Goal: Task Accomplishment & Management: Manage account settings

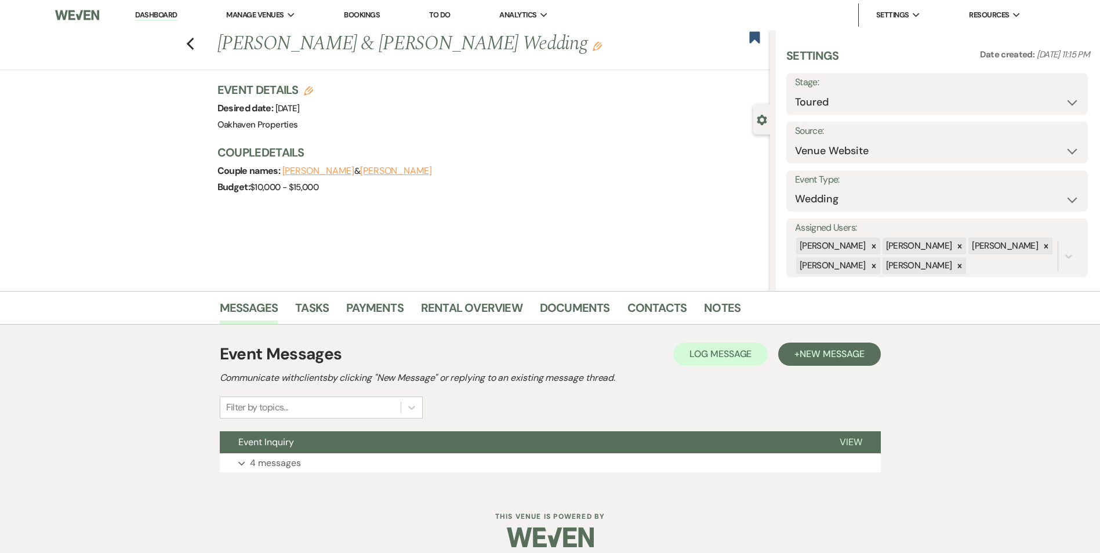
drag, startPoint x: 0, startPoint y: 0, endPoint x: 151, endPoint y: 12, distance: 151.9
click at [151, 12] on link "Dashboard" at bounding box center [156, 15] width 42 height 11
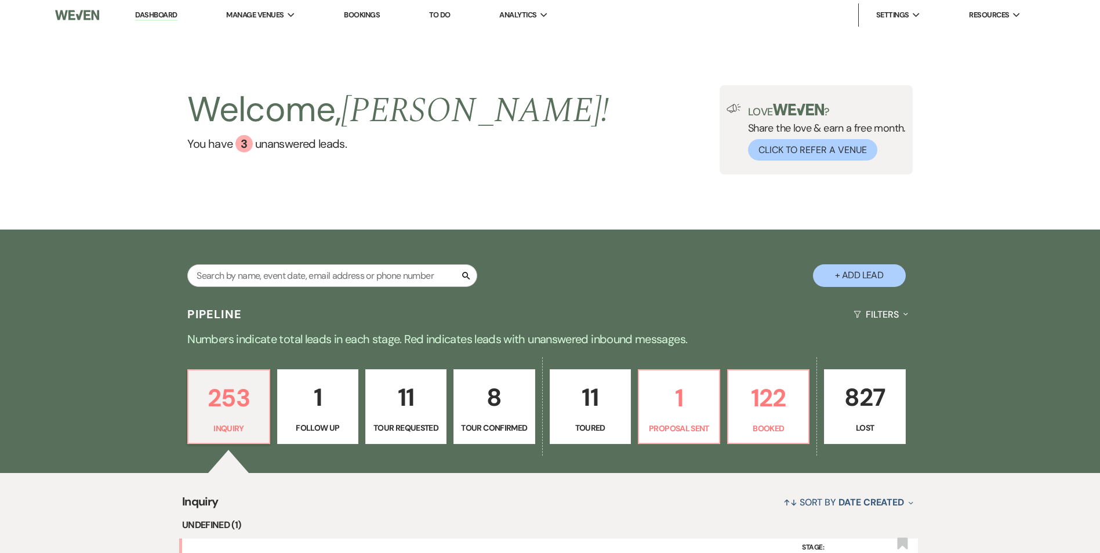
click at [477, 414] on p "8" at bounding box center [494, 397] width 66 height 39
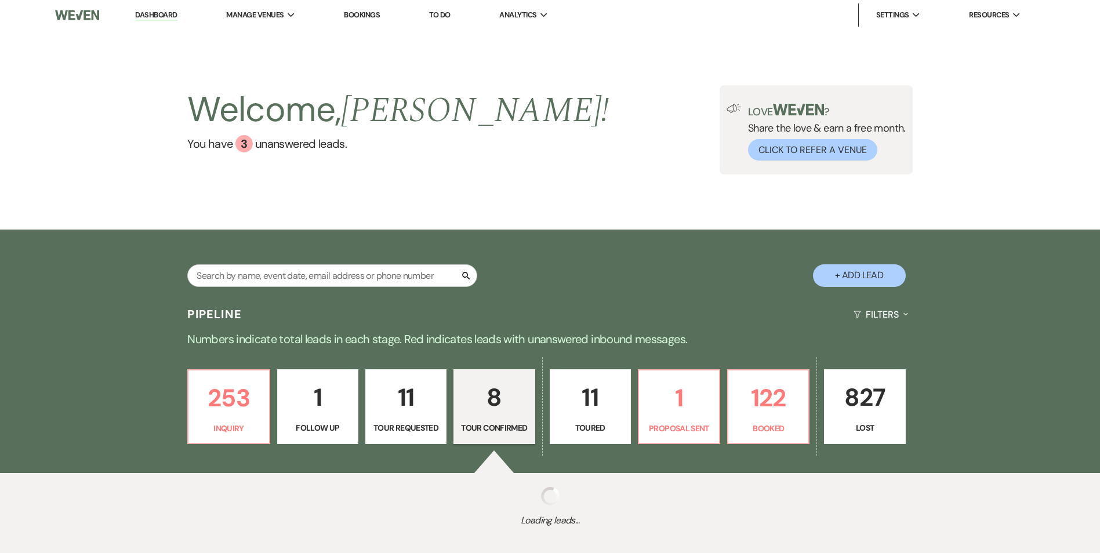
select select "4"
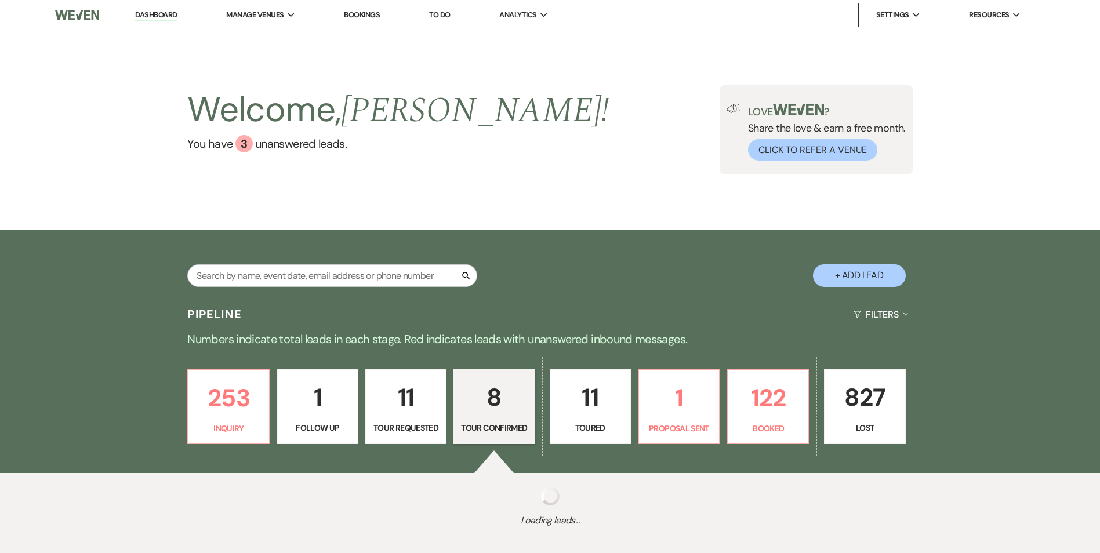
select select "4"
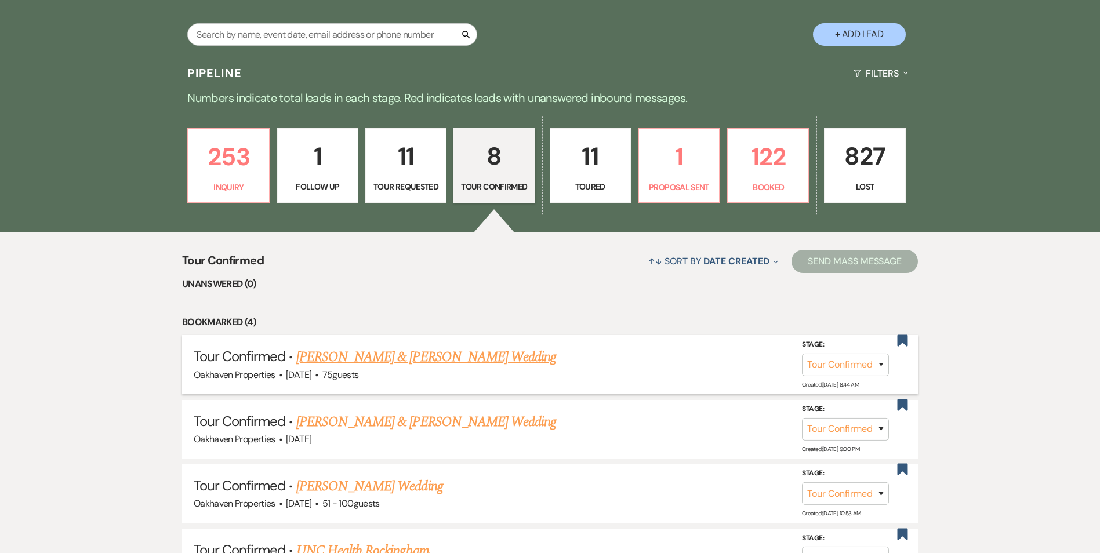
scroll to position [348, 0]
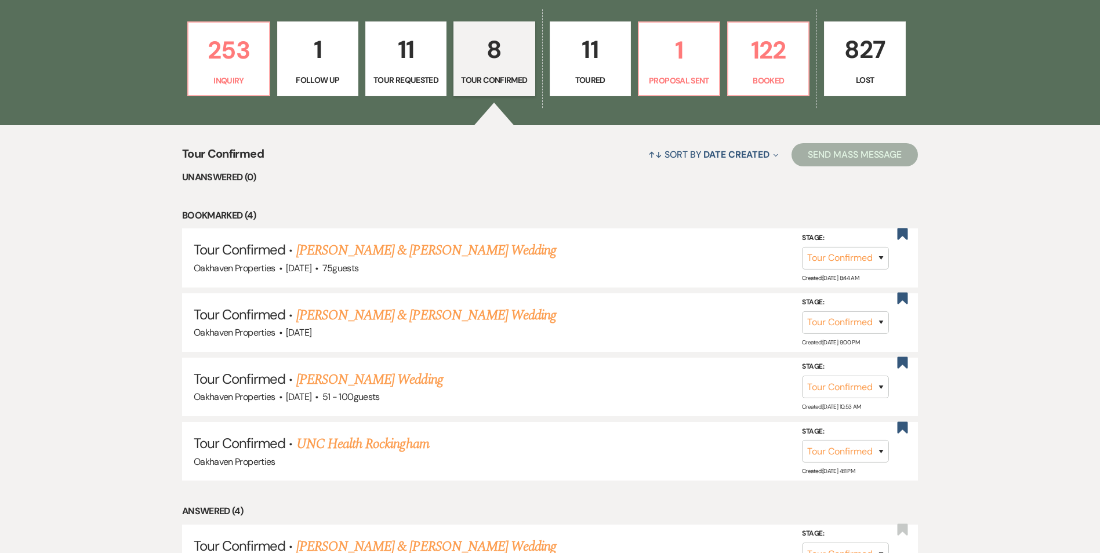
click at [423, 246] on link "Jordan Ledbetter & Brittany Miller's Wedding" at bounding box center [426, 250] width 260 height 21
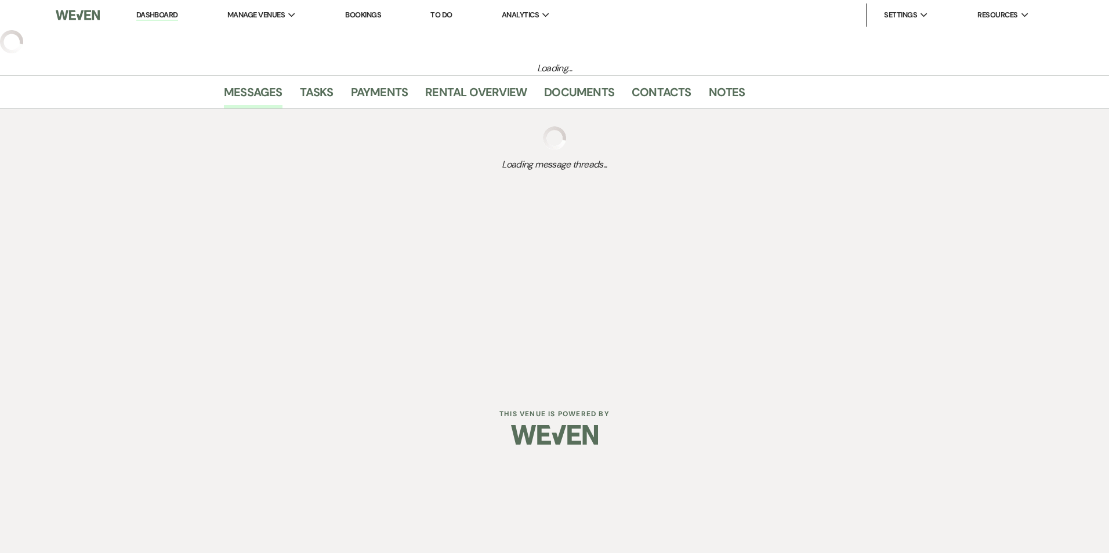
select select "4"
select select "5"
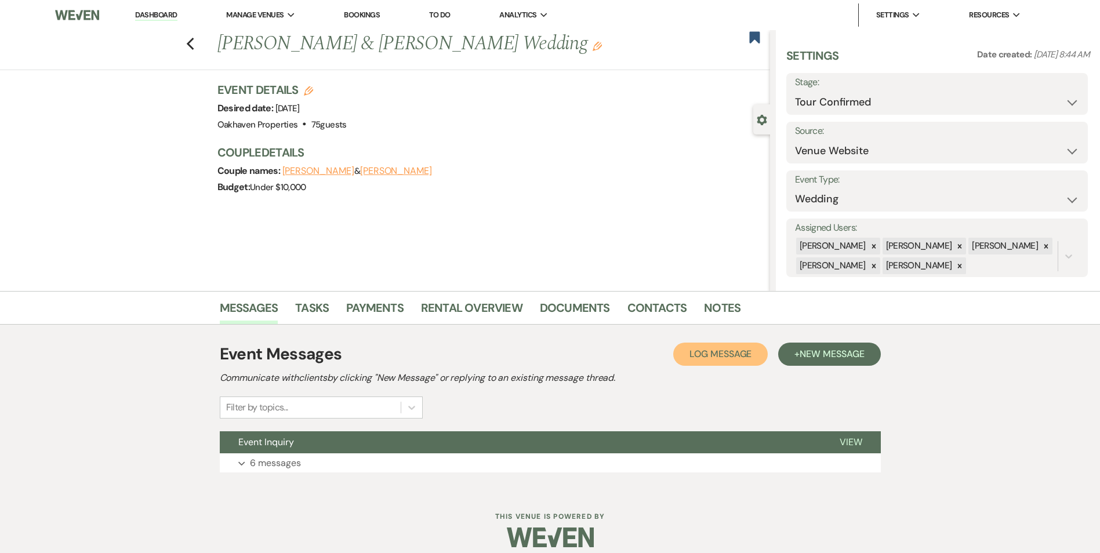
click at [709, 360] on span "Log Message" at bounding box center [721, 354] width 62 height 12
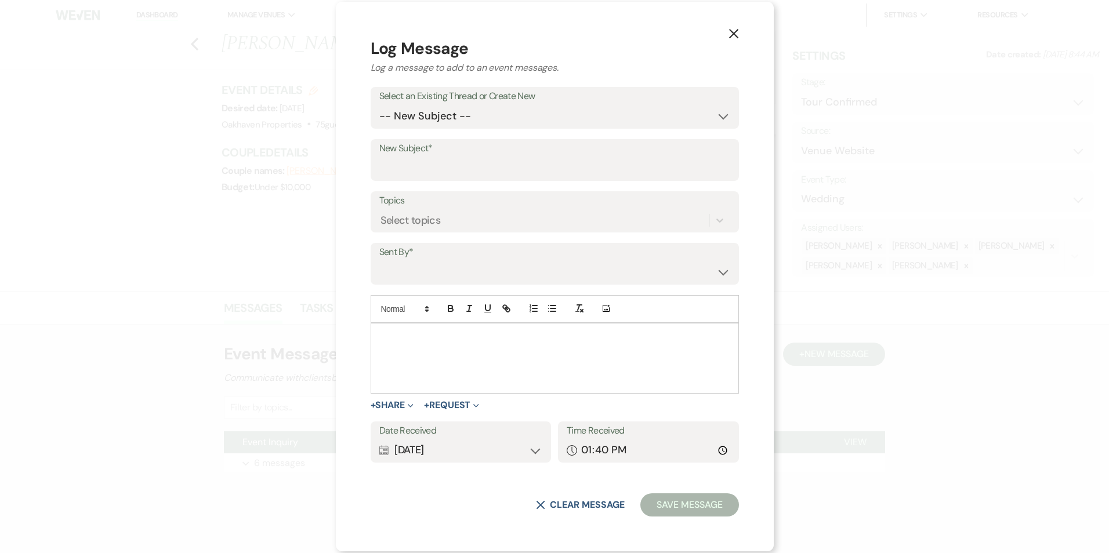
drag, startPoint x: 407, startPoint y: 358, endPoint x: 434, endPoint y: 347, distance: 29.4
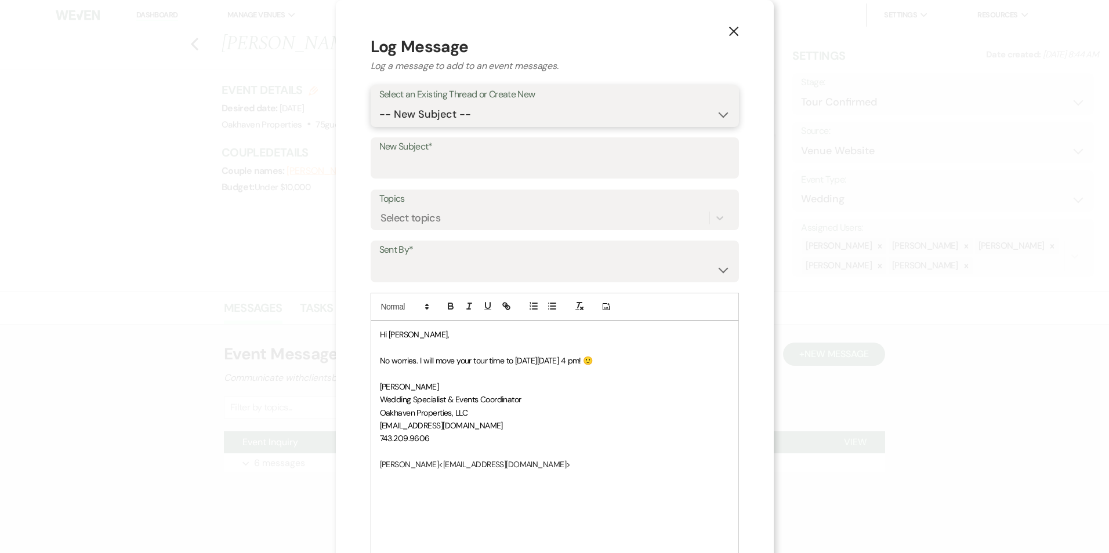
click at [433, 110] on select "-- New Subject -- Event Inquiry" at bounding box center [554, 114] width 351 height 23
select select "443154"
click at [402, 103] on select "-- New Subject -- Event Inquiry" at bounding box center [554, 114] width 351 height 23
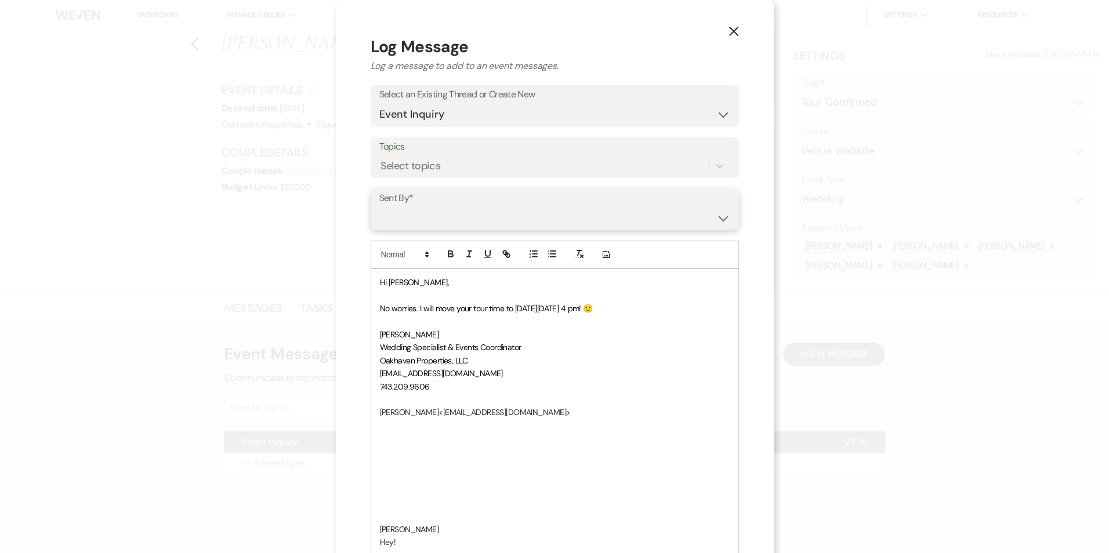
drag, startPoint x: 436, startPoint y: 216, endPoint x: 437, endPoint y: 229, distance: 12.8
click at [436, 218] on select "Patience Ergish (pdergish@aol.com) Jeanette Wagoner (jeanette@experienceoakhave…" at bounding box center [554, 218] width 351 height 23
select select "contact-368965"
click at [402, 207] on select "Patience Ergish (pdergish@aol.com) Jeanette Wagoner (jeanette@experienceoakhave…" at bounding box center [554, 218] width 351 height 23
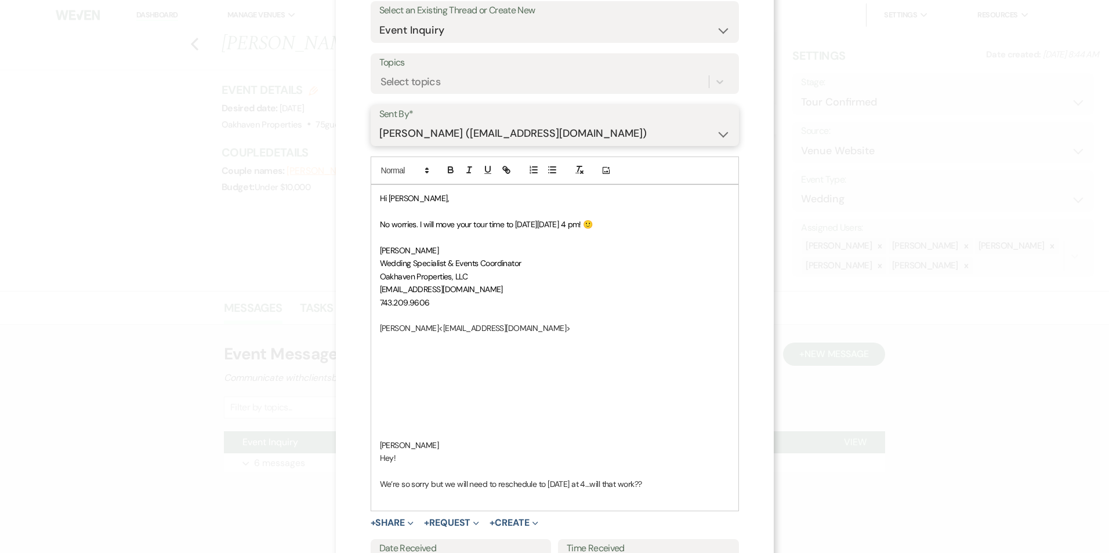
scroll to position [174, 0]
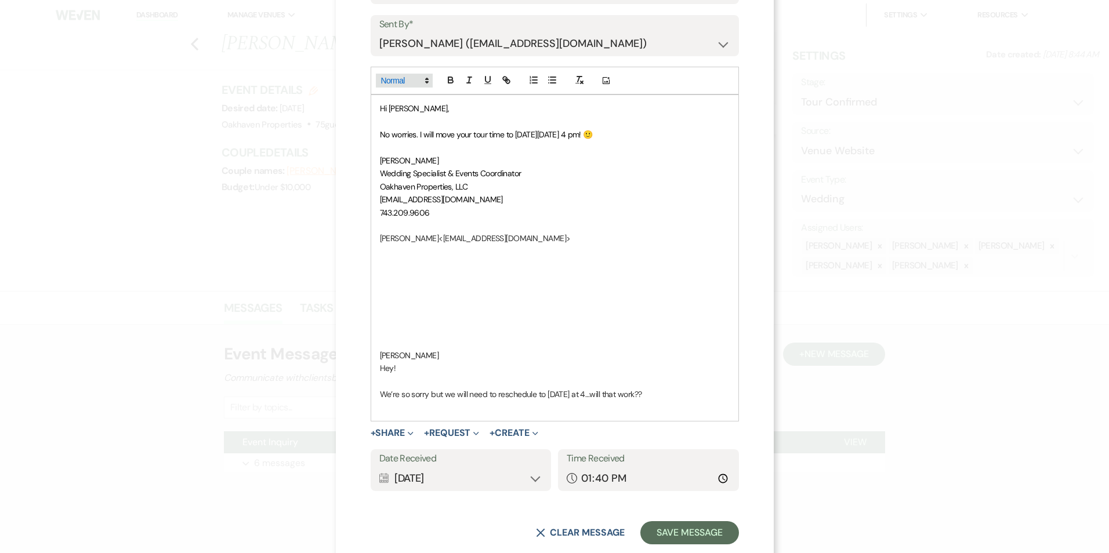
drag, startPoint x: 455, startPoint y: 353, endPoint x: 401, endPoint y: 86, distance: 272.3
click at [401, 86] on div "Add Photo Hi Brittany, No worries. I will move your tour time to next Monday, 8…" at bounding box center [555, 244] width 368 height 354
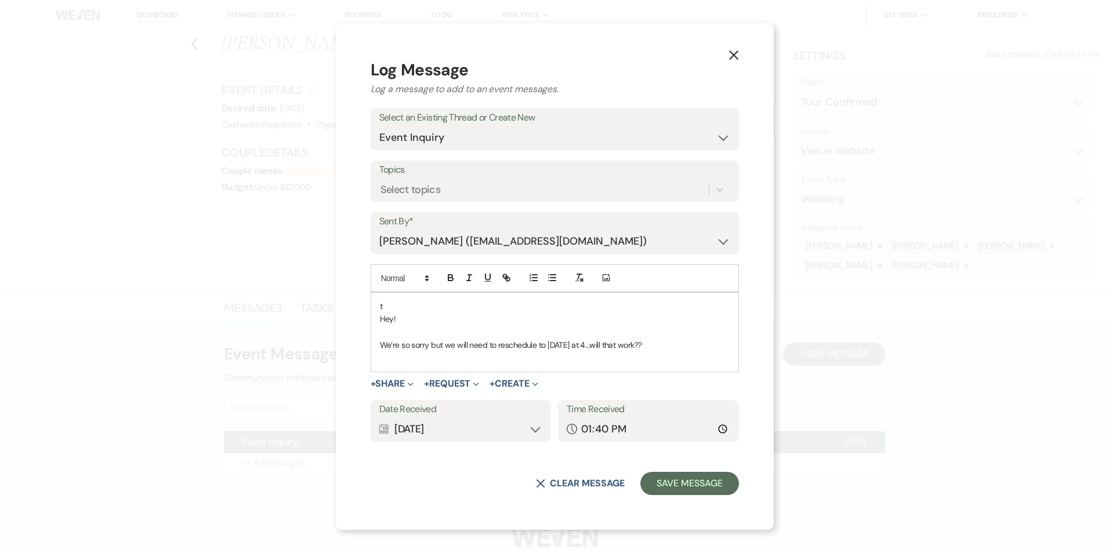
scroll to position [0, 0]
drag, startPoint x: 417, startPoint y: 314, endPoint x: 428, endPoint y: 314, distance: 11.0
click at [396, 314] on span "Hey!" at bounding box center [388, 319] width 16 height 10
click at [412, 310] on p "t ​" at bounding box center [555, 306] width 350 height 13
click at [659, 489] on button "Save Message" at bounding box center [689, 483] width 98 height 23
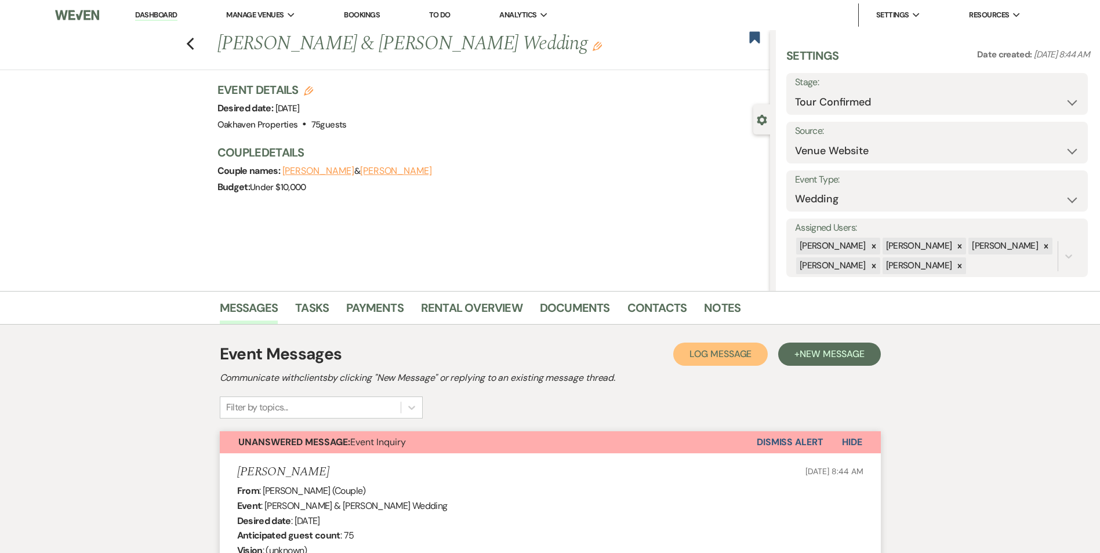
click at [723, 357] on button "Log Log Message" at bounding box center [721, 354] width 95 height 23
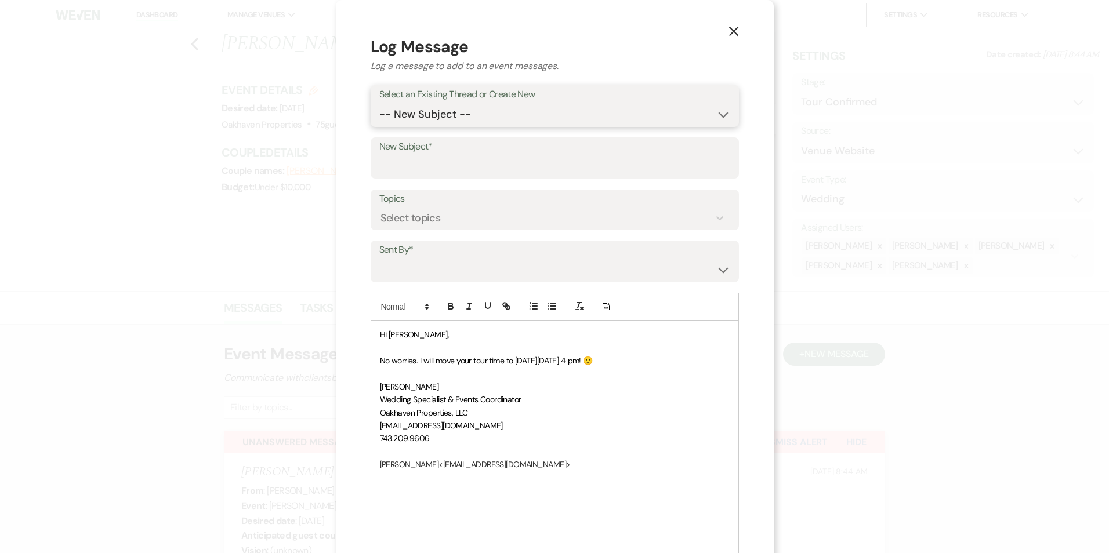
click at [435, 106] on select "-- New Subject -- Event Inquiry" at bounding box center [554, 114] width 351 height 23
select select "443154"
click at [402, 103] on select "-- New Subject -- Event Inquiry" at bounding box center [554, 114] width 351 height 23
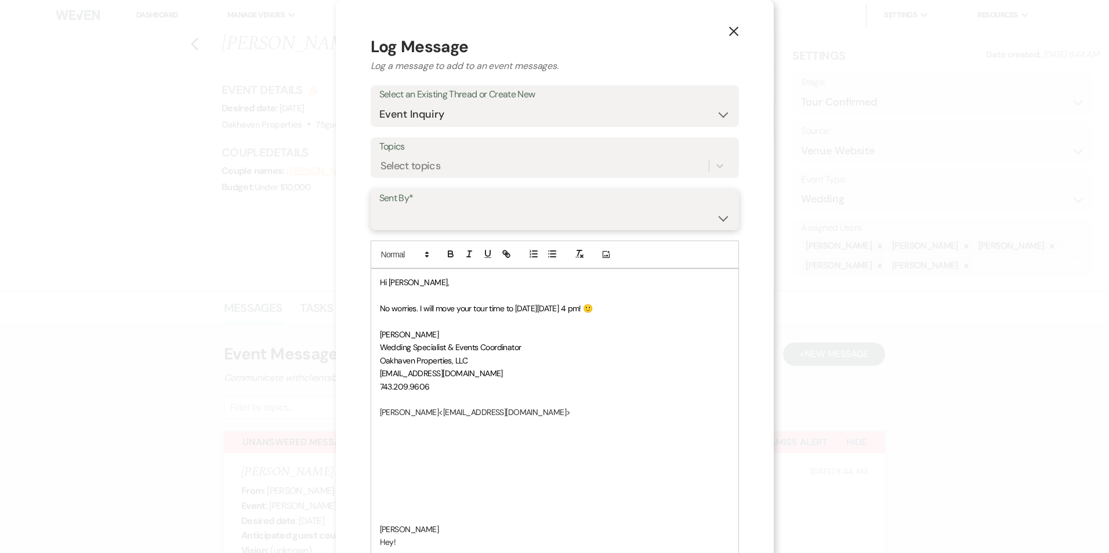
click at [430, 221] on select "Patience Ergish (pdergish@aol.com) Jeanette Wagoner (jeanette@experienceoakhave…" at bounding box center [554, 218] width 351 height 23
select select "user-127923"
click at [402, 207] on select "Patience Ergish (pdergish@aol.com) Jeanette Wagoner (jeanette@experienceoakhave…" at bounding box center [554, 218] width 351 height 23
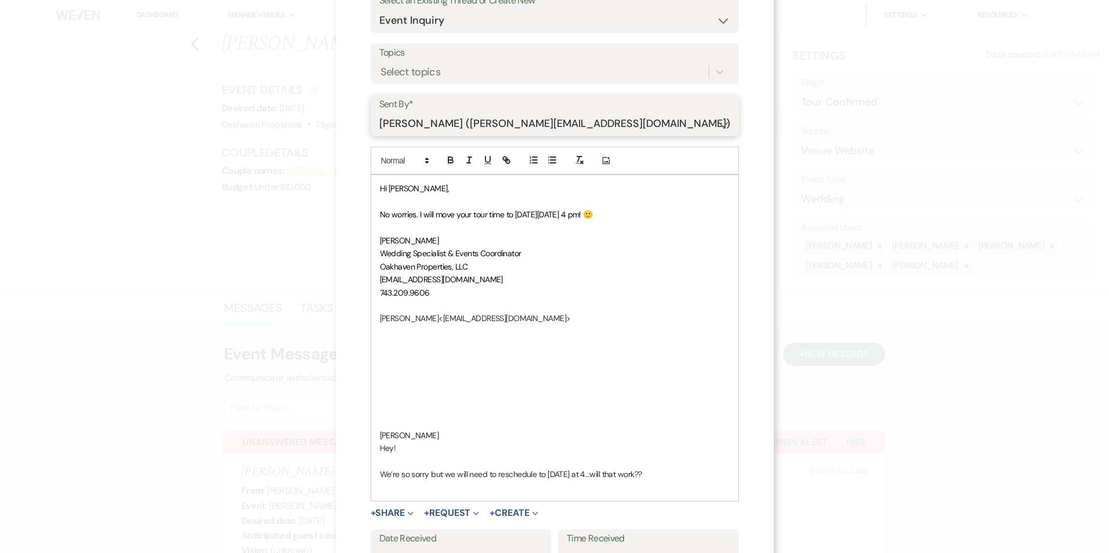
scroll to position [200, 0]
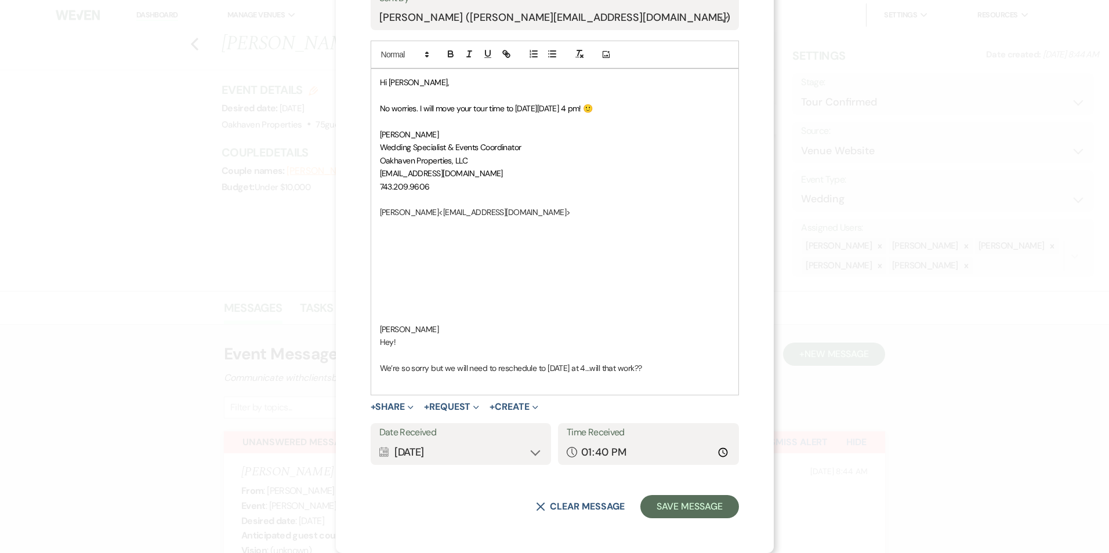
drag, startPoint x: 687, startPoint y: 368, endPoint x: 413, endPoint y: 205, distance: 319.2
click at [413, 205] on div "Hi Brittany, No worries. I will move your tour time to next Monday, 8/17, at 4 …" at bounding box center [554, 231] width 367 height 325
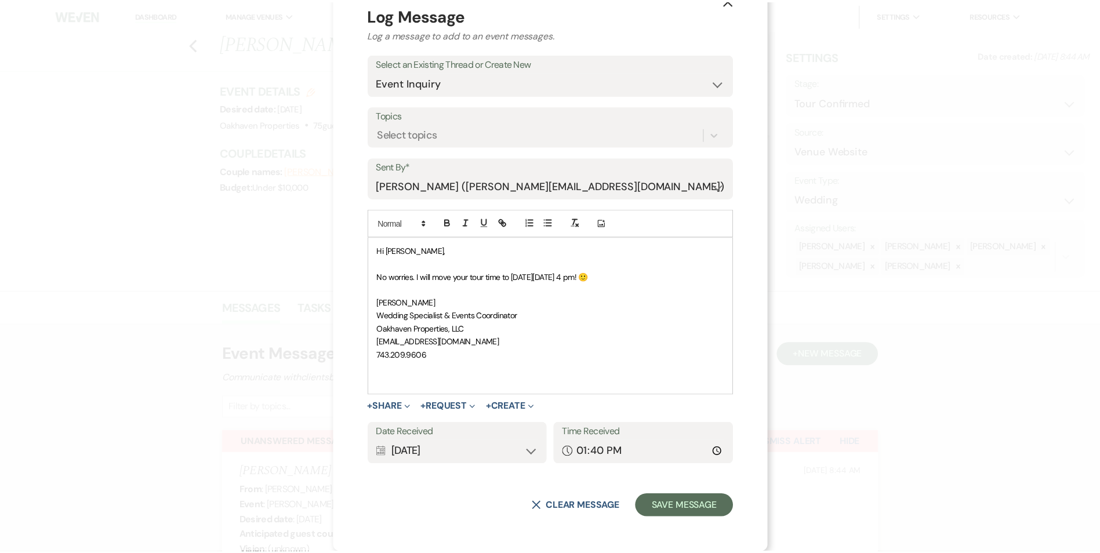
scroll to position [31, 0]
click at [640, 505] on button "Save Message" at bounding box center [689, 506] width 98 height 23
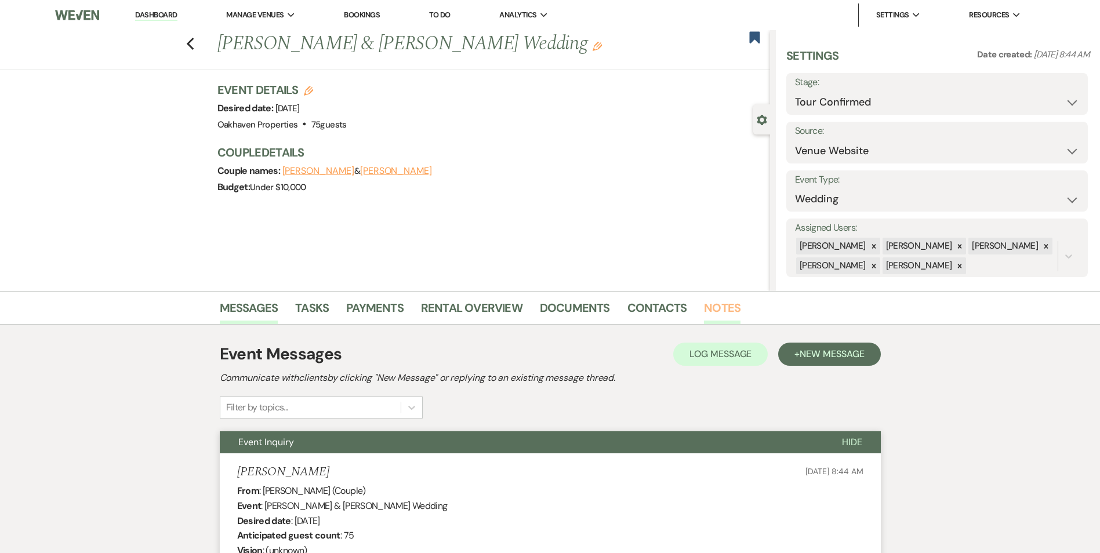
click at [725, 313] on link "Notes" at bounding box center [722, 312] width 37 height 26
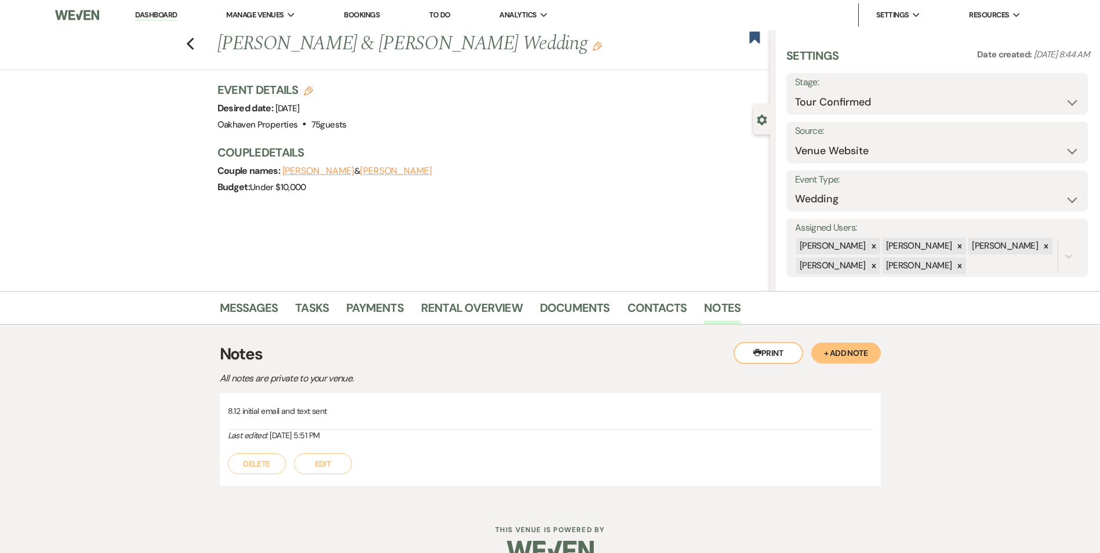
click at [333, 466] on button "Edit" at bounding box center [323, 464] width 58 height 21
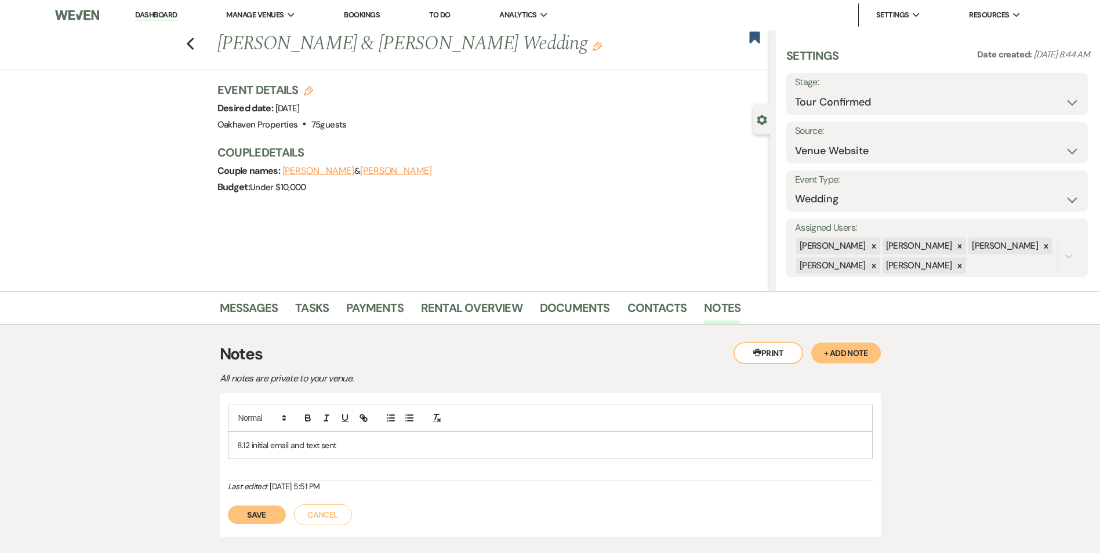
click at [337, 441] on p "8.12 initial email and text sent" at bounding box center [550, 445] width 627 height 13
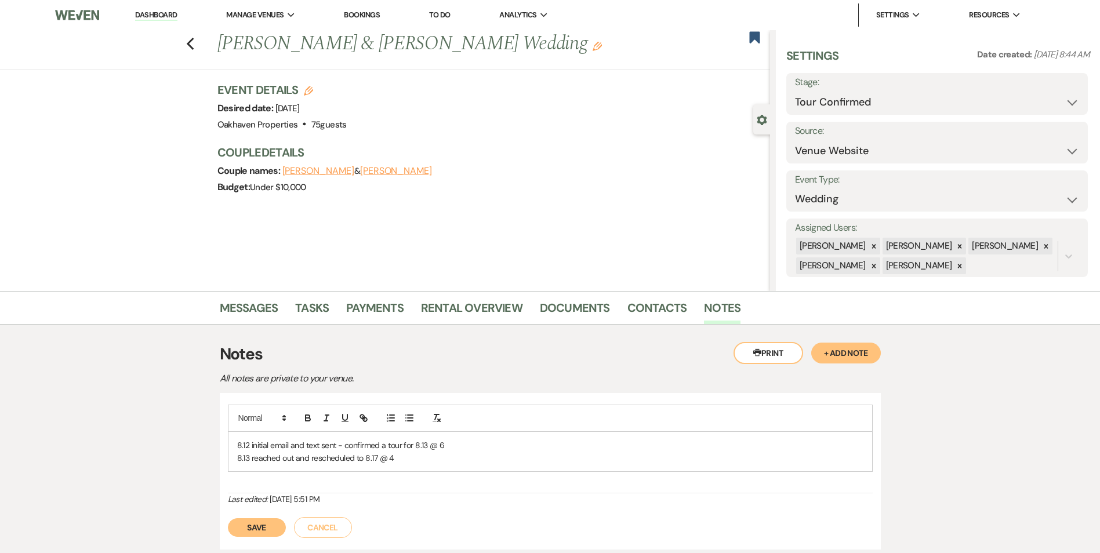
click at [277, 532] on button "Save" at bounding box center [257, 528] width 58 height 19
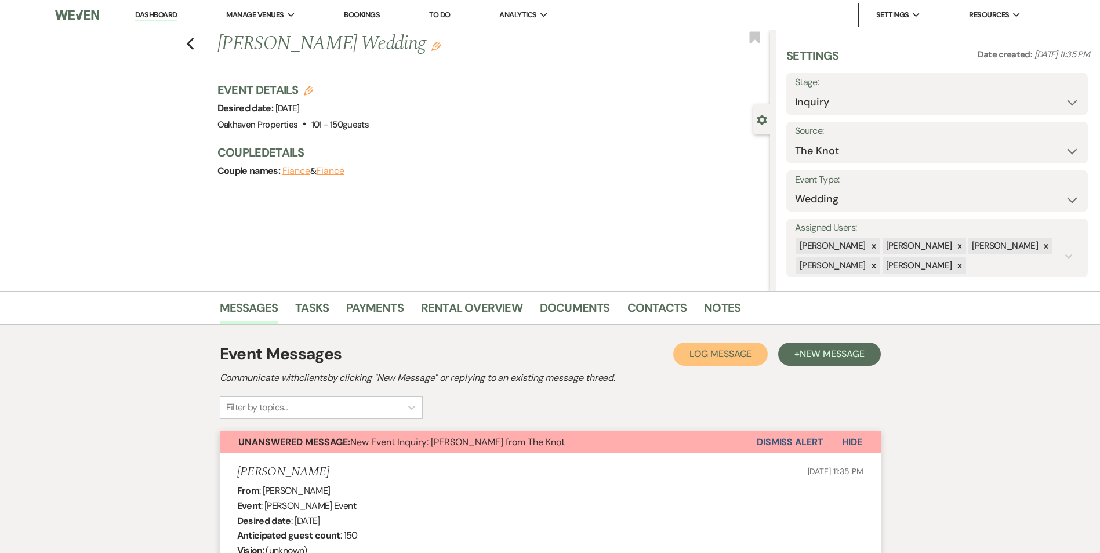
click at [715, 354] on span "Log Message" at bounding box center [721, 354] width 62 height 12
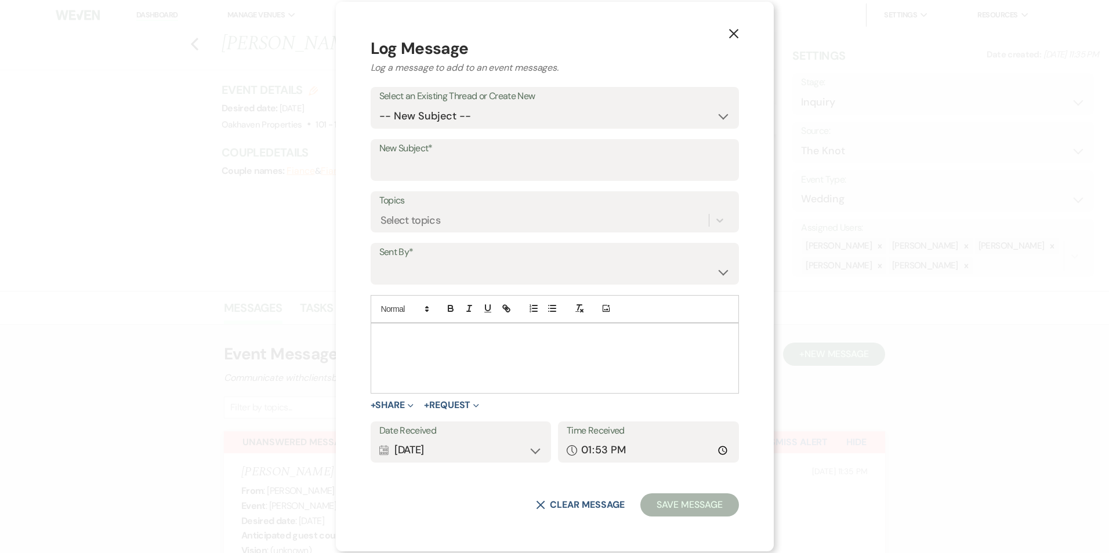
drag, startPoint x: 514, startPoint y: 350, endPoint x: 525, endPoint y: 298, distance: 52.8
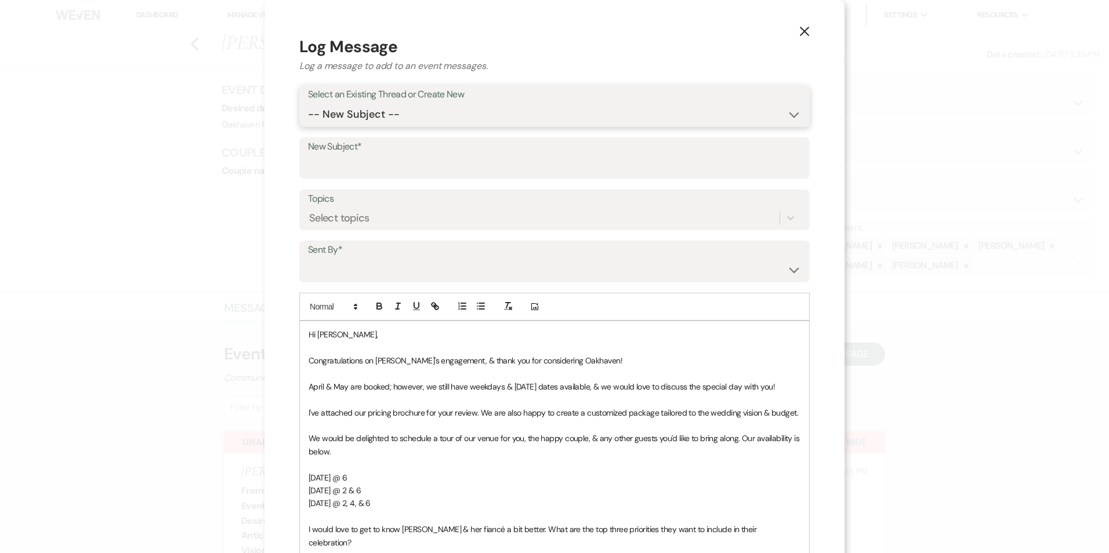
drag, startPoint x: 441, startPoint y: 111, endPoint x: 439, endPoint y: 128, distance: 16.4
click at [441, 111] on select "-- New Subject -- New Event Inquiry: Kristin Mascera from The Knot" at bounding box center [554, 114] width 493 height 23
select select "444475"
click at [308, 103] on select "-- New Subject -- New Event Inquiry: Kristin Mascera from The Knot" at bounding box center [554, 114] width 493 height 23
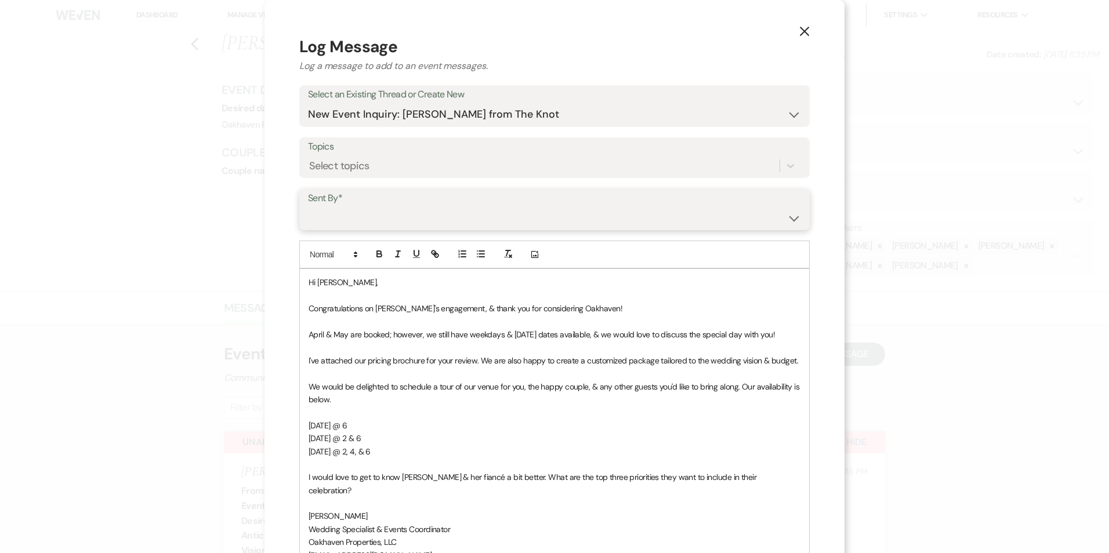
click at [436, 212] on select "Patience Ergish (pdergish@aol.com) Jeanette Wagoner (jeanette@experienceoakhave…" at bounding box center [554, 218] width 493 height 23
select select "user-127923"
click at [308, 207] on select "Patience Ergish (pdergish@aol.com) Jeanette Wagoner (jeanette@experienceoakhave…" at bounding box center [554, 218] width 493 height 23
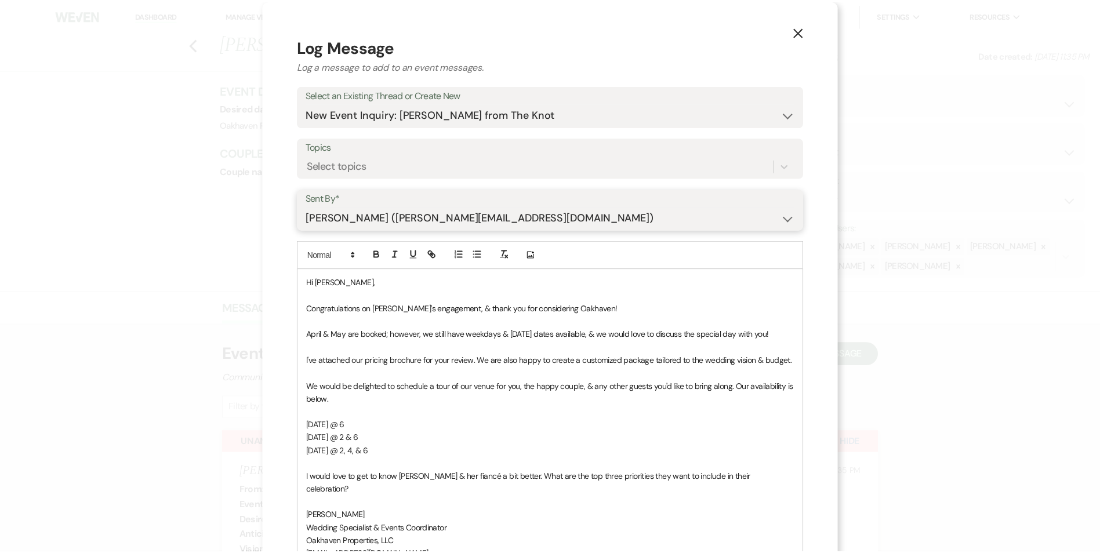
scroll to position [187, 0]
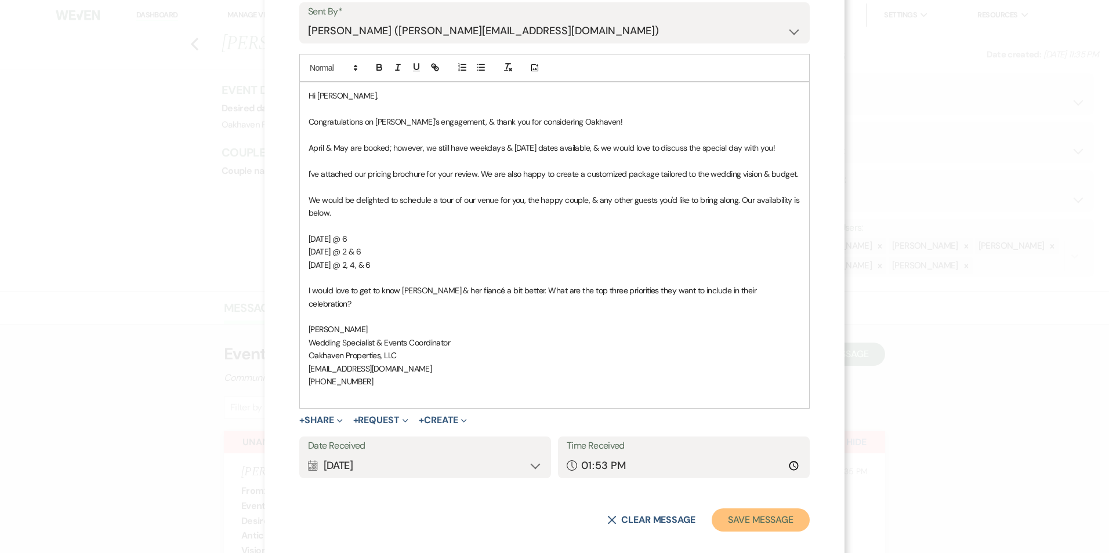
click at [739, 509] on button "Save Message" at bounding box center [761, 520] width 98 height 23
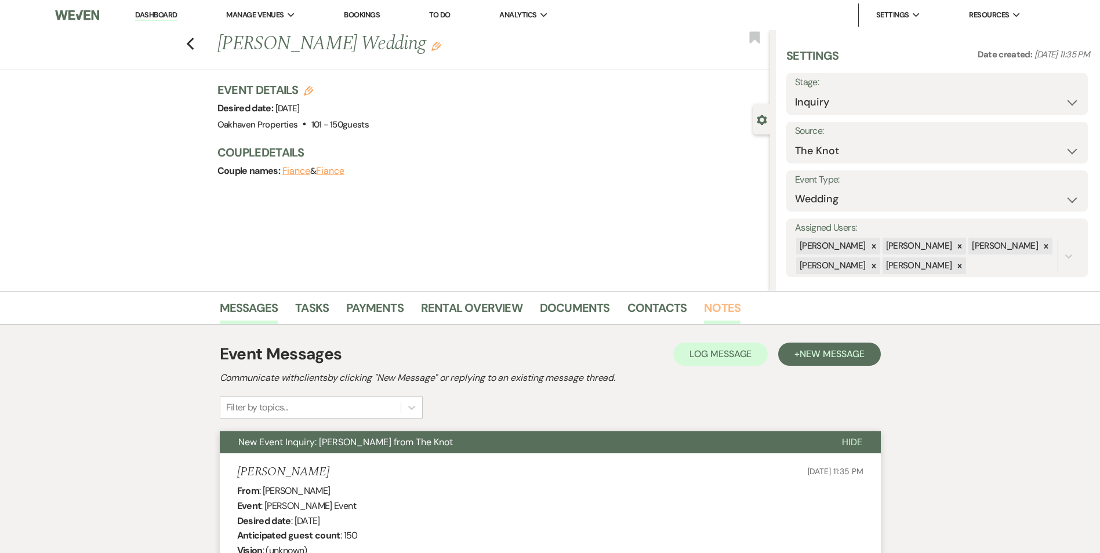
click at [706, 301] on link "Notes" at bounding box center [722, 312] width 37 height 26
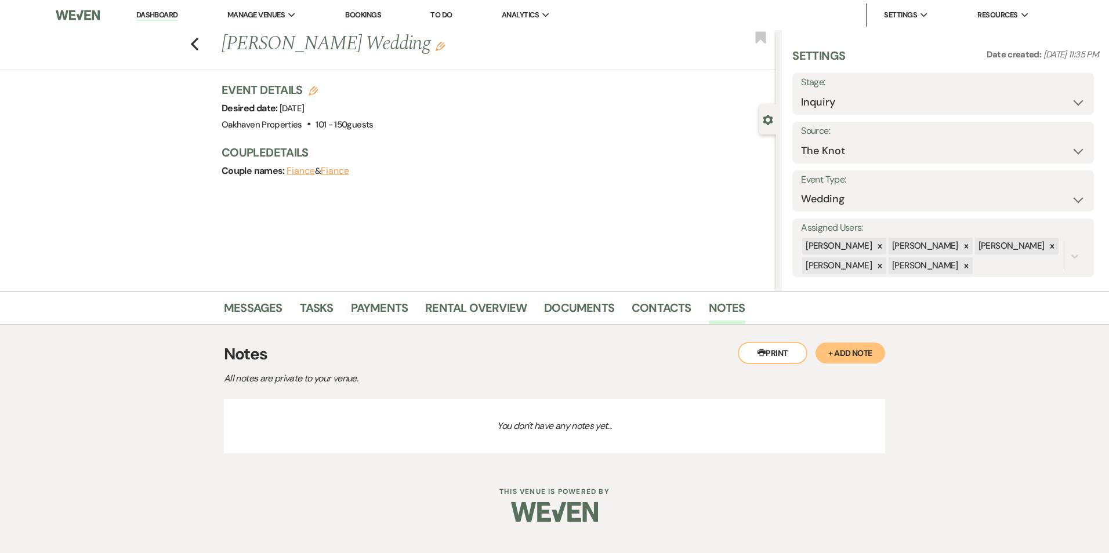
click at [832, 346] on button "+ Add Note" at bounding box center [851, 353] width 70 height 21
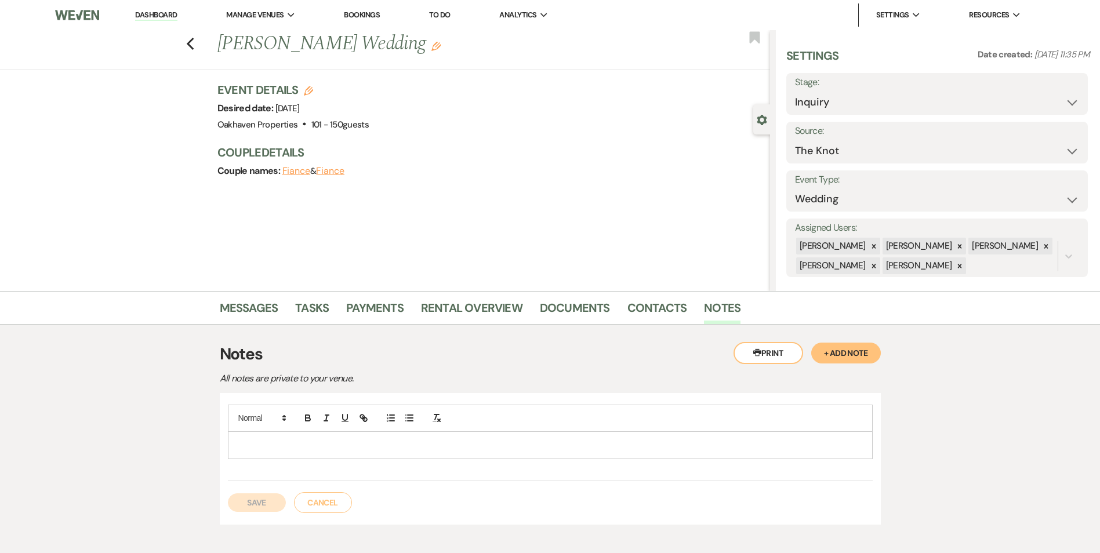
click at [402, 454] on div at bounding box center [551, 445] width 644 height 27
click at [252, 505] on button "Save" at bounding box center [257, 503] width 58 height 19
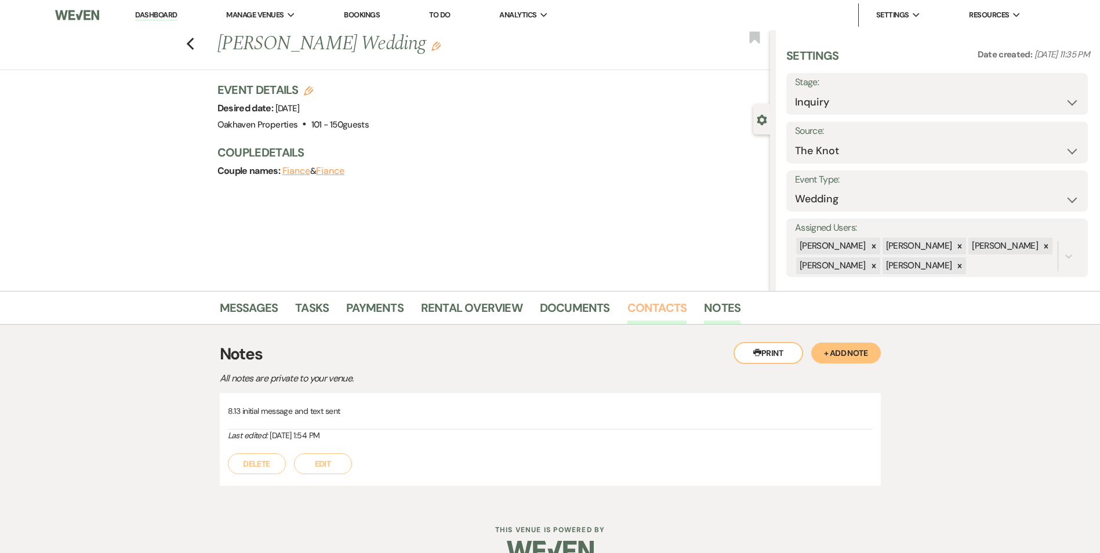
click at [662, 313] on link "Contacts" at bounding box center [658, 312] width 60 height 26
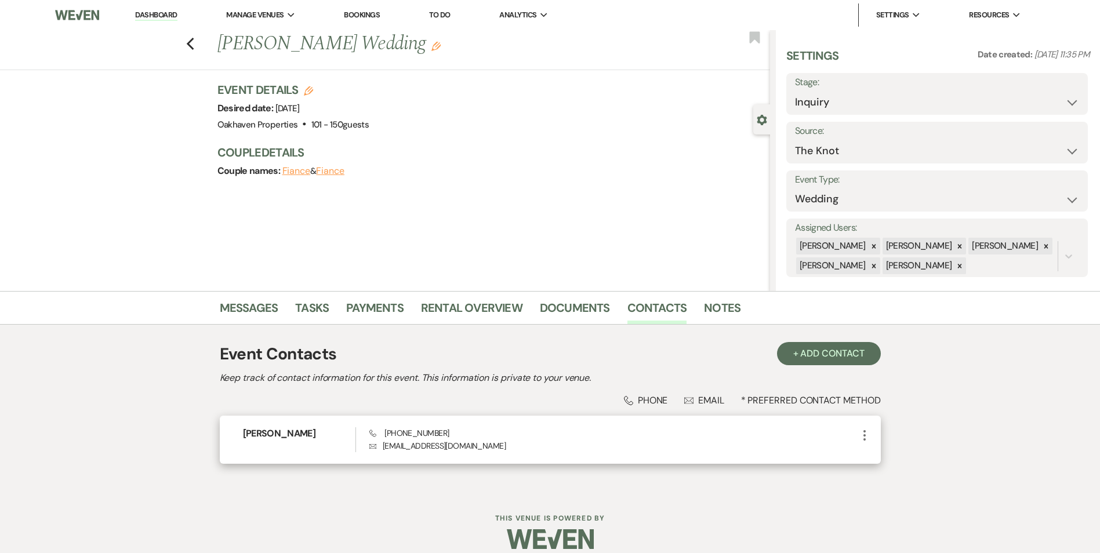
click at [865, 436] on use "button" at bounding box center [865, 435] width 2 height 10
click at [867, 459] on button "Pencil Edit" at bounding box center [892, 458] width 69 height 20
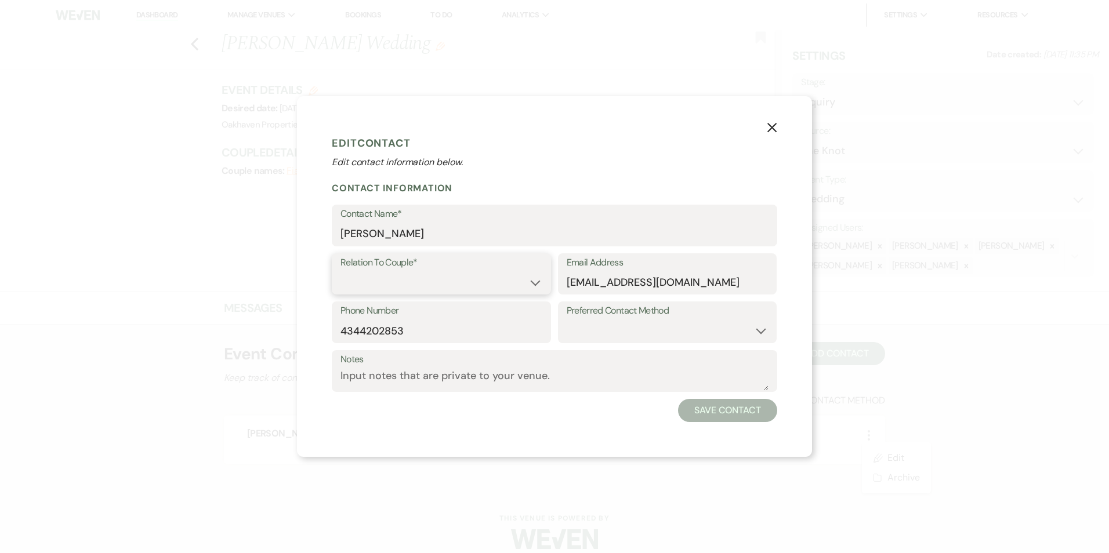
click at [478, 287] on select "Couple Planner Parent of Couple Family Member Friend Other" at bounding box center [442, 282] width 202 height 23
select select "3"
click at [341, 271] on select "Couple Planner Parent of Couple Family Member Friend Other" at bounding box center [442, 282] width 202 height 23
click at [722, 406] on button "Save Contact" at bounding box center [727, 410] width 99 height 23
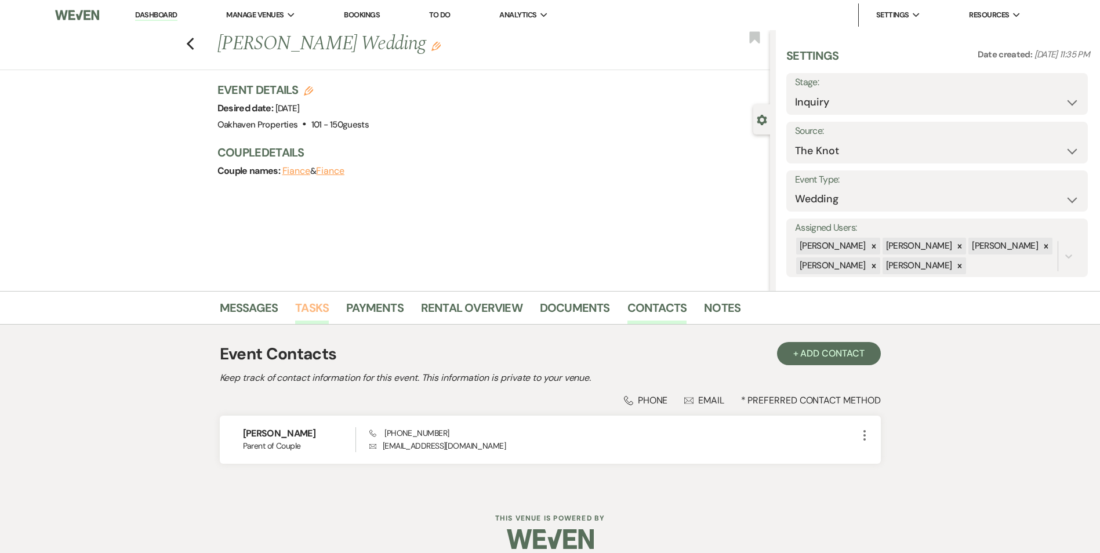
click at [320, 314] on link "Tasks" at bounding box center [312, 312] width 34 height 26
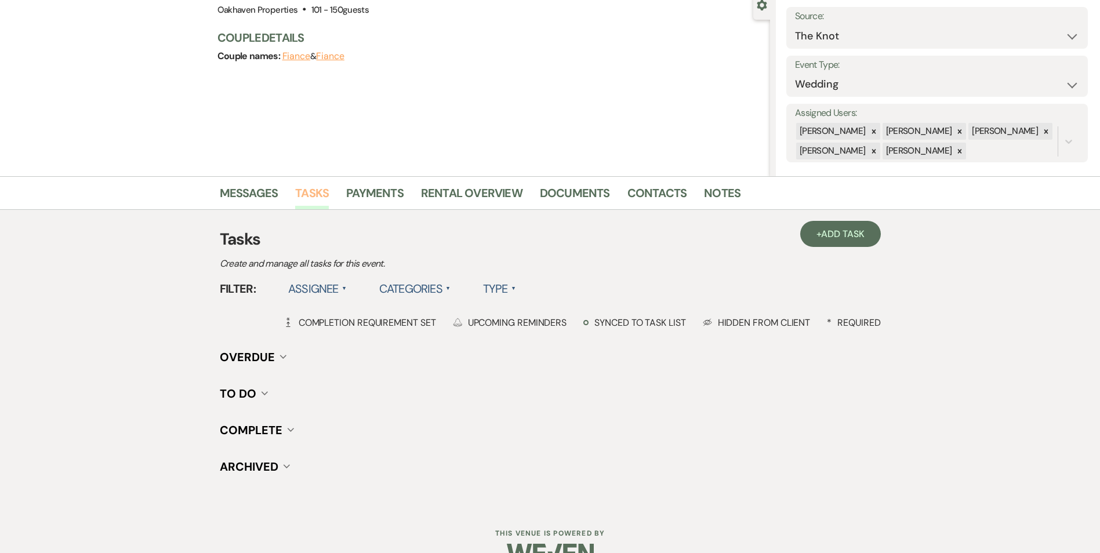
scroll to position [116, 0]
click at [803, 235] on link "+ Add Task" at bounding box center [841, 233] width 80 height 26
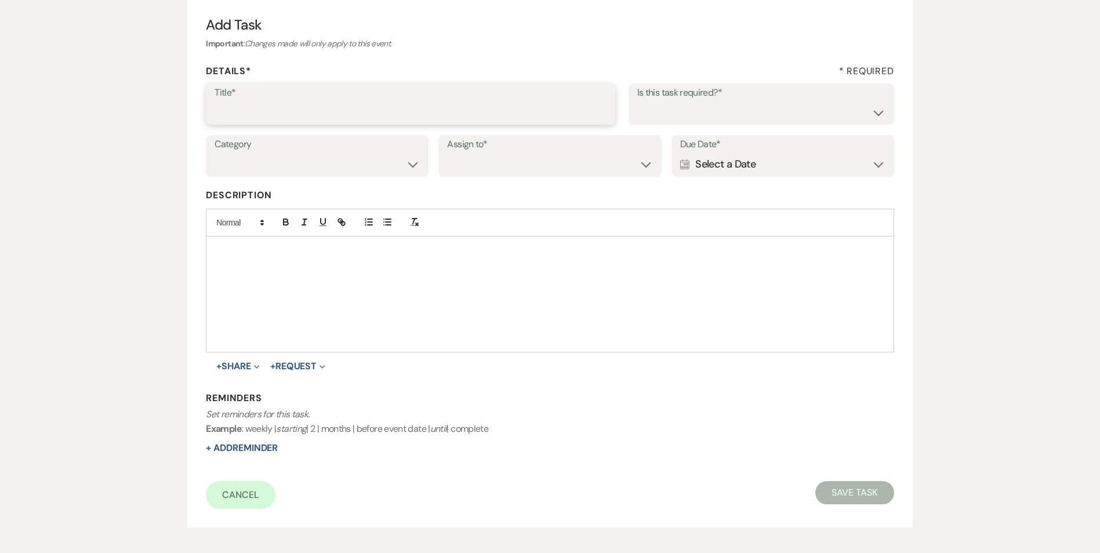
click at [230, 108] on input "Title*" at bounding box center [411, 112] width 392 height 23
type input "2nd follow up call and message"
click at [727, 114] on select "Yes No" at bounding box center [762, 112] width 248 height 23
select select "true"
click at [638, 101] on select "Yes No" at bounding box center [762, 112] width 248 height 23
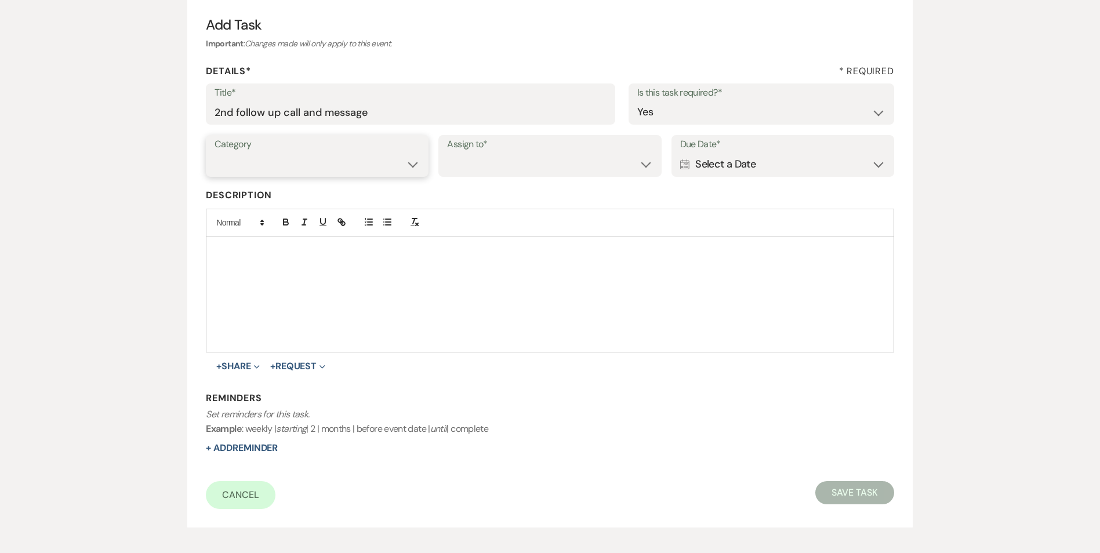
click at [350, 161] on select "Venue Vendors Guests Details Finalize & Share" at bounding box center [317, 164] width 205 height 23
select select "31"
click at [215, 153] on select "Venue Vendors Guests Details Finalize & Share" at bounding box center [317, 164] width 205 height 23
click at [541, 171] on select "Venue Client" at bounding box center [549, 164] width 205 height 23
select select "venueHost"
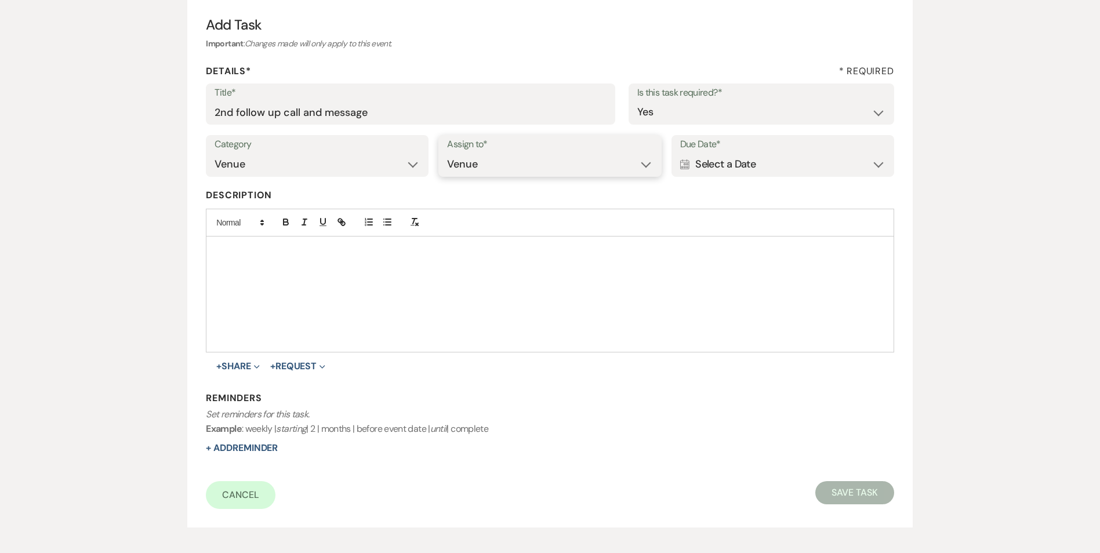
click at [447, 153] on select "Venue Client" at bounding box center [549, 164] width 205 height 23
click at [792, 160] on div "Calendar Select a Date Expand" at bounding box center [782, 164] width 205 height 23
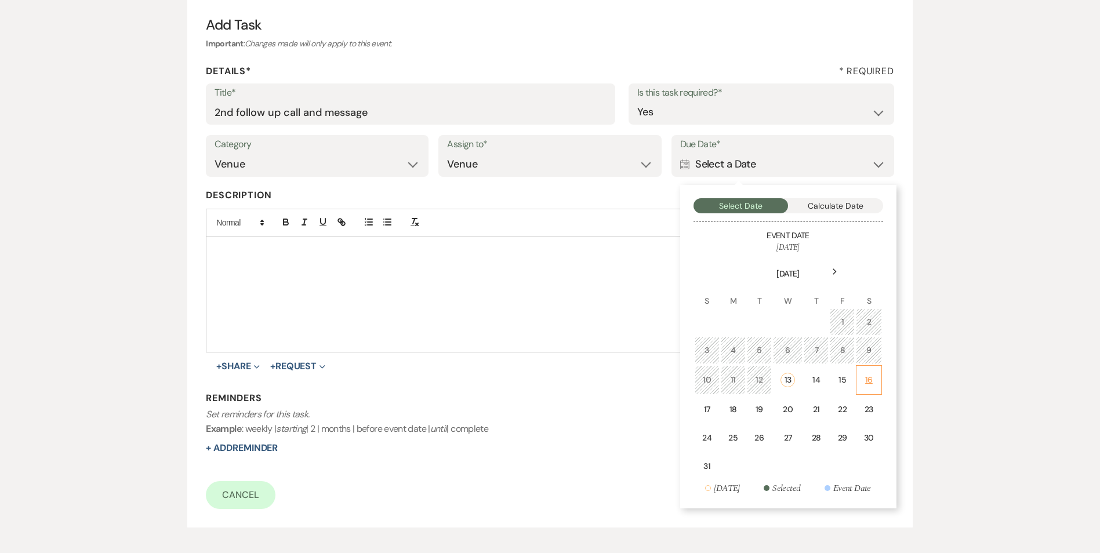
click at [861, 382] on td "16" at bounding box center [869, 380] width 26 height 30
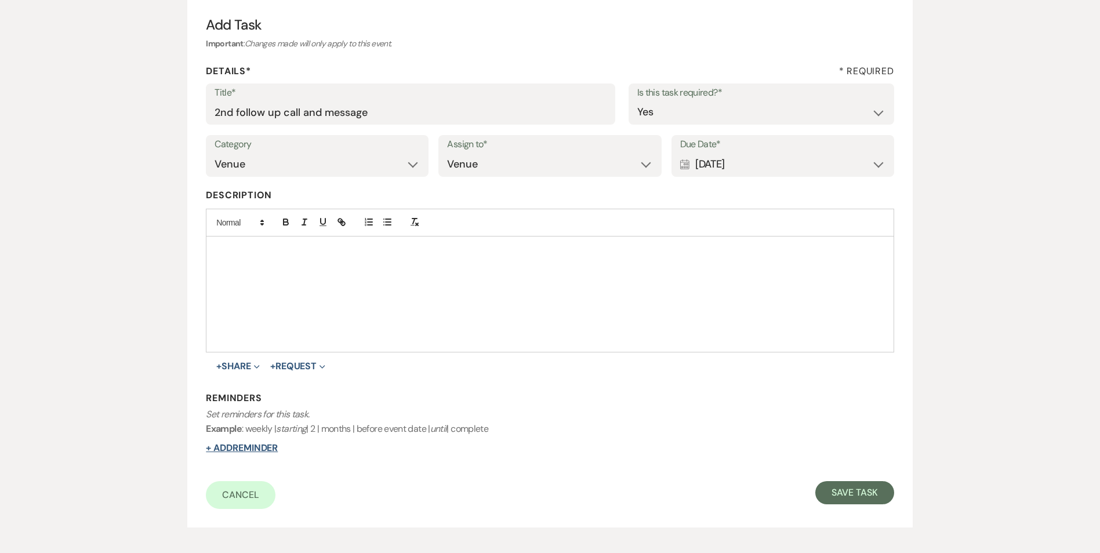
click at [261, 444] on button "+ Add Reminder" at bounding box center [242, 448] width 72 height 9
select select "host"
select select "days"
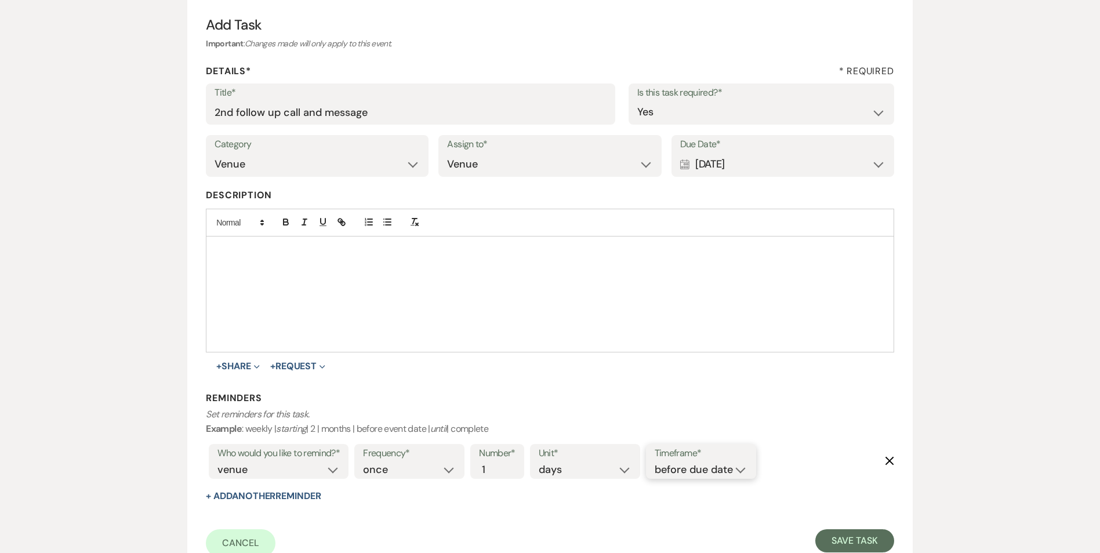
drag, startPoint x: 691, startPoint y: 469, endPoint x: 690, endPoint y: 479, distance: 10.5
click at [691, 469] on select "before due date after due date on due date on custom date" at bounding box center [701, 470] width 93 height 16
select select "onDueDate"
click at [655, 462] on select "before due date after due date on due date on custom date" at bounding box center [701, 470] width 93 height 16
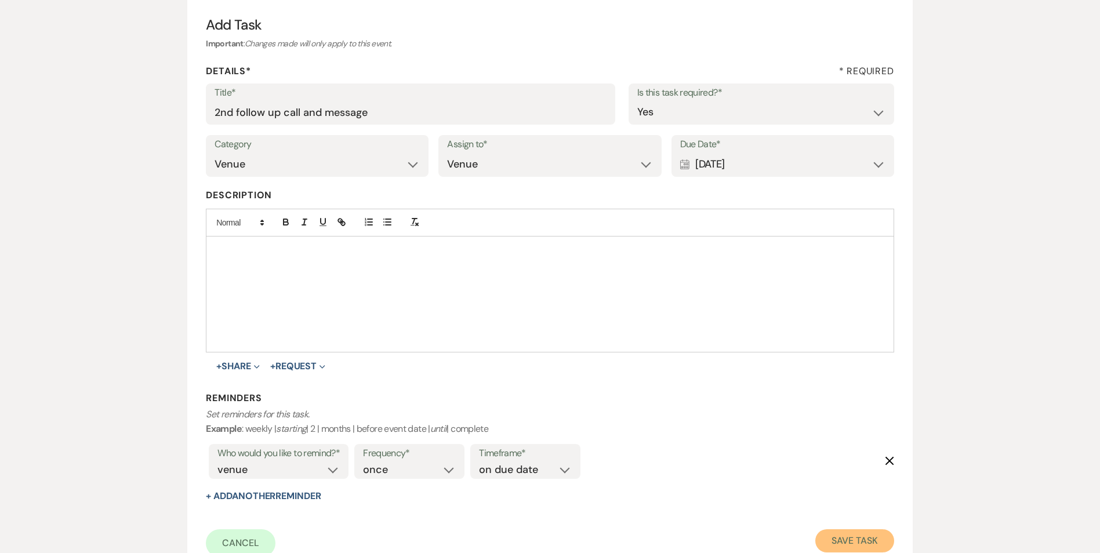
click at [859, 552] on button "Save Task" at bounding box center [855, 541] width 78 height 23
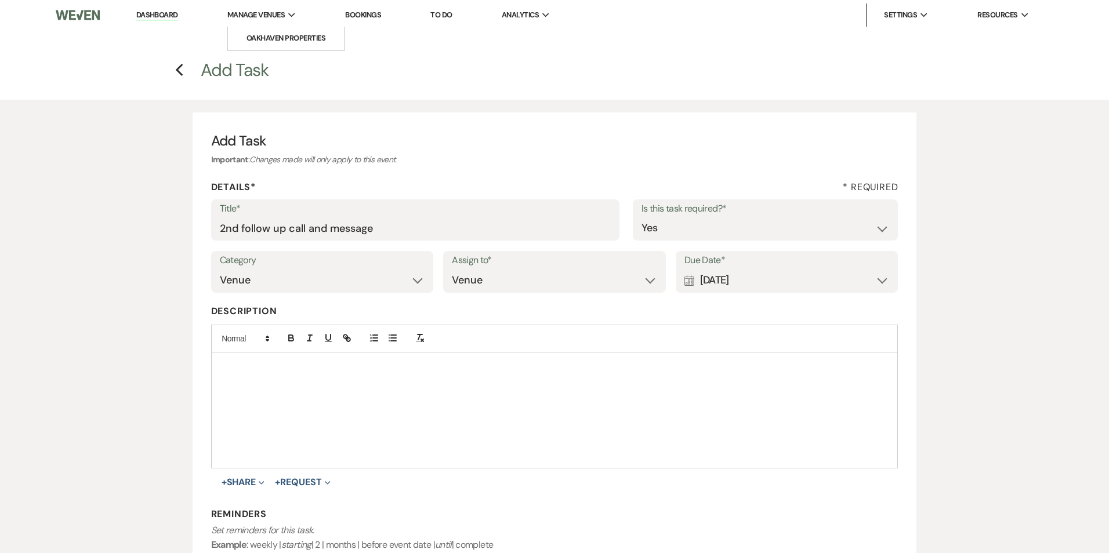
select select "2"
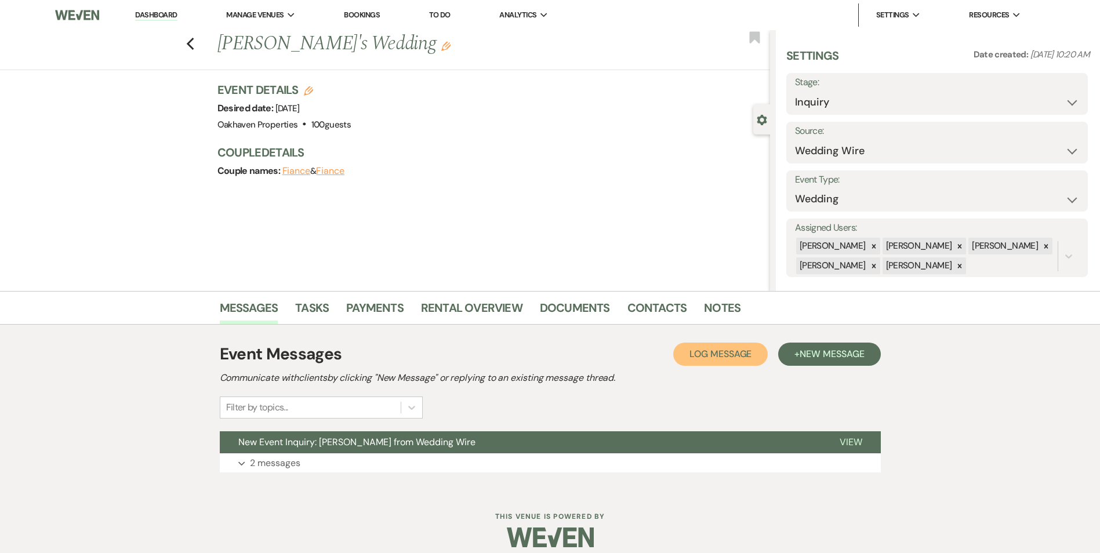
click at [694, 343] on button "Log Log Message" at bounding box center [721, 354] width 95 height 23
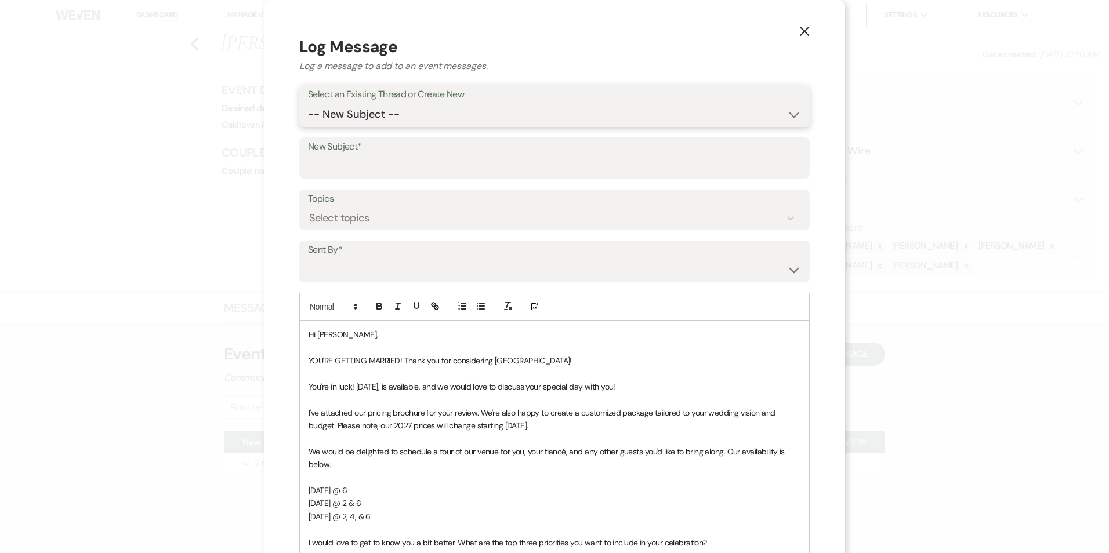
drag, startPoint x: 428, startPoint y: 115, endPoint x: 425, endPoint y: 124, distance: 9.7
click at [428, 115] on select "-- New Subject -- New Event Inquiry: [PERSON_NAME] from Wedding Wire" at bounding box center [554, 114] width 493 height 23
select select "444568"
click at [308, 103] on select "-- New Subject -- New Event Inquiry: [PERSON_NAME] from Wedding Wire" at bounding box center [554, 114] width 493 height 23
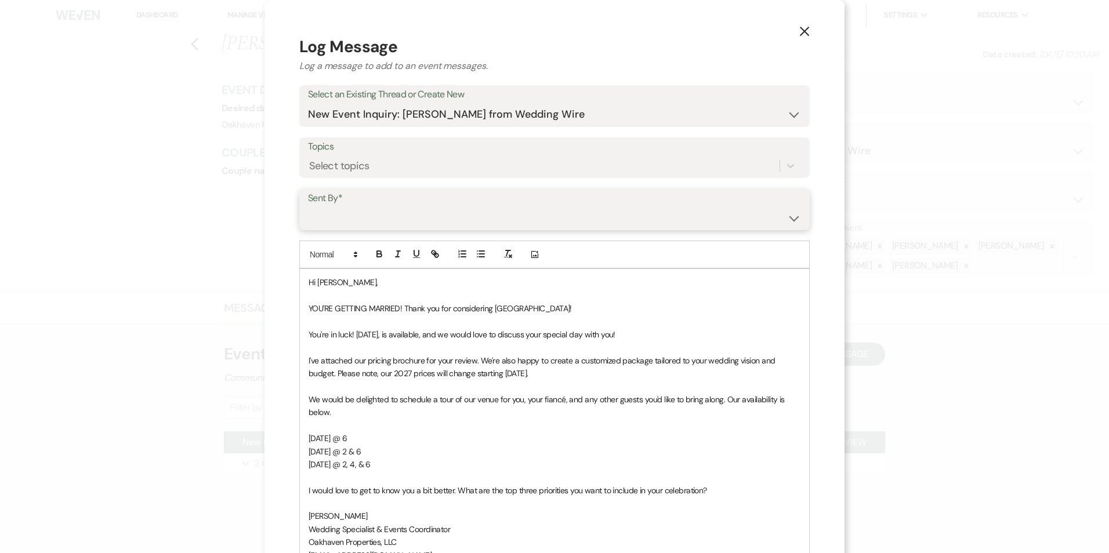
drag, startPoint x: 398, startPoint y: 212, endPoint x: 399, endPoint y: 224, distance: 11.7
click at [398, 212] on select "[PERSON_NAME] ([EMAIL_ADDRESS][DOMAIN_NAME]) [PERSON_NAME] ([PERSON_NAME][EMAIL…" at bounding box center [554, 218] width 493 height 23
select select "user-127923"
click at [308, 207] on select "[PERSON_NAME] ([EMAIL_ADDRESS][DOMAIN_NAME]) [PERSON_NAME] ([PERSON_NAME][EMAIL…" at bounding box center [554, 218] width 493 height 23
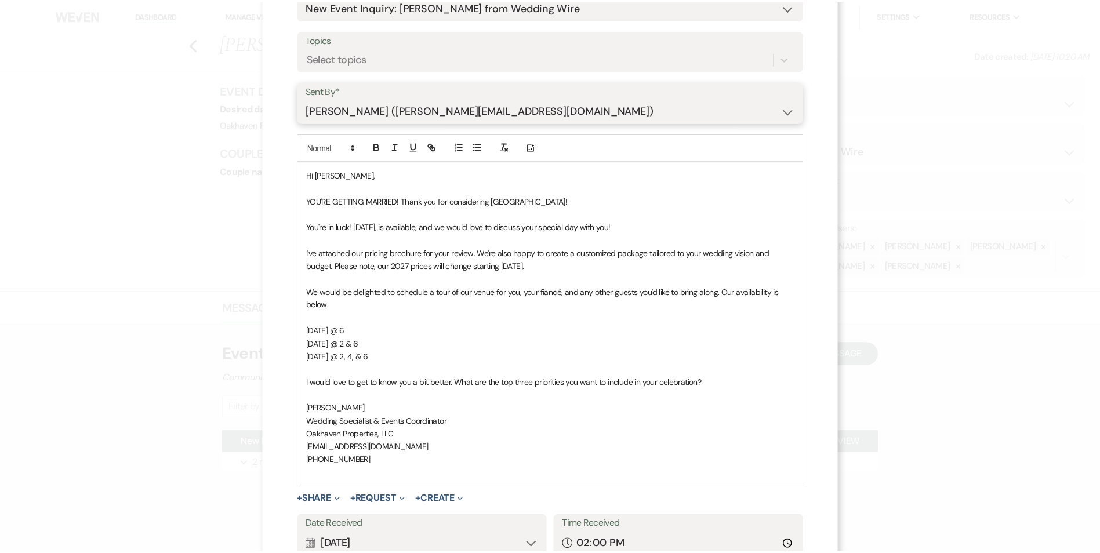
scroll to position [200, 0]
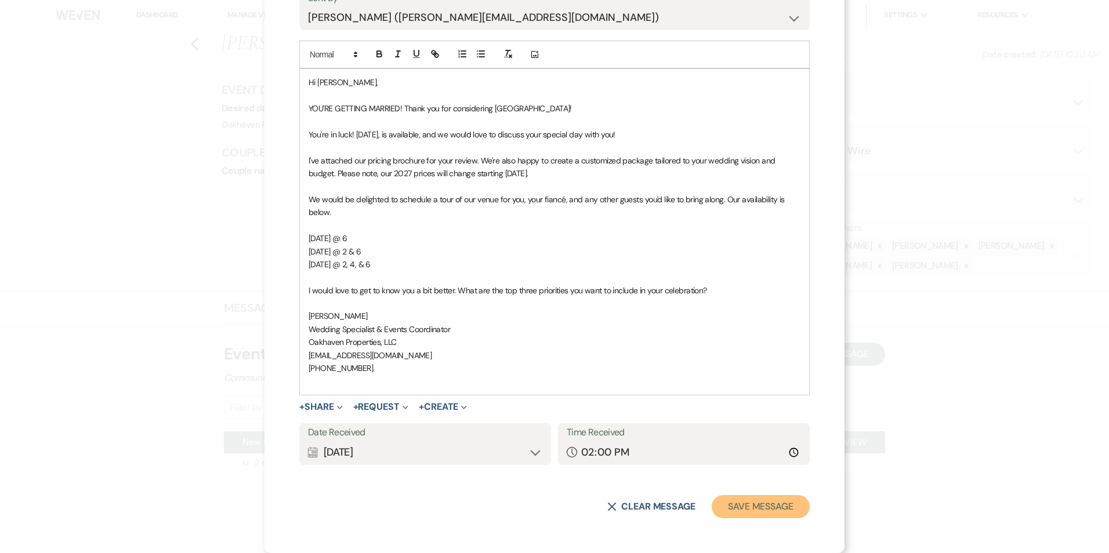
click at [762, 499] on button "Save Message" at bounding box center [761, 506] width 98 height 23
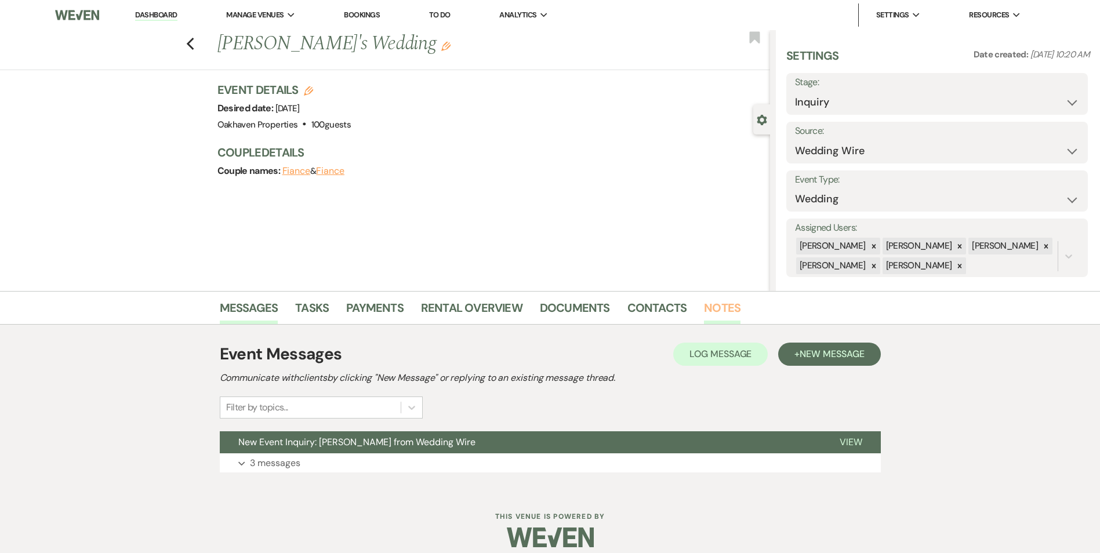
click at [732, 317] on link "Notes" at bounding box center [722, 312] width 37 height 26
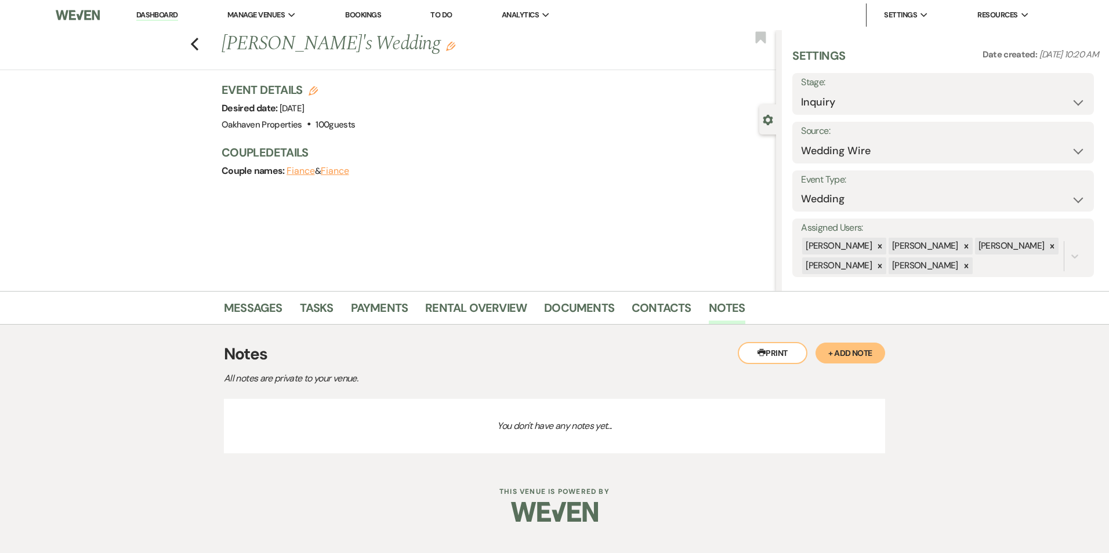
click at [861, 367] on div "Notes All notes are private to your venue." at bounding box center [554, 364] width 661 height 44
drag, startPoint x: 856, startPoint y: 356, endPoint x: 830, endPoint y: 359, distance: 26.9
click at [856, 356] on button "+ Add Note" at bounding box center [851, 353] width 70 height 21
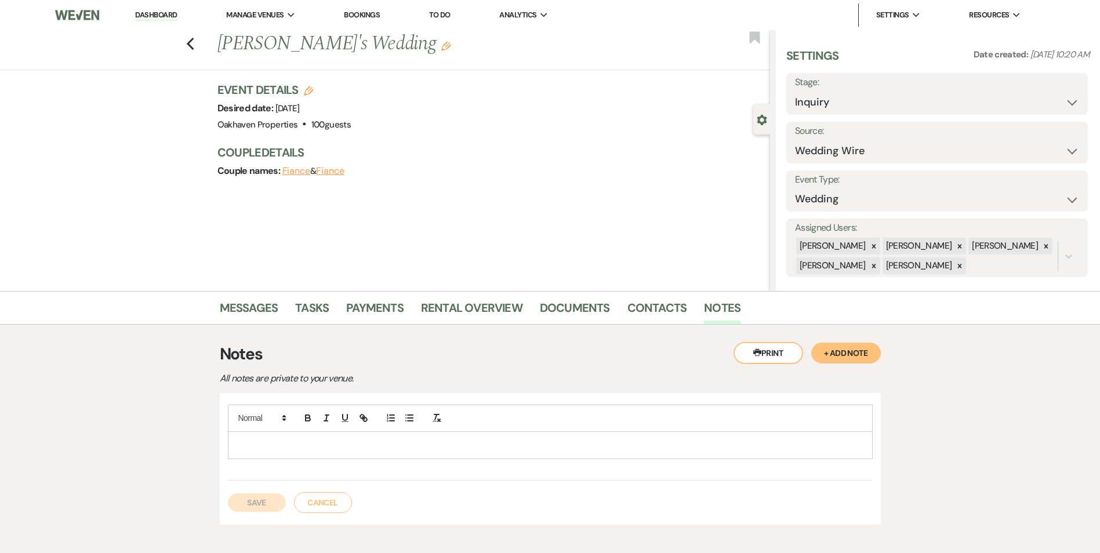
click at [411, 447] on p at bounding box center [550, 445] width 627 height 13
drag, startPoint x: 259, startPoint y: 504, endPoint x: 465, endPoint y: 464, distance: 210.4
click at [259, 504] on button "Save" at bounding box center [257, 503] width 58 height 19
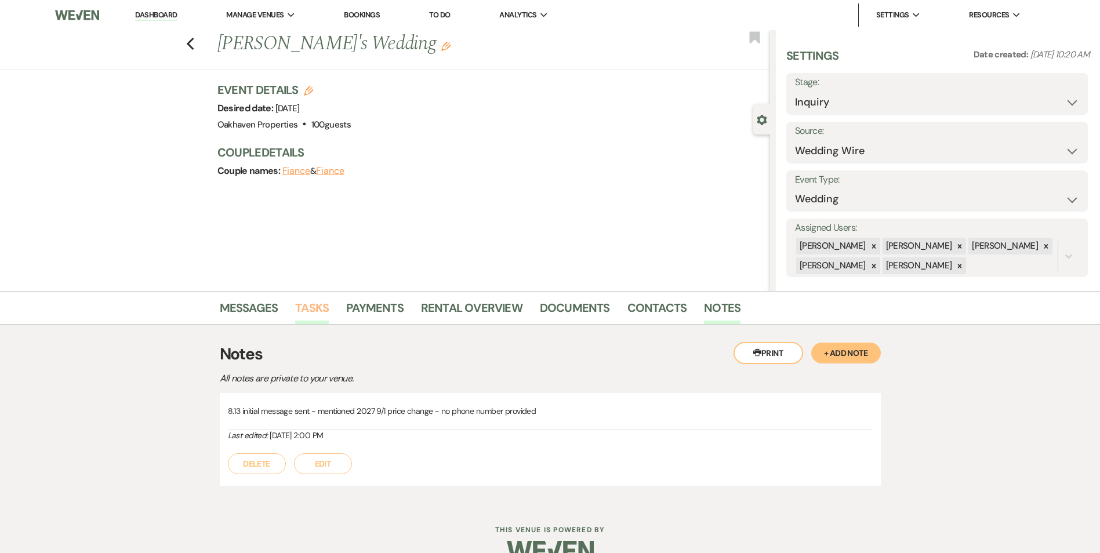
click at [312, 316] on link "Tasks" at bounding box center [312, 312] width 34 height 26
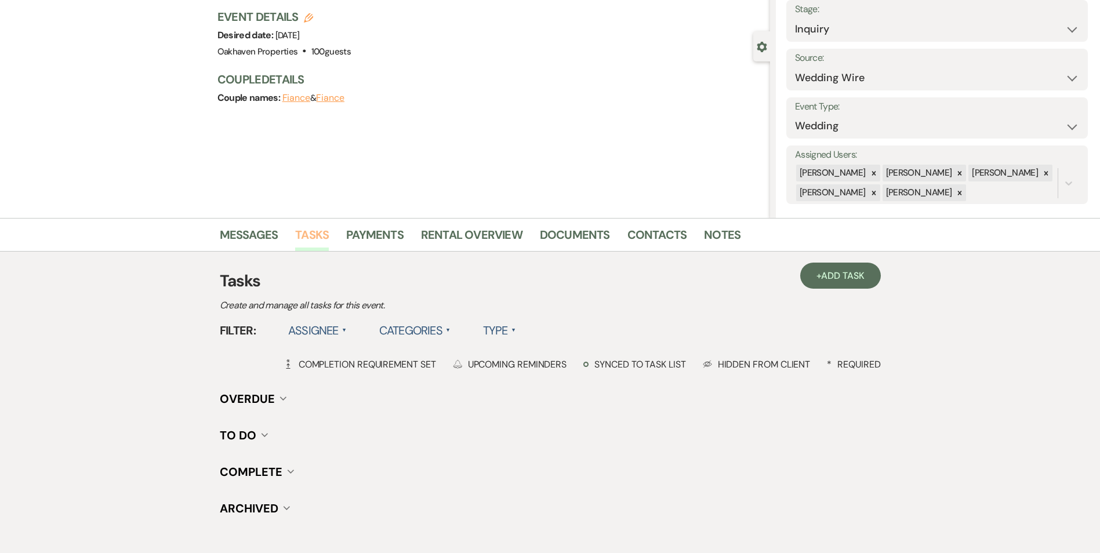
scroll to position [143, 0]
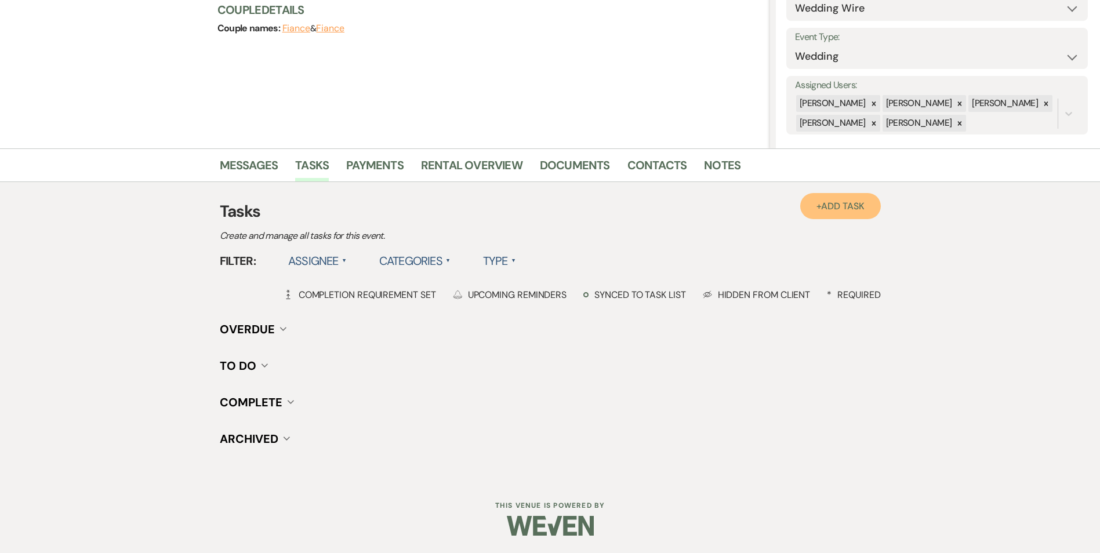
click at [846, 213] on link "+ Add Task" at bounding box center [841, 206] width 80 height 26
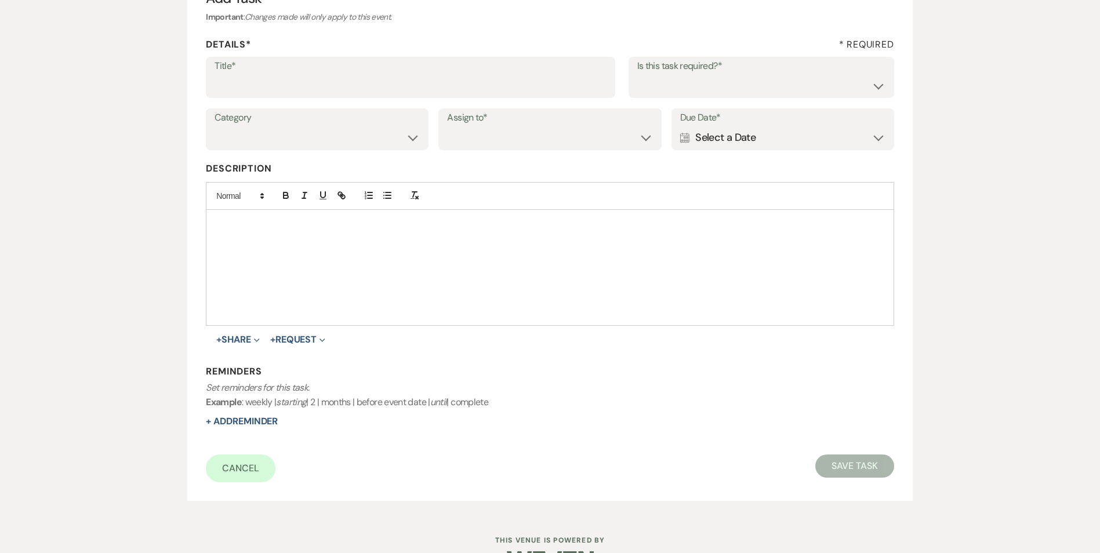
click at [398, 71] on label "Title*" at bounding box center [411, 66] width 392 height 17
click at [398, 74] on input "Title*" at bounding box center [411, 85] width 392 height 23
type input "2nd follow up message"
drag, startPoint x: 704, startPoint y: 92, endPoint x: 705, endPoint y: 98, distance: 6.1
click at [704, 92] on select "Yes No" at bounding box center [762, 85] width 248 height 23
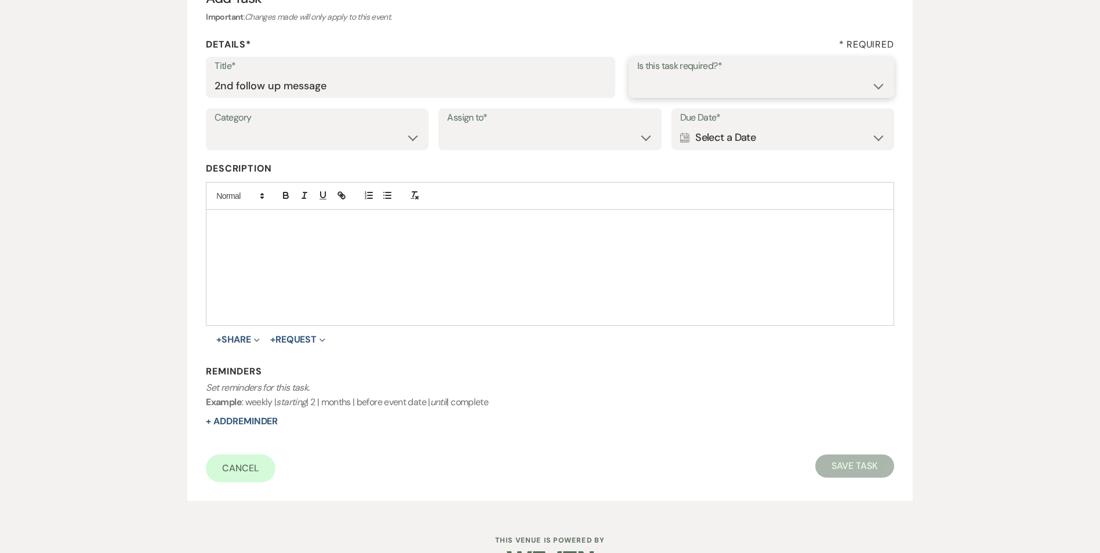
select select "true"
click at [638, 74] on select "Yes No" at bounding box center [762, 85] width 248 height 23
click at [374, 144] on select "Venue Vendors Guests Details Finalize & Share" at bounding box center [317, 137] width 205 height 23
select select "31"
click at [215, 126] on select "Venue Vendors Guests Details Finalize & Share" at bounding box center [317, 137] width 205 height 23
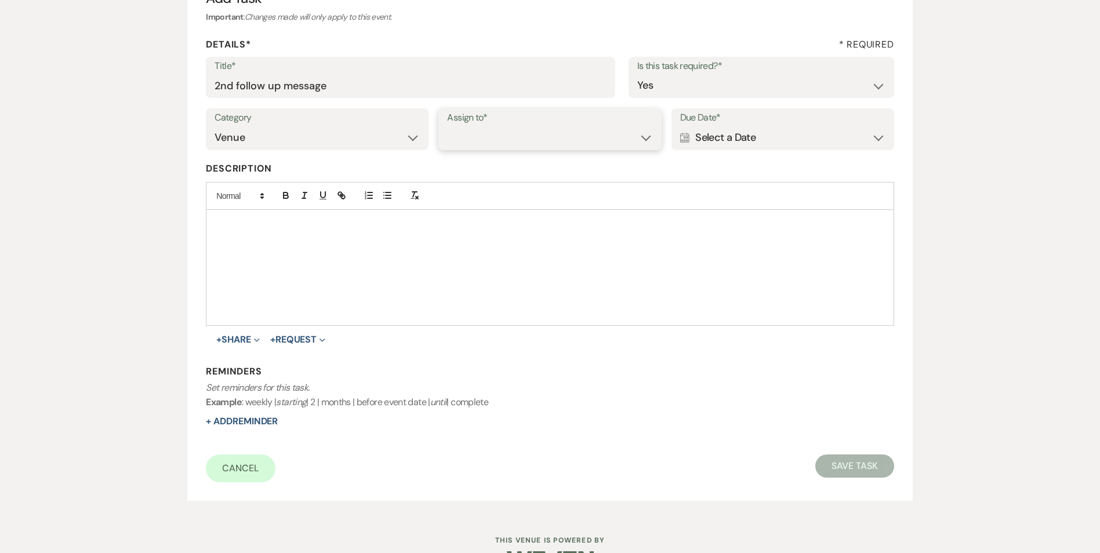
drag, startPoint x: 457, startPoint y: 140, endPoint x: 467, endPoint y: 150, distance: 14.4
click at [457, 140] on select "Venue Client" at bounding box center [549, 137] width 205 height 23
select select "venueHost"
click at [447, 126] on select "Venue Client" at bounding box center [549, 137] width 205 height 23
click at [696, 143] on div "Calendar Select a Date Expand" at bounding box center [782, 137] width 205 height 23
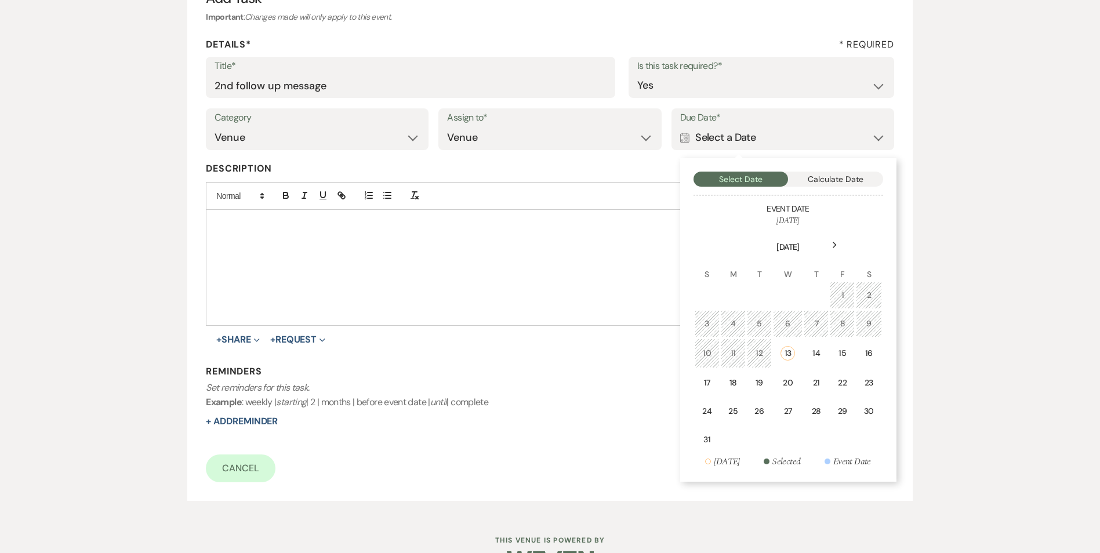
drag, startPoint x: 865, startPoint y: 353, endPoint x: 441, endPoint y: 423, distance: 429.7
click at [861, 352] on td "16" at bounding box center [869, 354] width 26 height 30
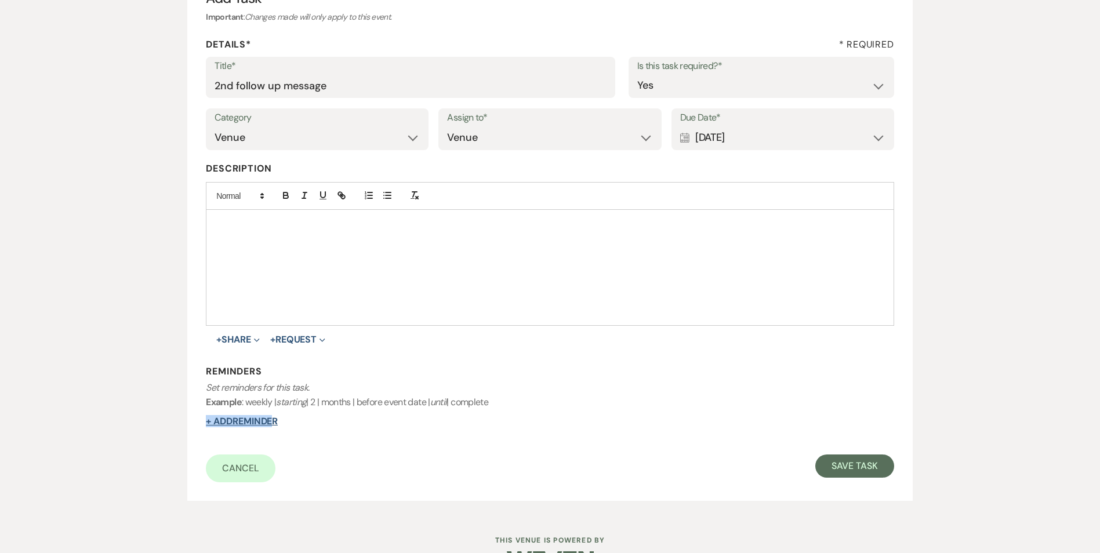
click at [274, 418] on div "Reminders Set reminders for this task. Example : weekly | starting | 2 | months…" at bounding box center [550, 396] width 688 height 63
click at [271, 418] on button "+ Add Reminder" at bounding box center [242, 421] width 72 height 9
select select "host"
select select "days"
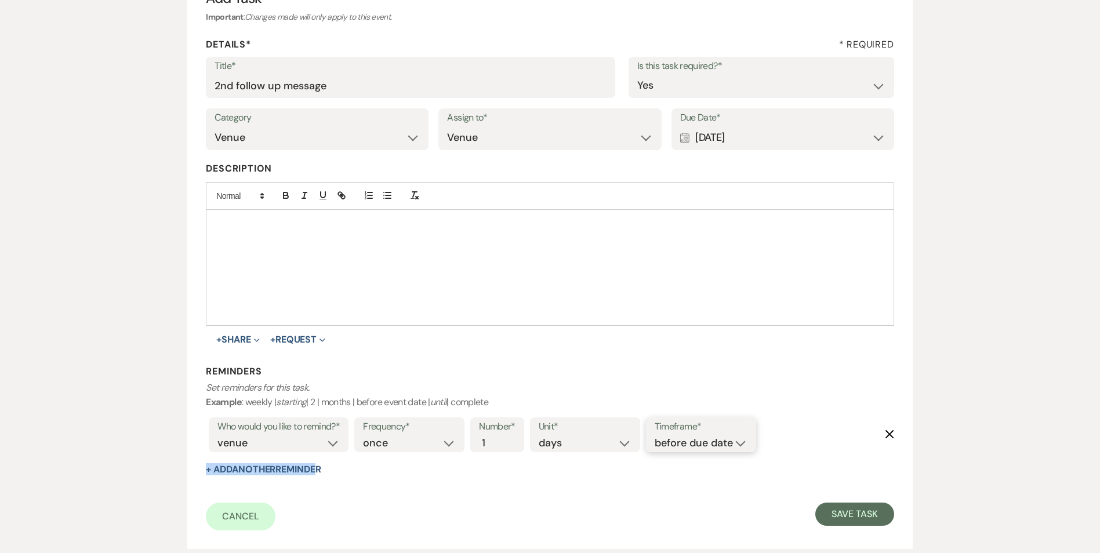
drag, startPoint x: 661, startPoint y: 441, endPoint x: 665, endPoint y: 451, distance: 10.9
click at [661, 441] on select "before due date after due date on due date on custom date" at bounding box center [701, 444] width 93 height 16
select select "onDueDate"
click at [655, 436] on select "before due date after due date on due date on custom date" at bounding box center [701, 444] width 93 height 16
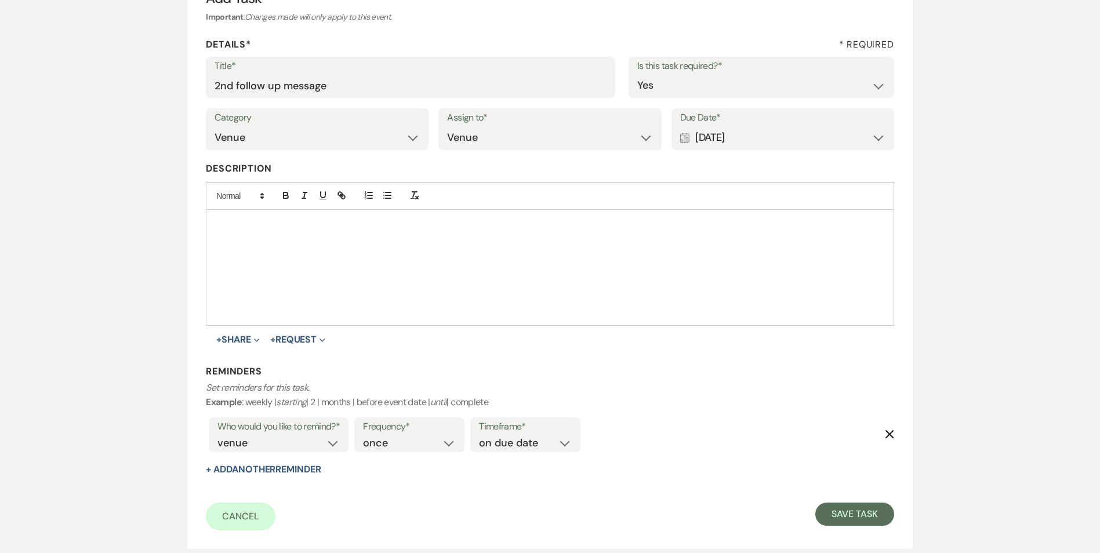
click at [834, 529] on div "Cancel Save Task" at bounding box center [550, 517] width 688 height 28
drag, startPoint x: 834, startPoint y: 529, endPoint x: 831, endPoint y: 515, distance: 14.4
click at [831, 515] on button "Save Task" at bounding box center [855, 514] width 78 height 23
select select "3"
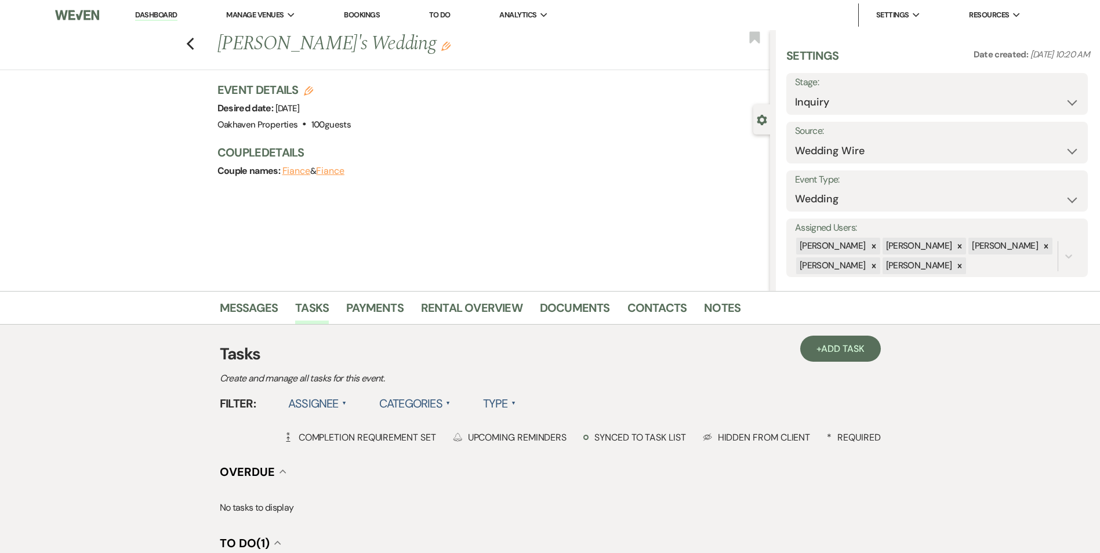
click at [175, 12] on link "Dashboard" at bounding box center [156, 15] width 42 height 11
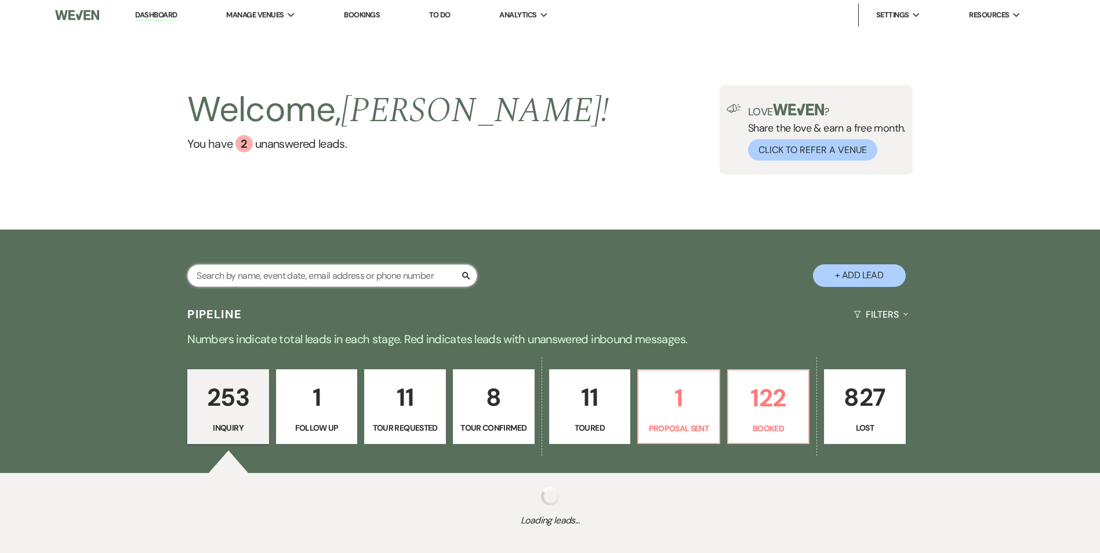
click at [290, 277] on input "text" at bounding box center [332, 276] width 290 height 23
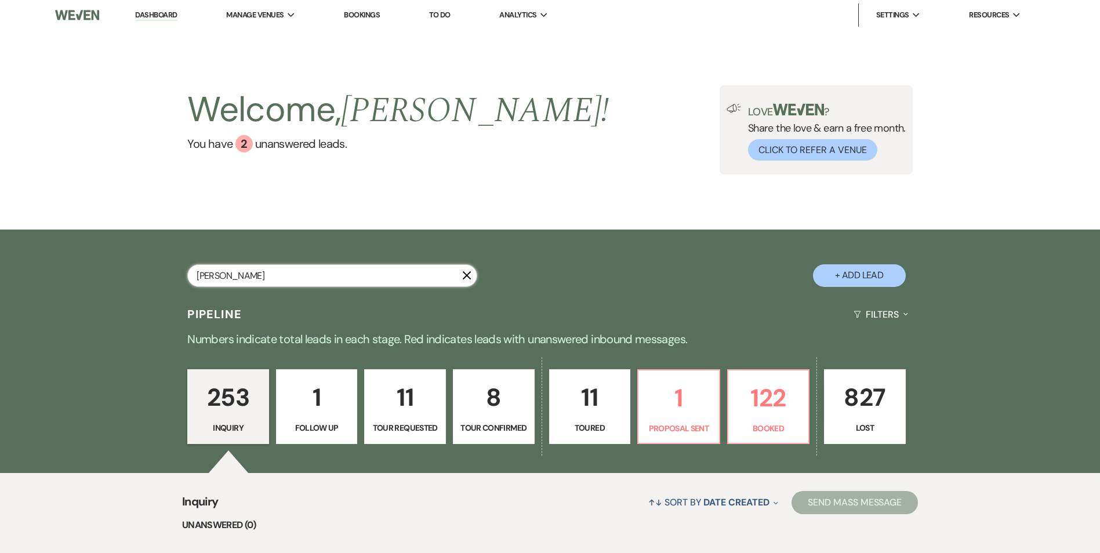
type input "cassandra"
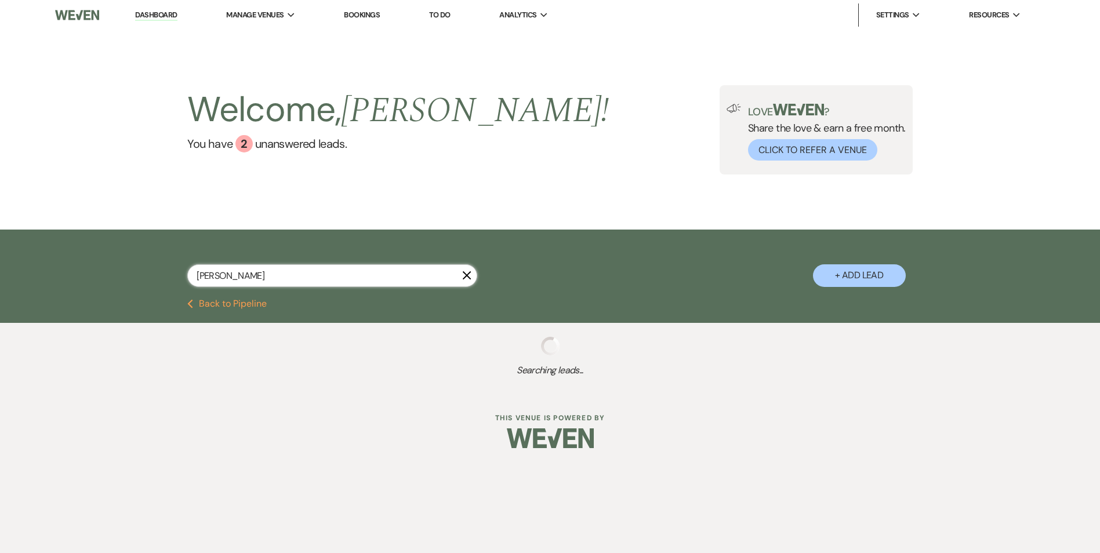
select select "8"
select select "6"
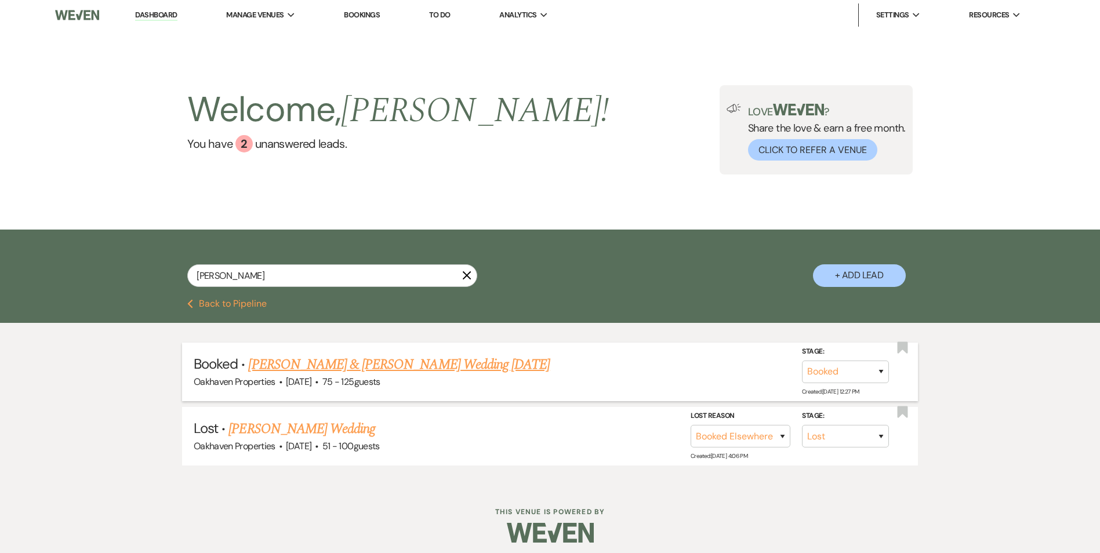
click at [302, 354] on link "[PERSON_NAME] & [PERSON_NAME] Wedding [DATE]" at bounding box center [399, 364] width 302 height 21
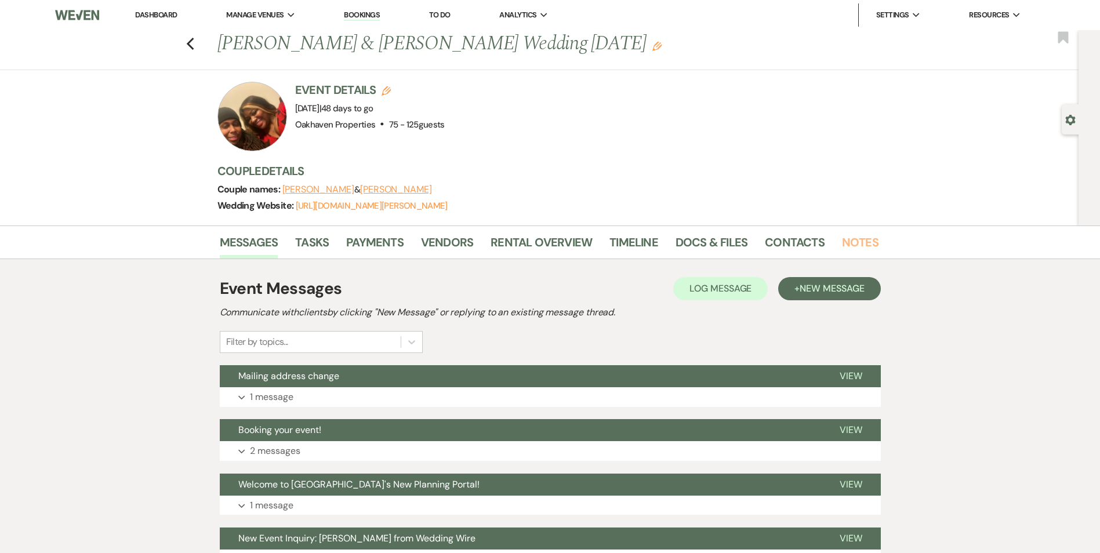
drag, startPoint x: 857, startPoint y: 248, endPoint x: 852, endPoint y: 263, distance: 16.5
click at [856, 248] on link "Notes" at bounding box center [860, 246] width 37 height 26
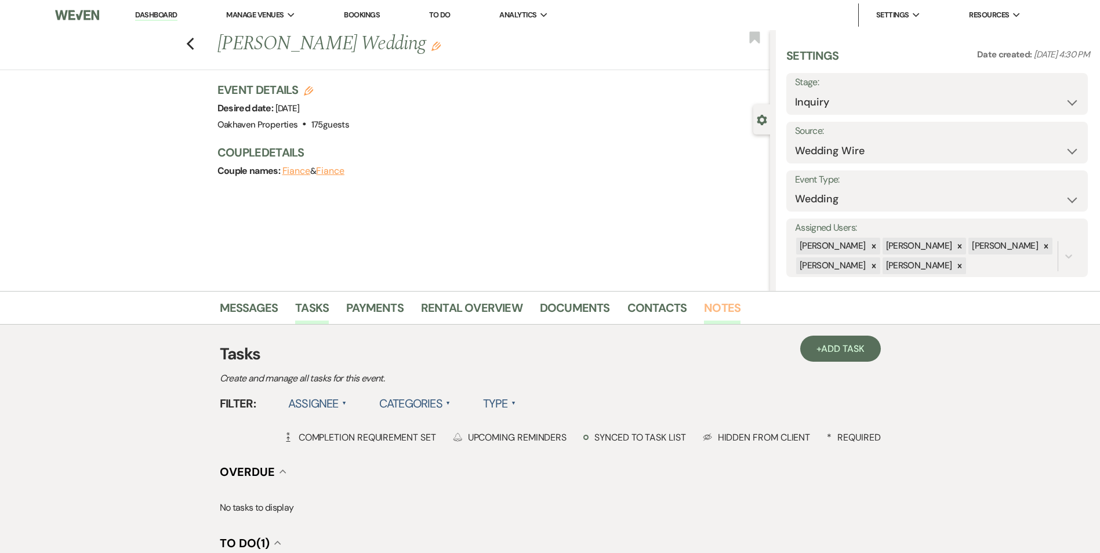
click at [723, 309] on link "Notes" at bounding box center [722, 312] width 37 height 26
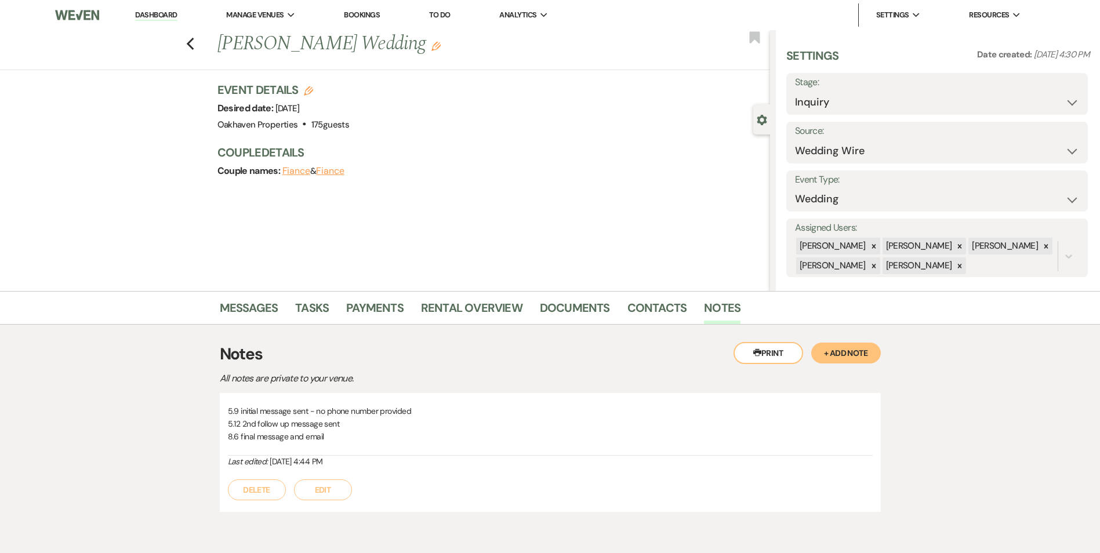
click at [166, 12] on link "Dashboard" at bounding box center [156, 15] width 42 height 11
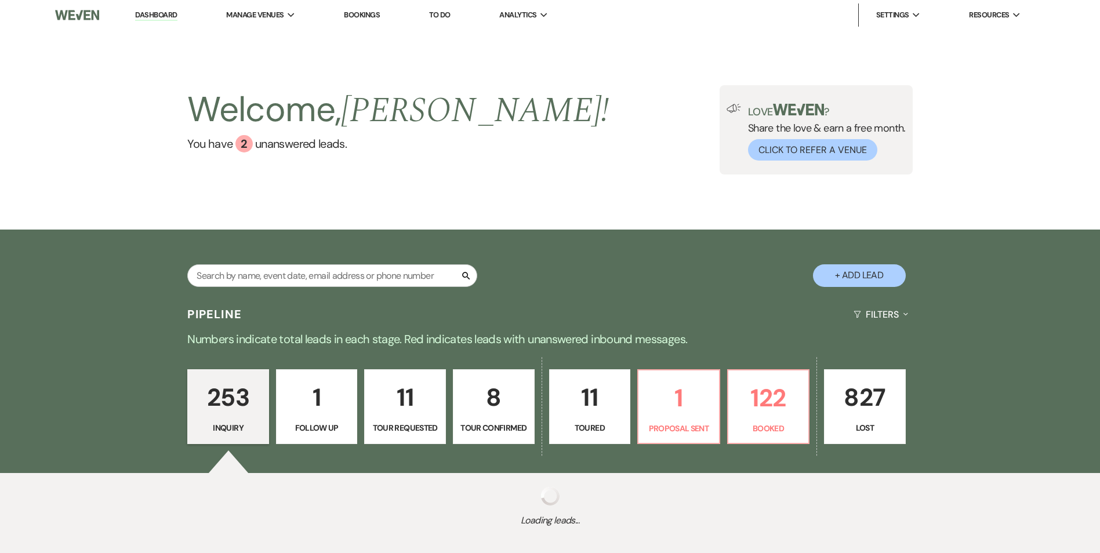
click at [267, 263] on div "Search + Add Lead" at bounding box center [550, 266] width 835 height 61
click at [267, 278] on input "text" at bounding box center [332, 276] width 290 height 23
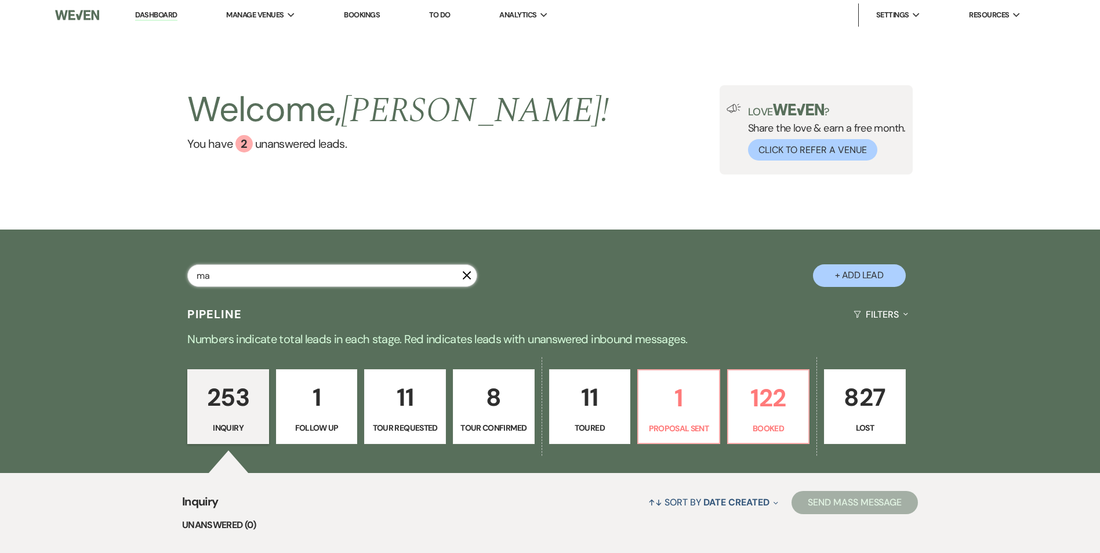
type input "mag"
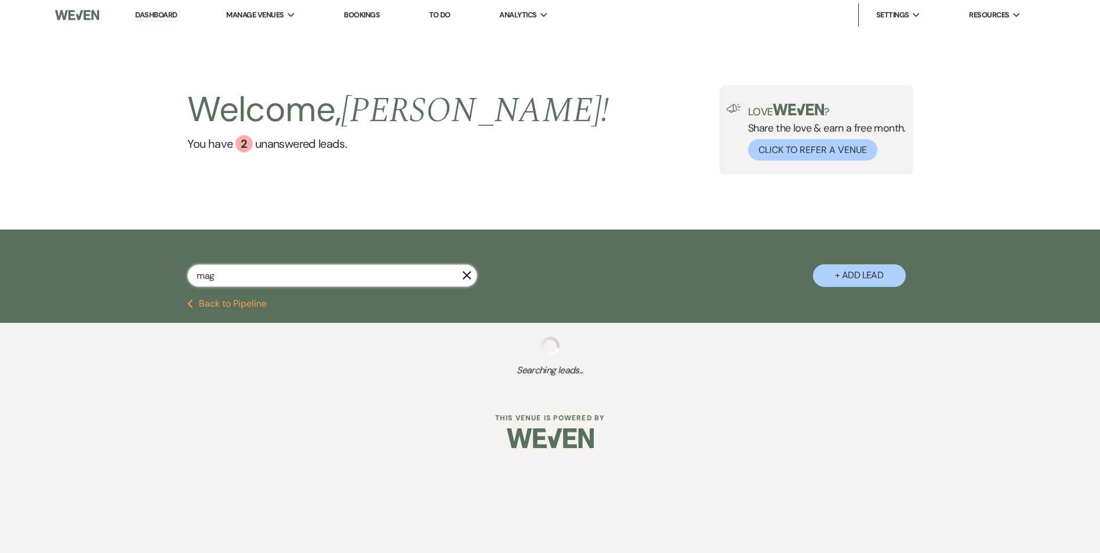
select select "8"
select select "5"
select select "8"
select select "5"
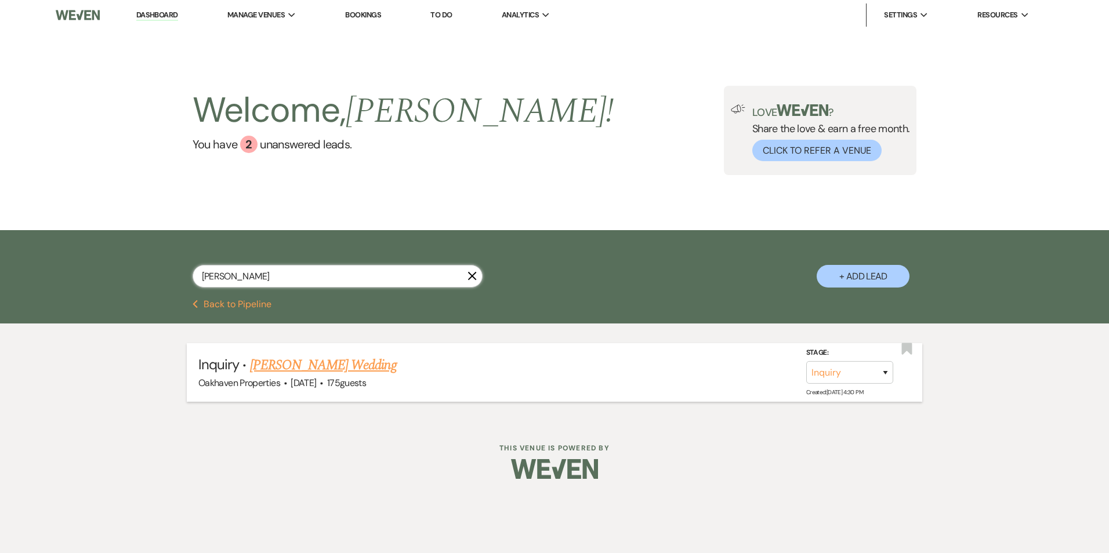
type input "magee"
click at [315, 354] on li "Inquiry · Caleb Magee's Wedding Oakhaven Properties · Sep 26, 2026 · 175 guests…" at bounding box center [555, 372] width 736 height 59
click at [314, 363] on link "[PERSON_NAME] Wedding" at bounding box center [323, 365] width 147 height 21
select select "3"
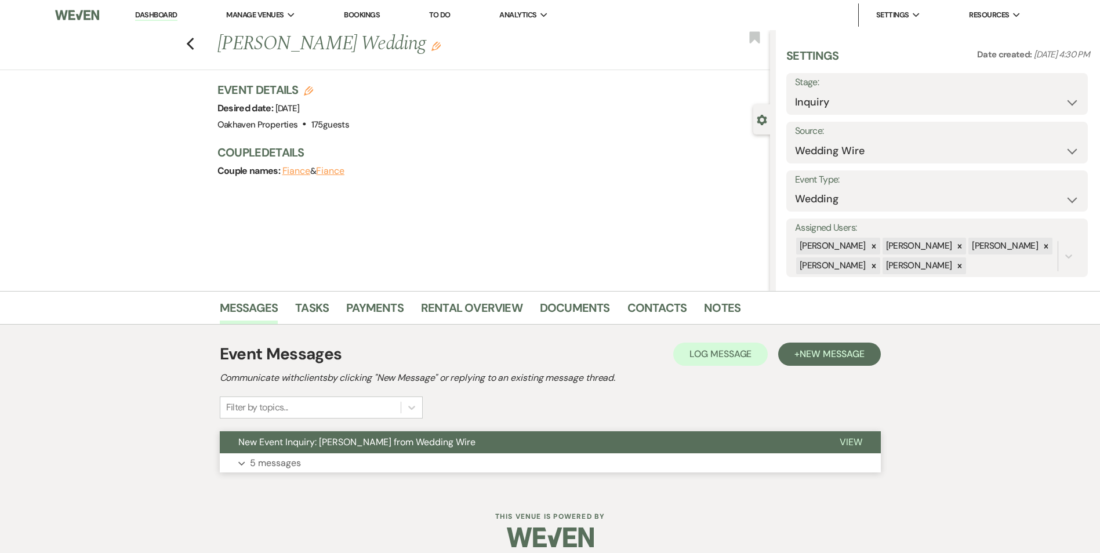
click at [849, 436] on span "View" at bounding box center [851, 442] width 23 height 12
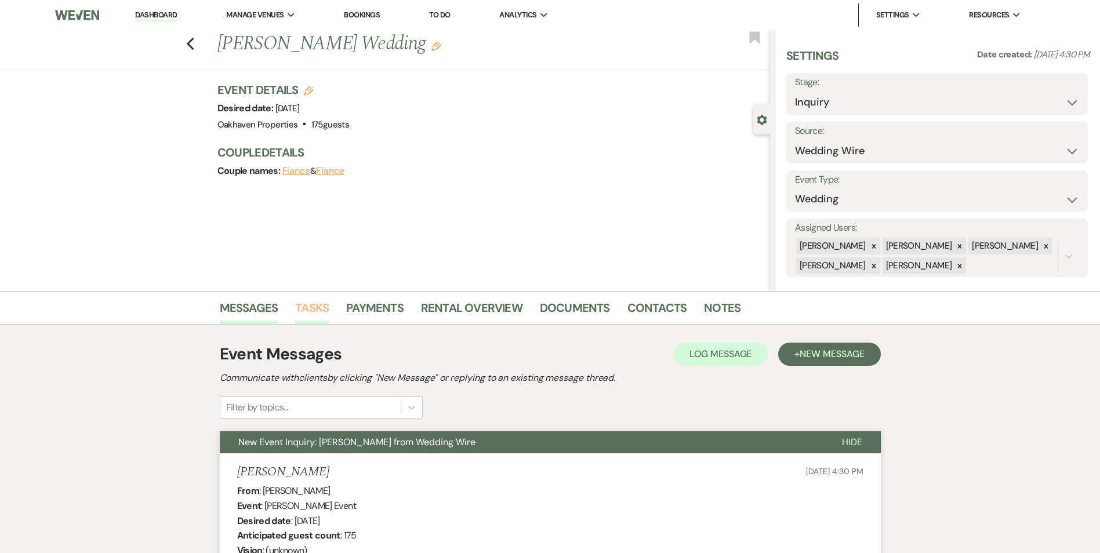
click at [301, 312] on link "Tasks" at bounding box center [312, 312] width 34 height 26
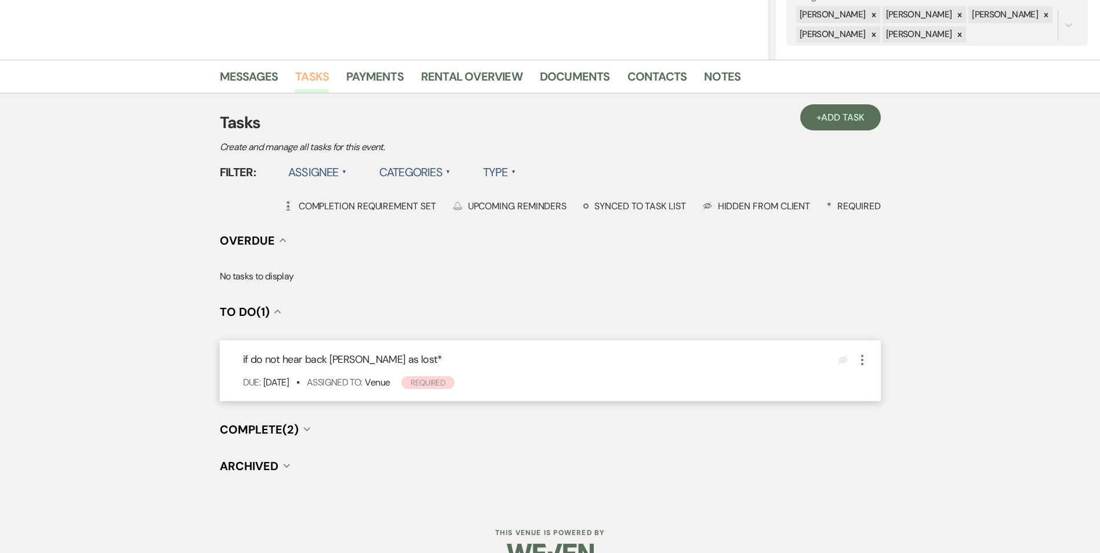
scroll to position [232, 0]
click at [861, 357] on icon "More" at bounding box center [863, 360] width 14 height 14
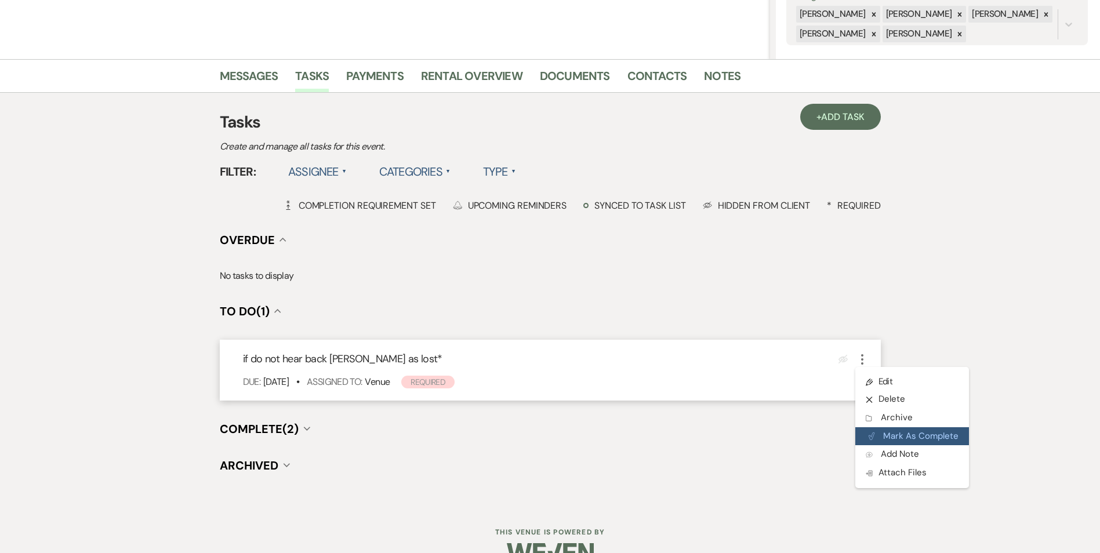
click at [862, 440] on button "Plan Portal Link Mark As Complete" at bounding box center [913, 437] width 114 height 19
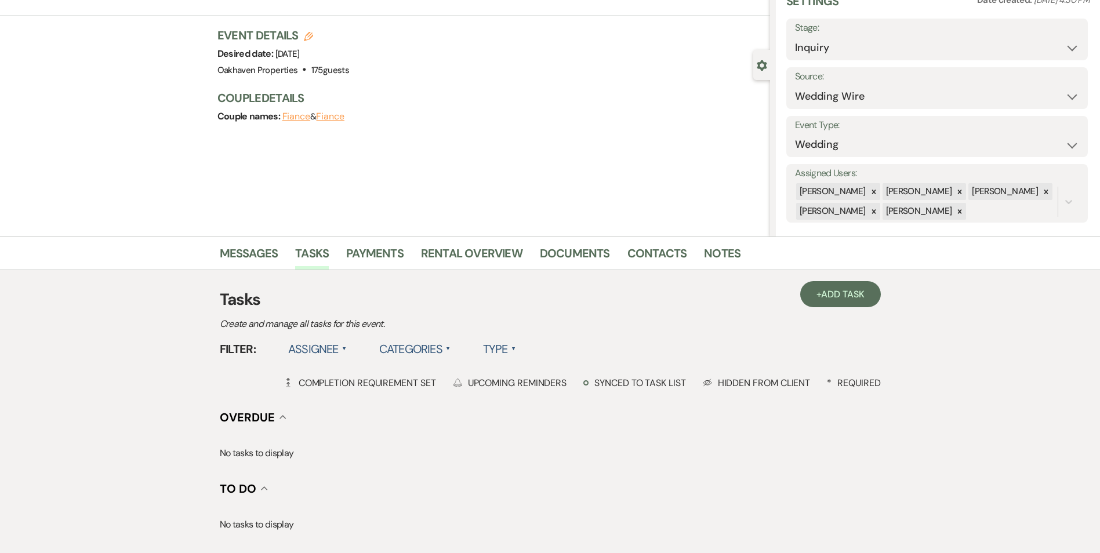
scroll to position [0, 0]
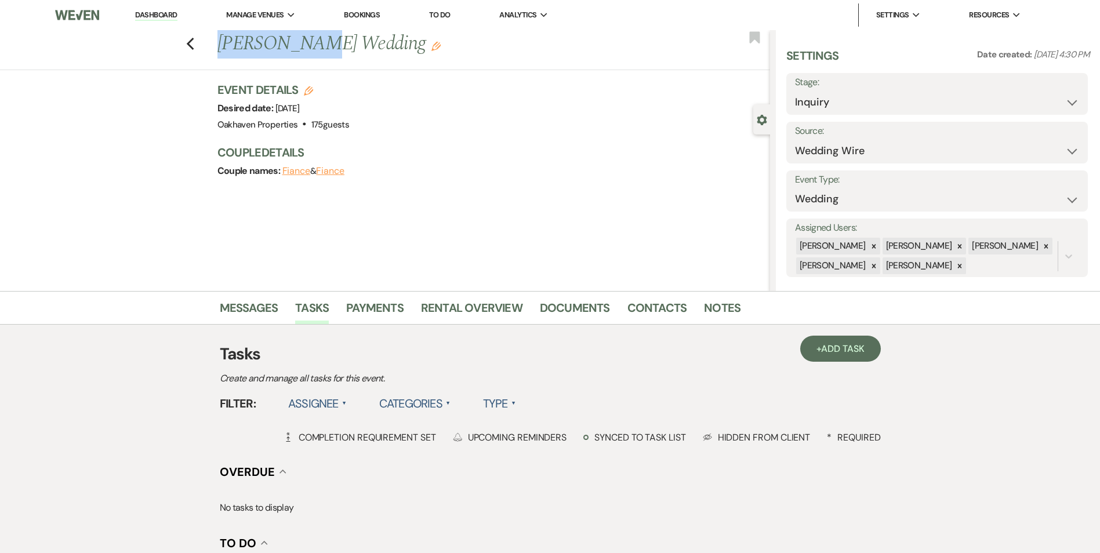
drag, startPoint x: 314, startPoint y: 46, endPoint x: 227, endPoint y: 46, distance: 87.0
click at [227, 46] on h1 "Caleb Magee's Wedding Edit" at bounding box center [437, 44] width 438 height 28
copy h1 "Caleb Magee"
click at [816, 104] on select "Inquiry Follow Up Tour Requested Tour Confirmed Toured Proposal Sent Booked Lost" at bounding box center [937, 102] width 284 height 23
select select "8"
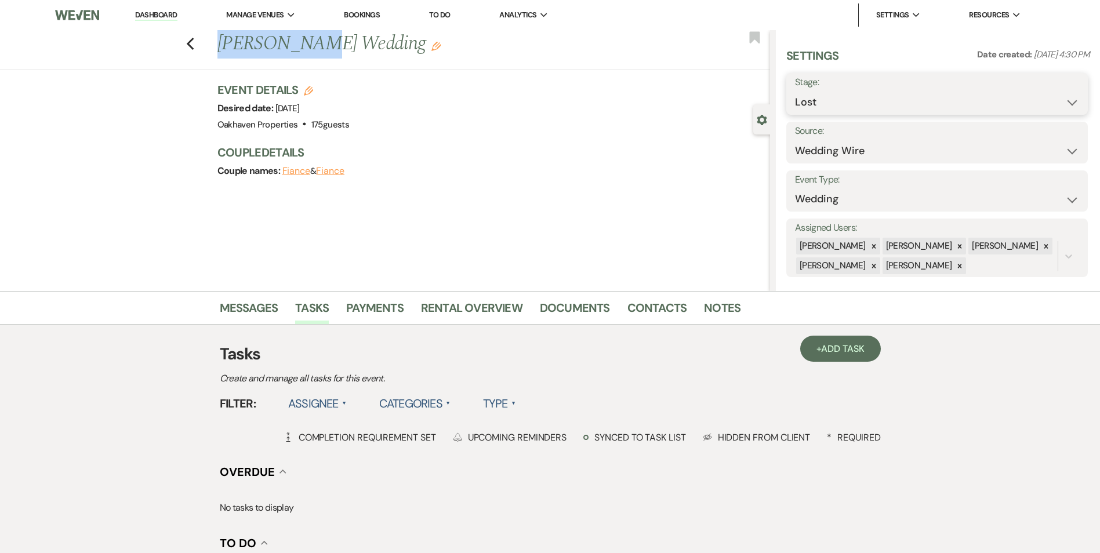
click at [795, 91] on select "Inquiry Follow Up Tour Requested Tour Confirmed Toured Proposal Sent Booked Lost" at bounding box center [937, 102] width 284 height 23
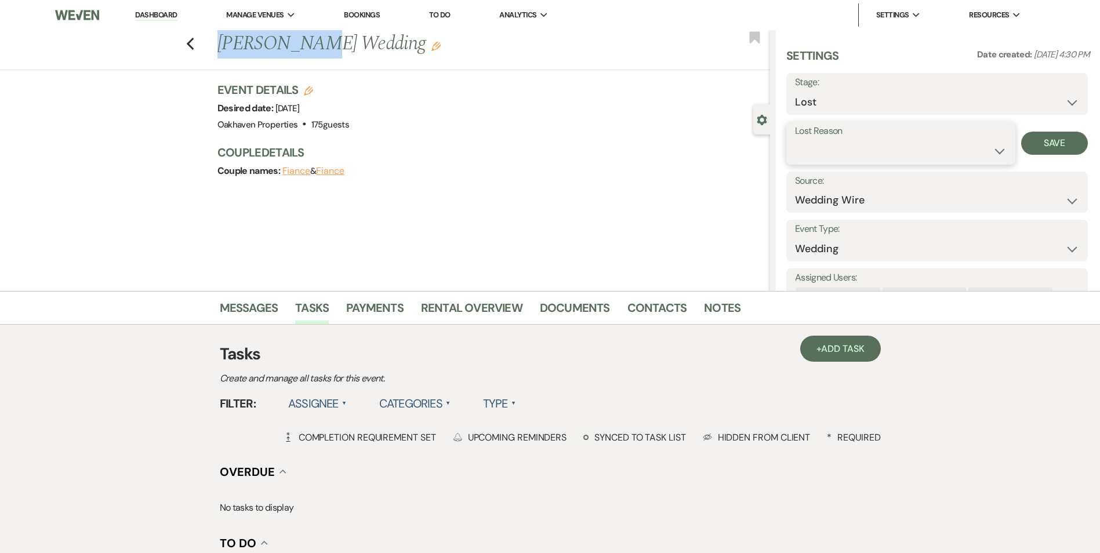
click at [827, 156] on select "Booked Elsewhere Budget Date Unavailable No Response Not a Good Match Capacity …" at bounding box center [901, 151] width 212 height 23
select select "5"
click at [795, 140] on select "Booked Elsewhere Budget Date Unavailable No Response Not a Good Match Capacity …" at bounding box center [901, 151] width 212 height 23
click at [1049, 142] on button "Save" at bounding box center [1055, 143] width 67 height 23
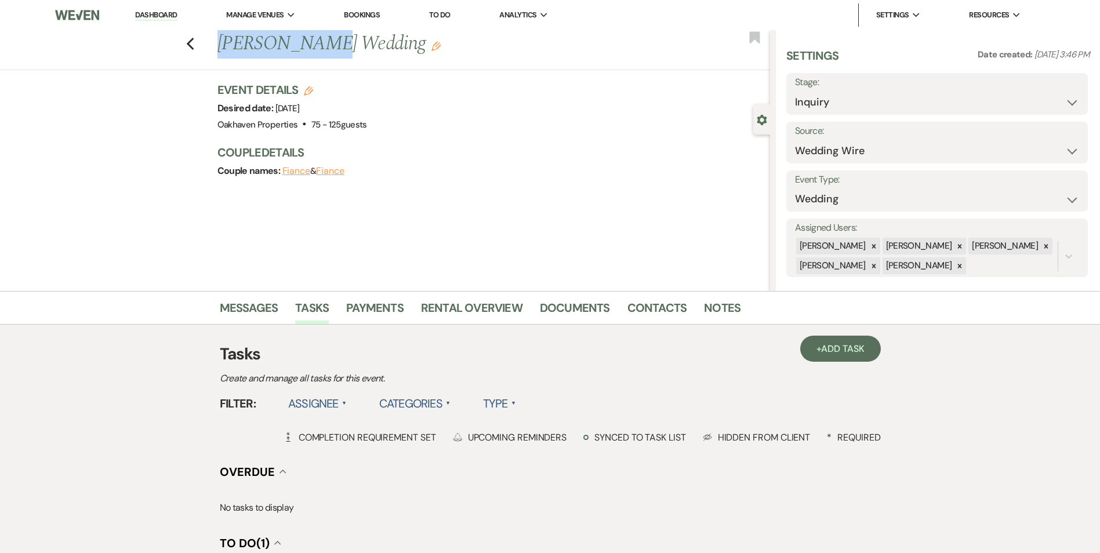
drag, startPoint x: 326, startPoint y: 48, endPoint x: 200, endPoint y: 66, distance: 127.2
click at [200, 66] on div "Previous [PERSON_NAME] Wedding Edit Bookmark" at bounding box center [382, 50] width 776 height 40
drag, startPoint x: 499, startPoint y: 95, endPoint x: 394, endPoint y: 104, distance: 104.8
click at [495, 95] on div "Event Details Edit Desired date: Saturday, October 11th, 2025 Venue: Oakhaven P…" at bounding box center [488, 107] width 541 height 51
drag, startPoint x: 324, startPoint y: 45, endPoint x: 227, endPoint y: 40, distance: 97.0
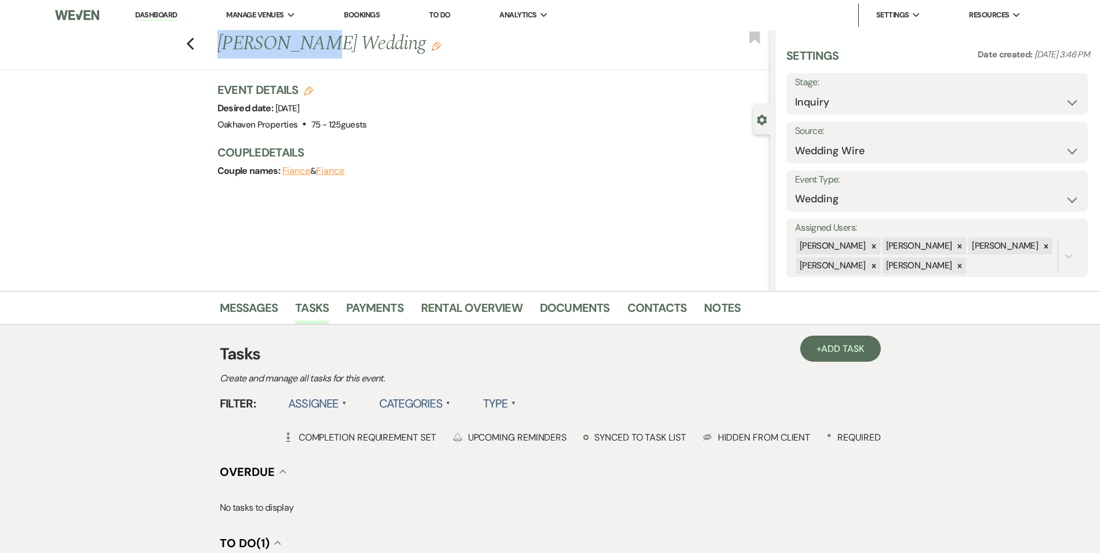
click at [227, 40] on h1 "Morgan Hupp's Wedding Edit" at bounding box center [437, 44] width 438 height 28
copy h1 "Morgan Hupp"
click at [856, 103] on select "Inquiry Follow Up Tour Requested Tour Confirmed Toured Proposal Sent Booked Lost" at bounding box center [937, 102] width 284 height 23
click at [795, 91] on select "Inquiry Follow Up Tour Requested Tour Confirmed Toured Proposal Sent Booked Lost" at bounding box center [937, 102] width 284 height 23
click at [705, 305] on link "Notes" at bounding box center [722, 312] width 37 height 26
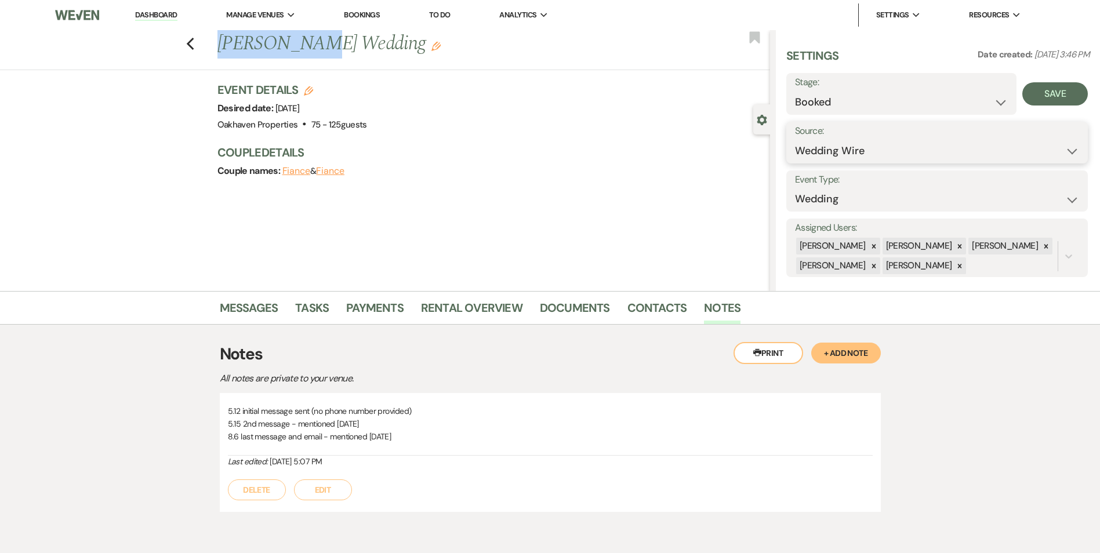
click at [918, 149] on select "Weven Venue Website Instagram Facebook Pinterest Google The Knot Wedding Wire H…" at bounding box center [937, 151] width 284 height 23
click at [918, 155] on select "Weven Venue Website Instagram Facebook Pinterest Google The Knot Wedding Wire H…" at bounding box center [937, 151] width 284 height 23
click at [981, 58] on span "Date created:" at bounding box center [1006, 55] width 57 height 12
click at [962, 95] on select "Inquiry Follow Up Tour Requested Tour Confirmed Toured Proposal Sent Booked Lost" at bounding box center [901, 102] width 213 height 23
select select "8"
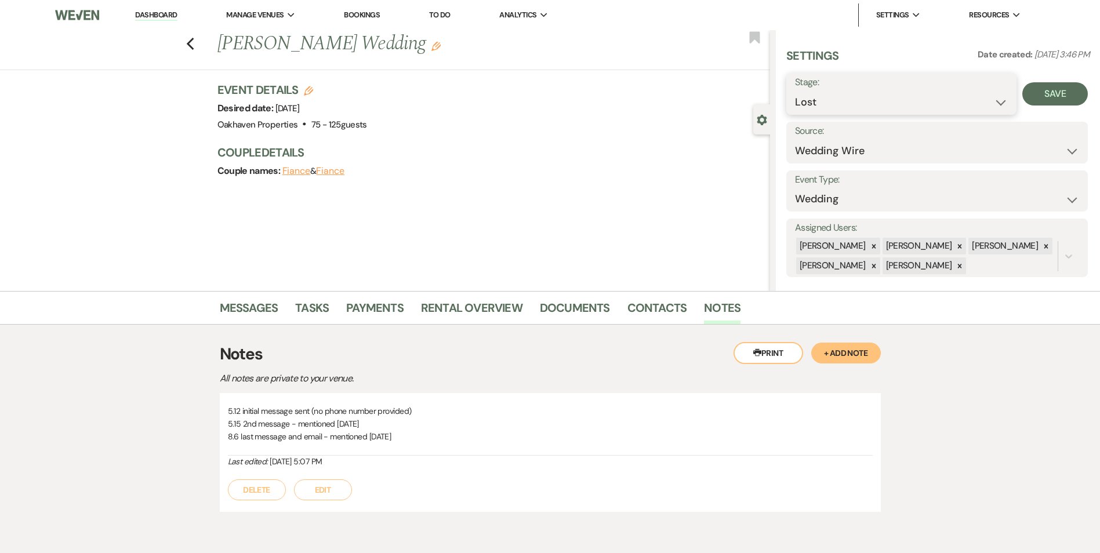
click at [795, 91] on select "Inquiry Follow Up Tour Requested Tour Confirmed Toured Proposal Sent Booked Lost" at bounding box center [901, 102] width 213 height 23
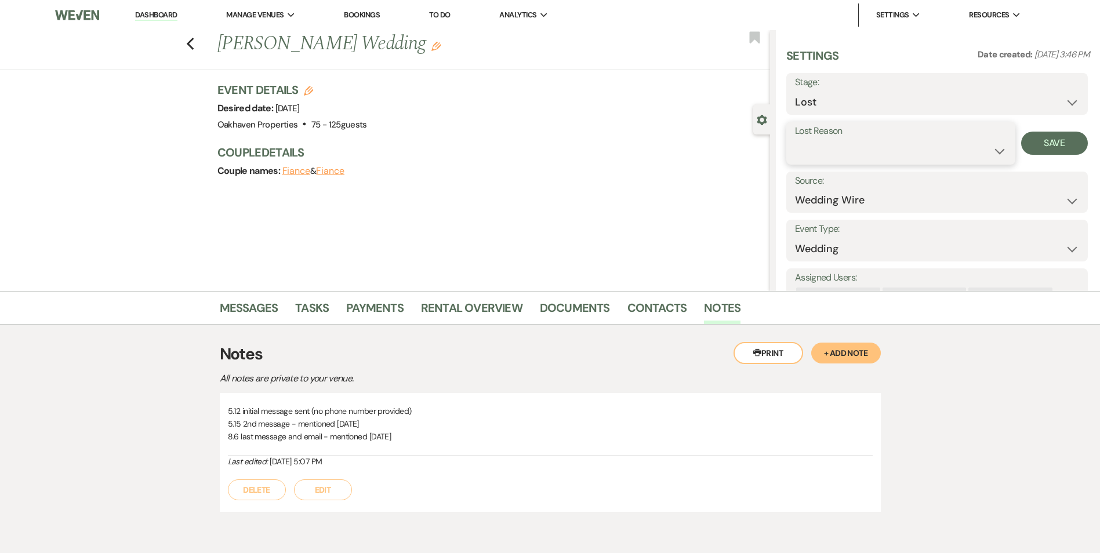
click at [856, 153] on select "Booked Elsewhere Budget Date Unavailable No Response Not a Good Match Capacity …" at bounding box center [901, 151] width 212 height 23
select select "5"
click at [795, 140] on select "Booked Elsewhere Budget Date Unavailable No Response Not a Good Match Capacity …" at bounding box center [901, 151] width 212 height 23
click at [1036, 142] on button "Save" at bounding box center [1055, 143] width 67 height 23
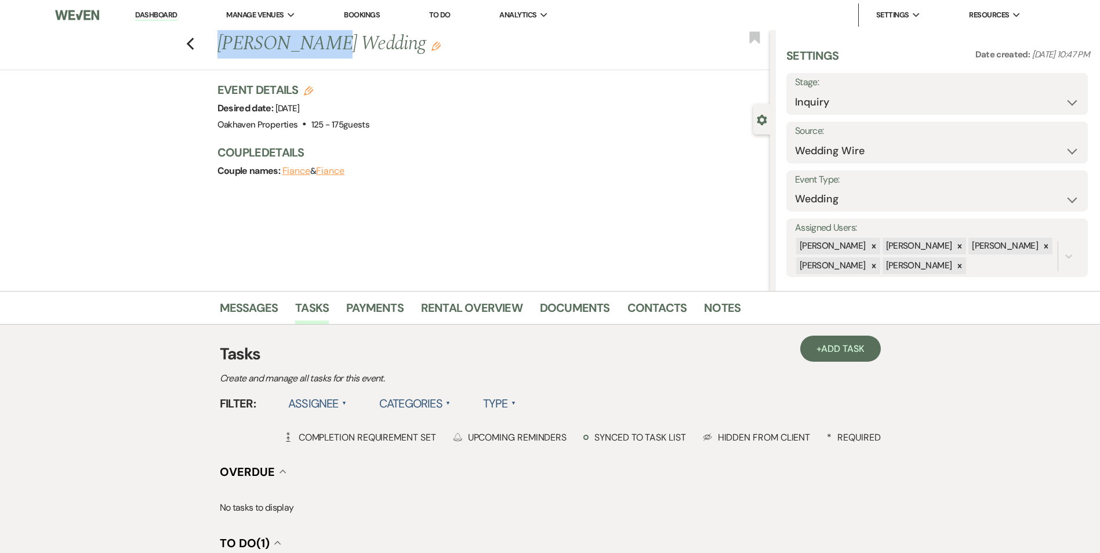
drag, startPoint x: 318, startPoint y: 47, endPoint x: 225, endPoint y: 46, distance: 92.8
click at [225, 46] on h1 "[PERSON_NAME] Wedding Edit" at bounding box center [437, 44] width 438 height 28
copy h1 "[PERSON_NAME]"
click at [854, 111] on select "Inquiry Follow Up Tour Requested Tour Confirmed Toured Proposal Sent Booked Lost" at bounding box center [937, 102] width 284 height 23
select select "8"
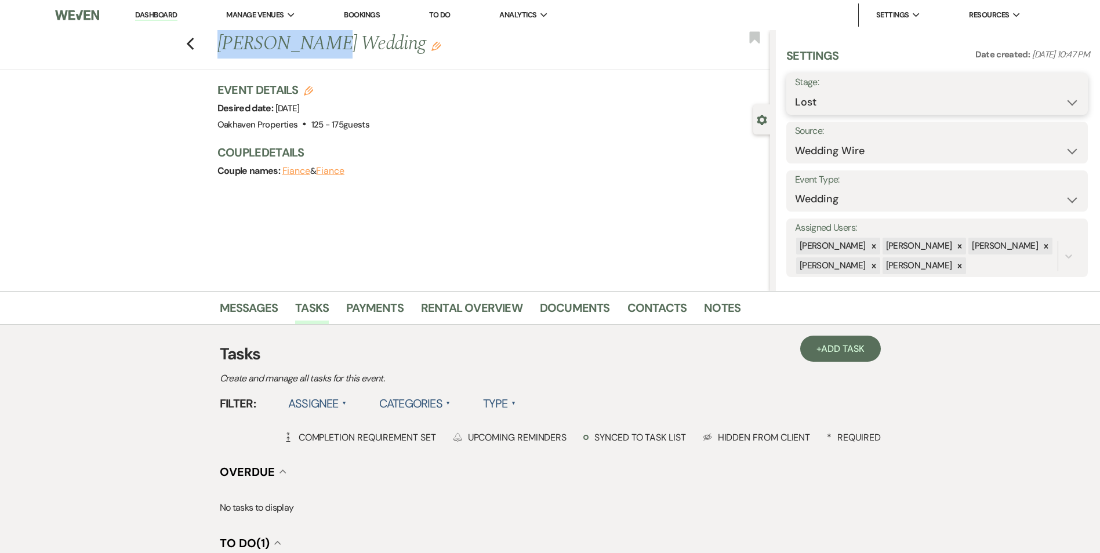
click at [795, 91] on select "Inquiry Follow Up Tour Requested Tour Confirmed Toured Proposal Sent Booked Lost" at bounding box center [937, 102] width 284 height 23
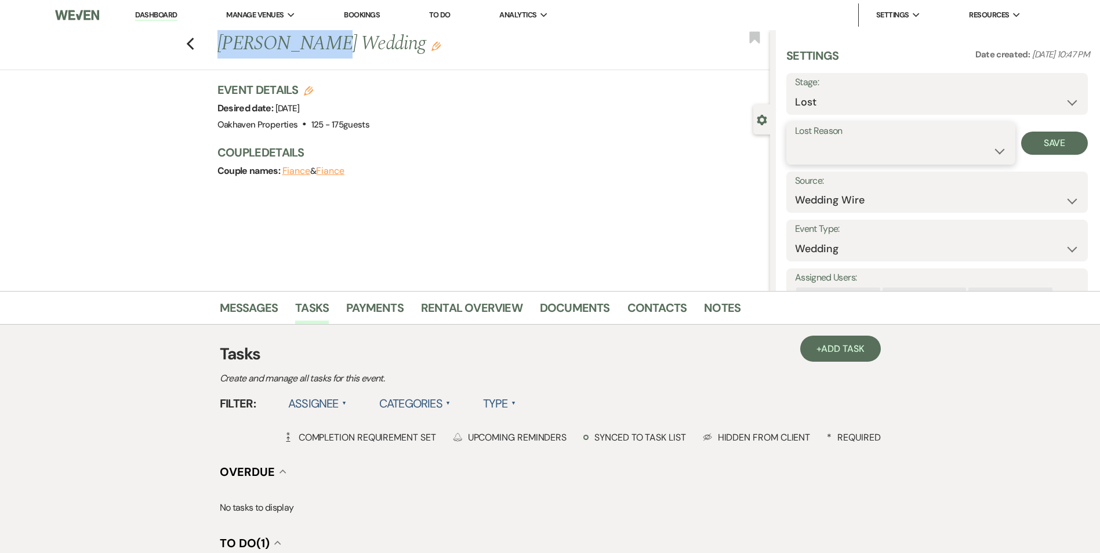
click at [838, 154] on select "Booked Elsewhere Budget Date Unavailable No Response Not a Good Match Capacity …" at bounding box center [901, 151] width 212 height 23
select select "5"
click at [795, 140] on select "Booked Elsewhere Budget Date Unavailable No Response Not a Good Match Capacity …" at bounding box center [901, 151] width 212 height 23
click at [1067, 143] on button "Save" at bounding box center [1055, 143] width 67 height 23
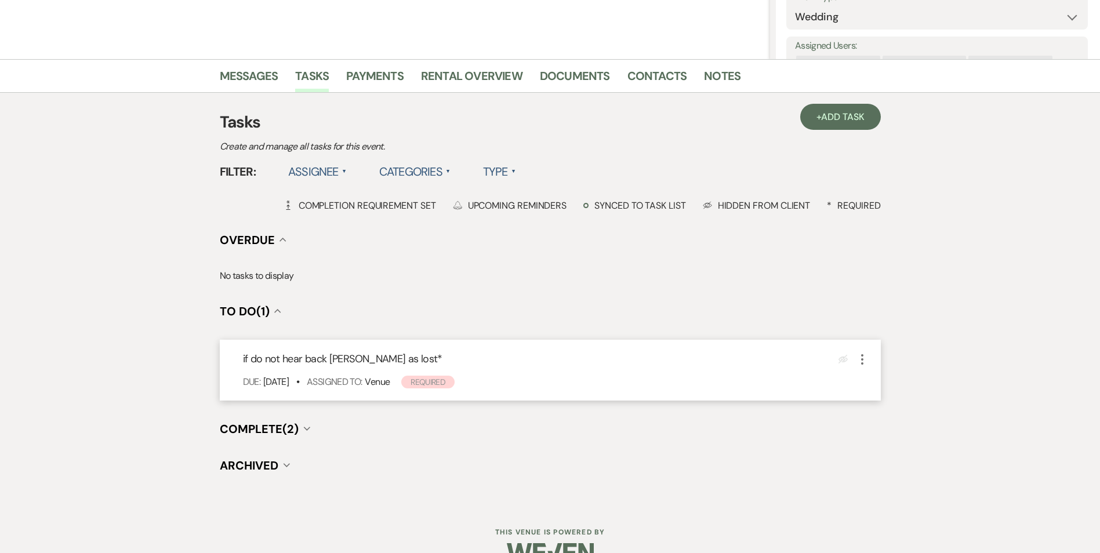
click at [861, 359] on icon "More" at bounding box center [863, 360] width 14 height 14
click at [867, 439] on button "Plan Portal Link Mark As Complete" at bounding box center [913, 437] width 114 height 19
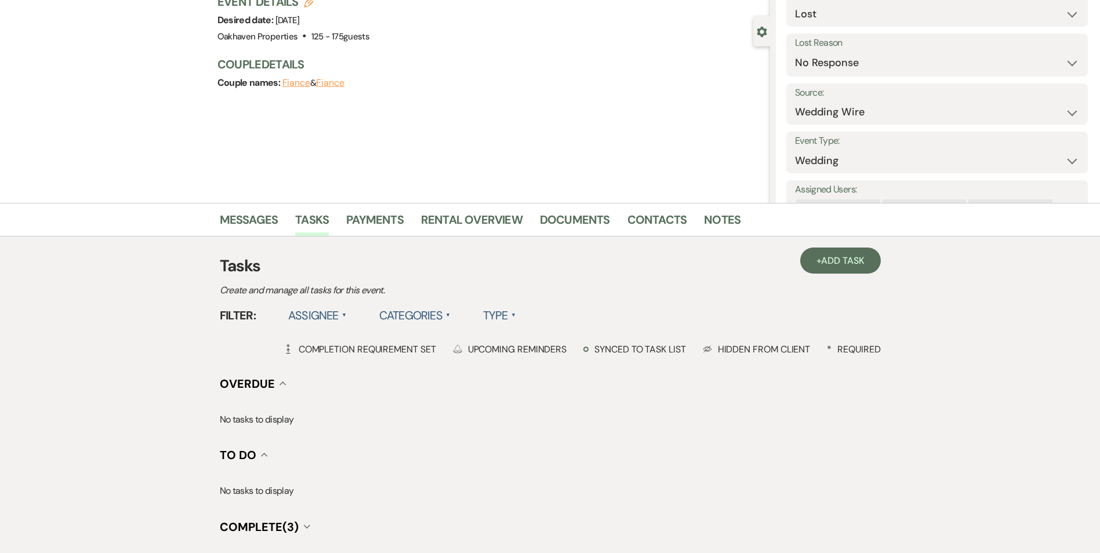
scroll to position [0, 0]
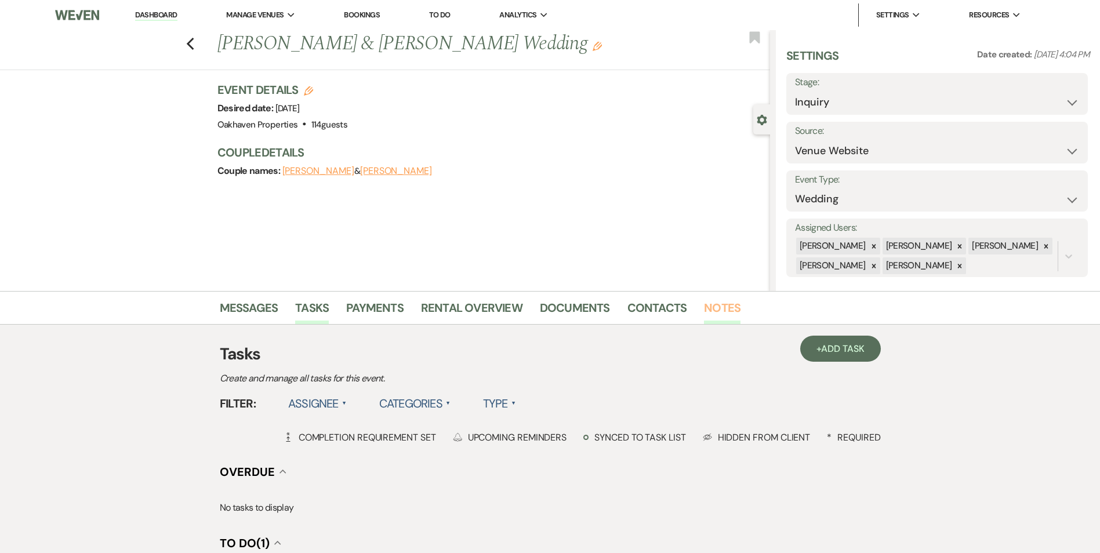
click at [713, 300] on link "Notes" at bounding box center [722, 312] width 37 height 26
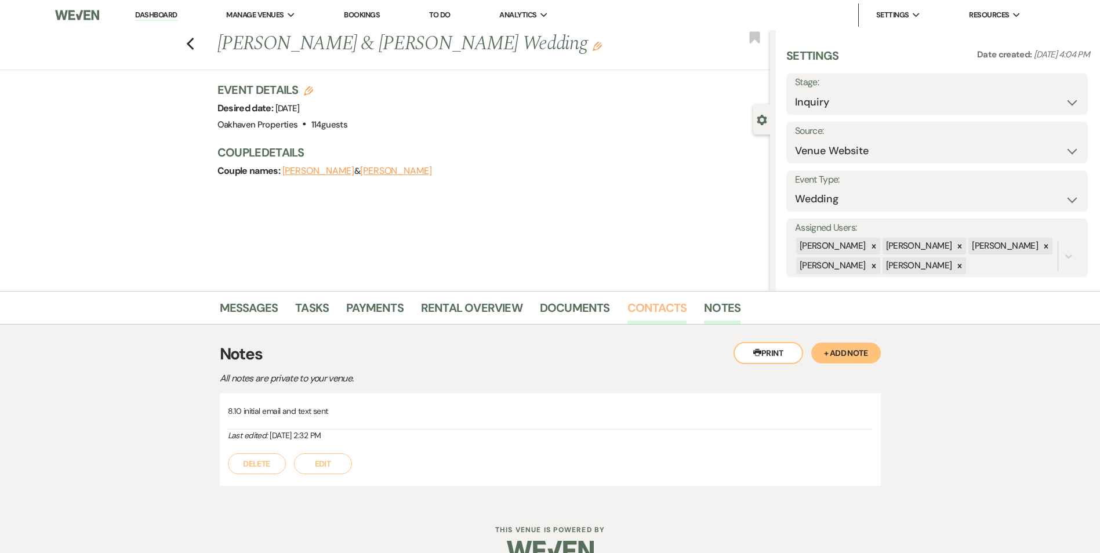
click at [636, 311] on link "Contacts" at bounding box center [658, 312] width 60 height 26
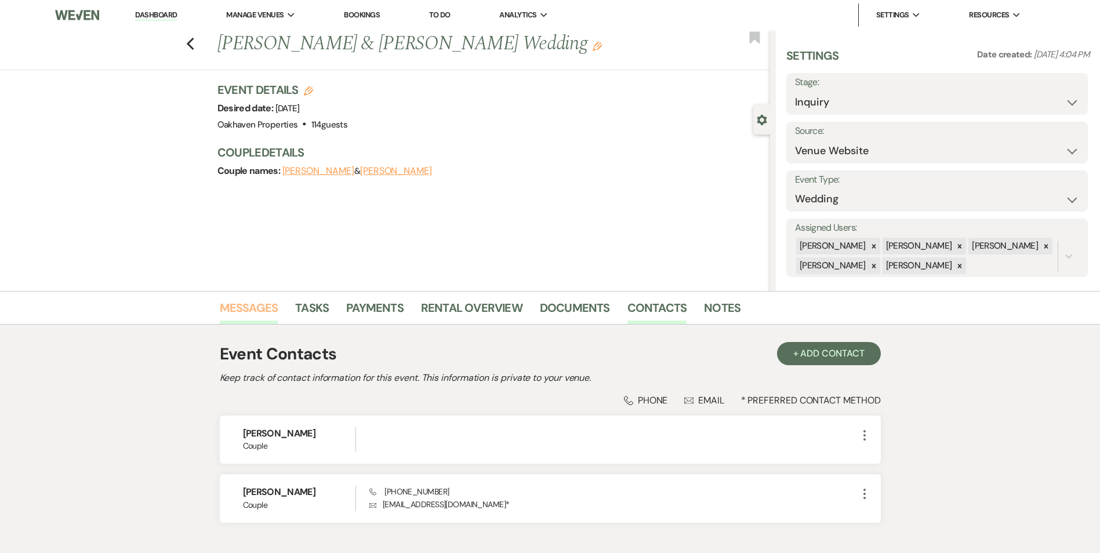
click at [251, 317] on link "Messages" at bounding box center [249, 312] width 59 height 26
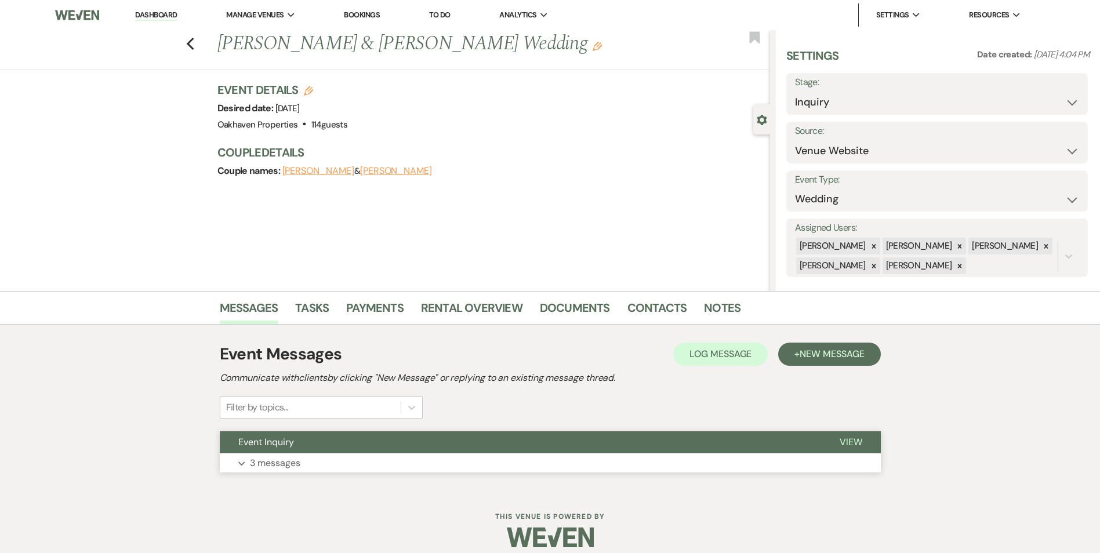
click at [863, 435] on button "View" at bounding box center [851, 443] width 60 height 22
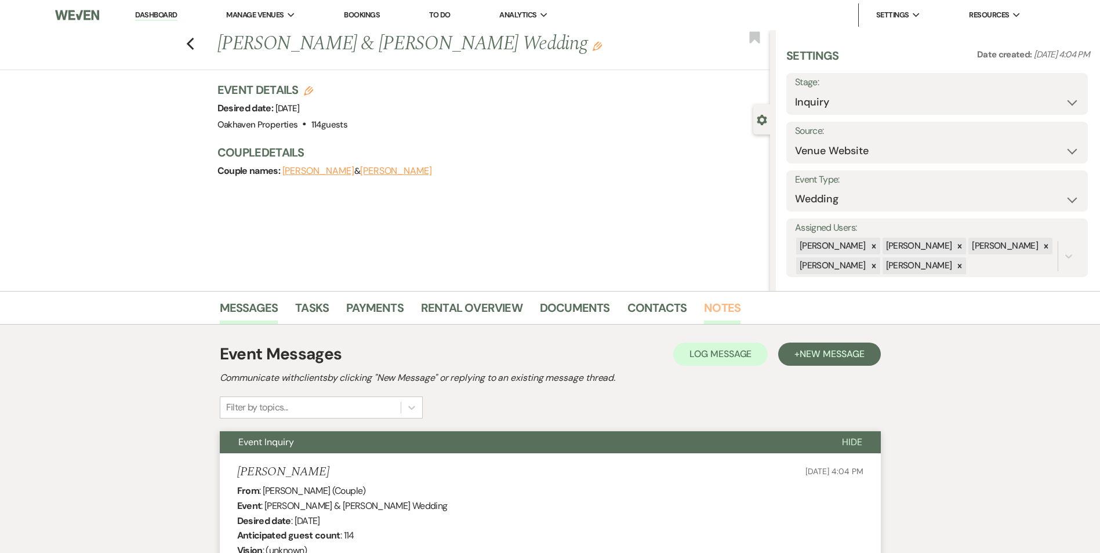
click at [704, 310] on link "Notes" at bounding box center [722, 312] width 37 height 26
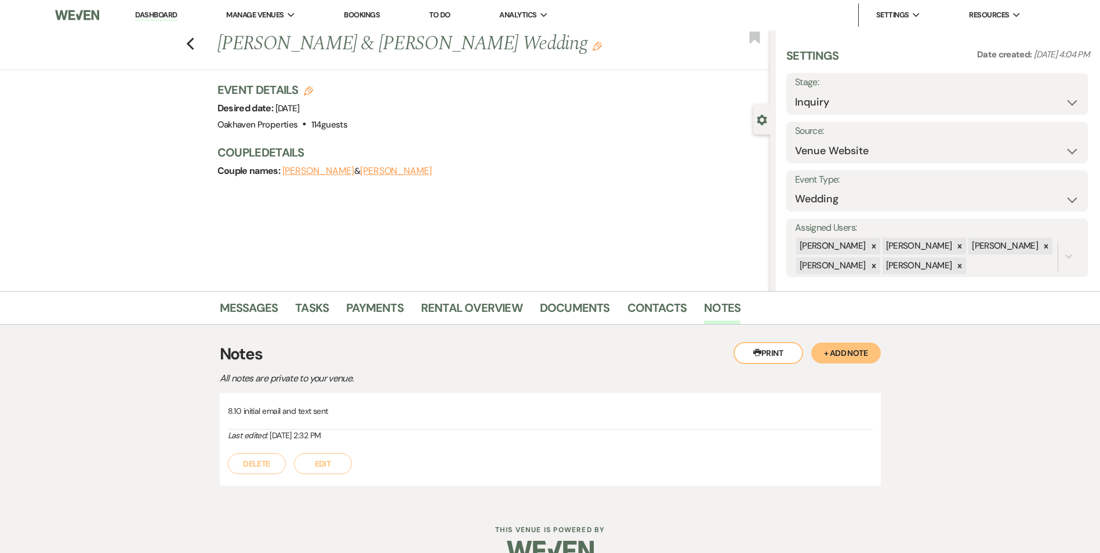
click at [335, 475] on div "8.10 initial email and text sent Last edited: Aug 10, 2025, 2:32 PM Delete Edit" at bounding box center [550, 439] width 661 height 93
click at [330, 477] on div "8.10 initial email and text sent Last edited: Aug 10, 2025, 2:32 PM Delete Edit" at bounding box center [550, 439] width 661 height 93
click at [328, 464] on button "Edit" at bounding box center [323, 464] width 58 height 21
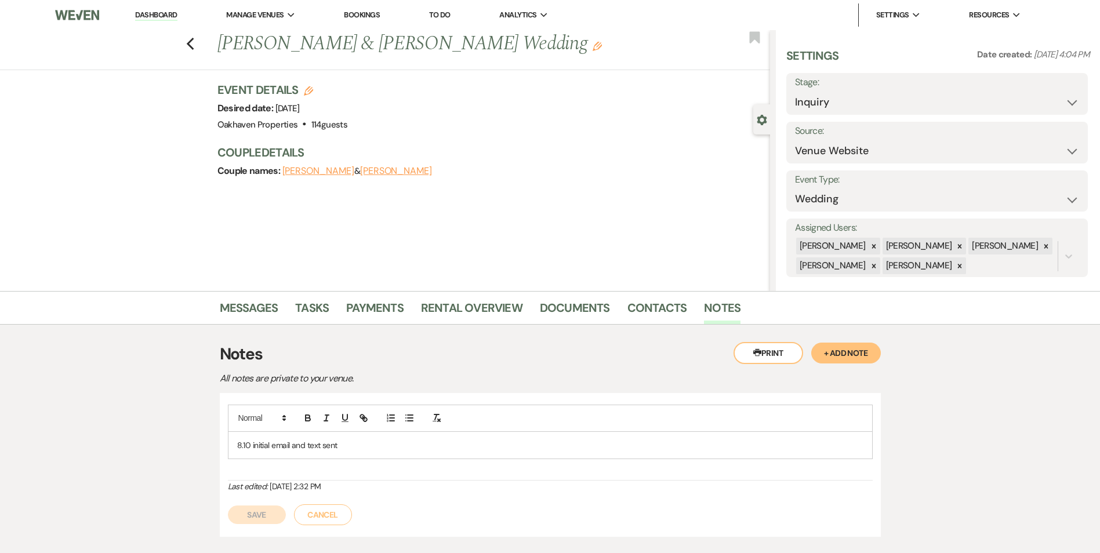
click at [346, 444] on p "8.10 initial email and text sent" at bounding box center [550, 445] width 627 height 13
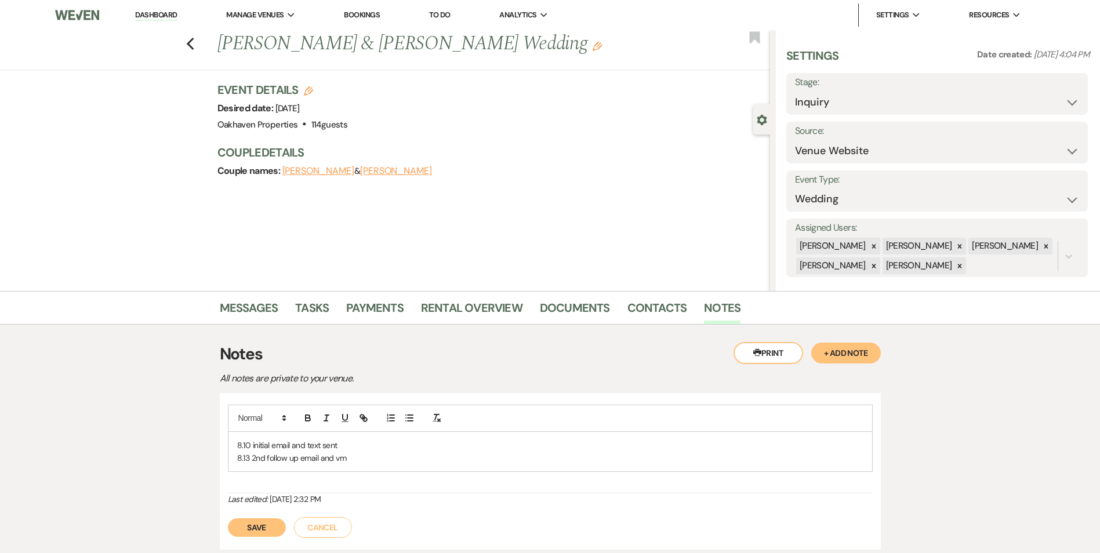
click at [245, 530] on button "Save" at bounding box center [257, 528] width 58 height 19
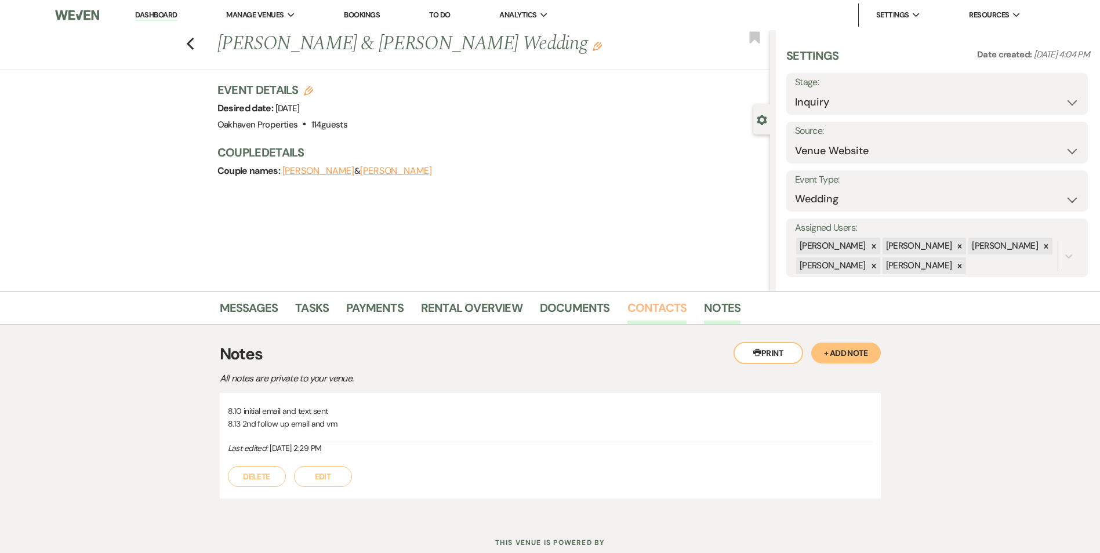
click at [651, 310] on link "Contacts" at bounding box center [658, 312] width 60 height 26
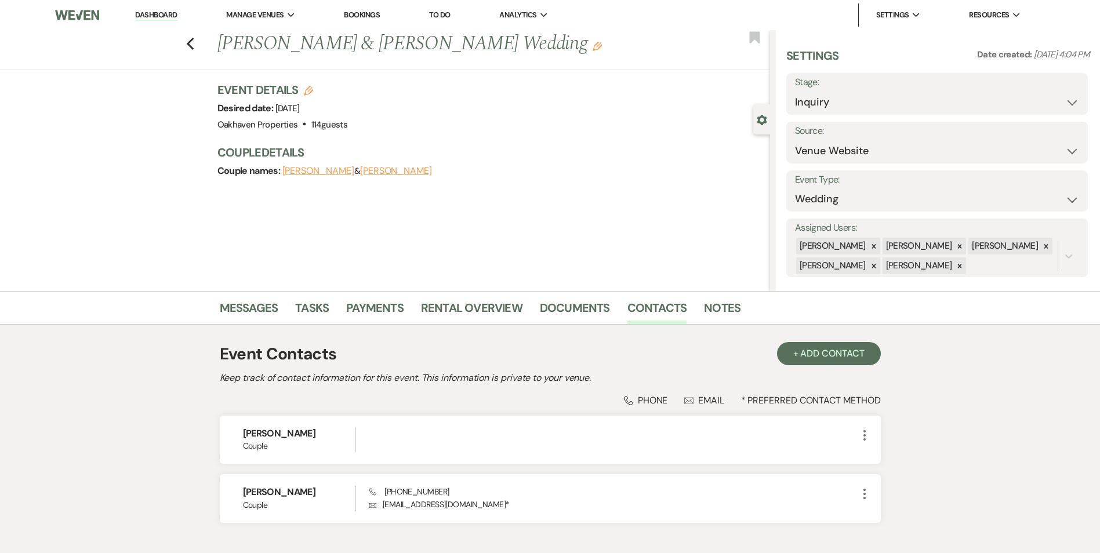
click at [736, 313] on li "Notes" at bounding box center [731, 310] width 54 height 28
drag, startPoint x: 228, startPoint y: 314, endPoint x: 337, endPoint y: 330, distance: 110.3
click at [229, 314] on link "Messages" at bounding box center [249, 312] width 59 height 26
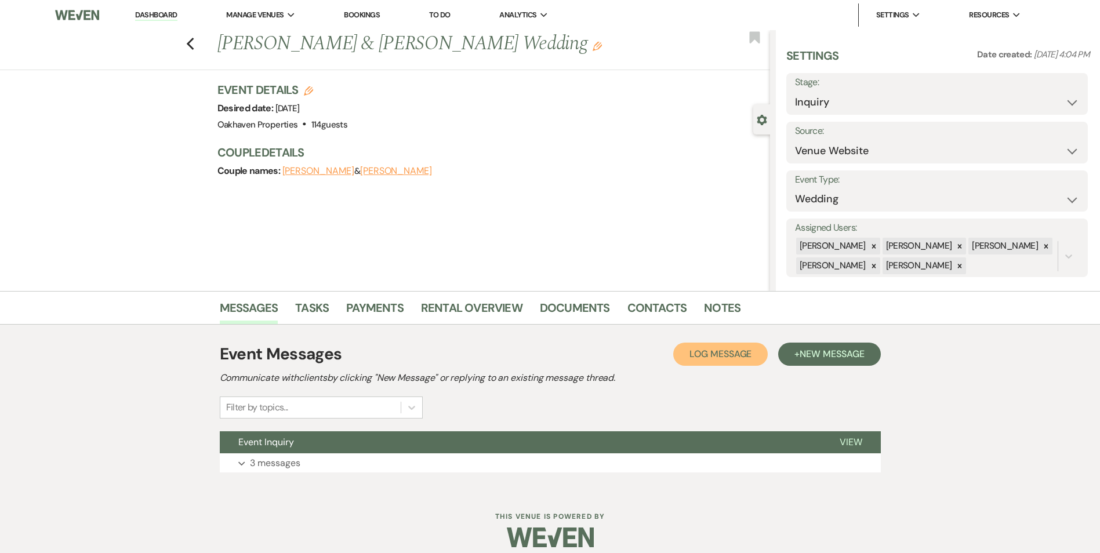
drag, startPoint x: 672, startPoint y: 375, endPoint x: 664, endPoint y: 378, distance: 8.6
click at [674, 375] on div "Event Messages Log Log Message + New Message Communicate with clients by clicki…" at bounding box center [550, 380] width 661 height 77
click at [703, 350] on span "Log Message" at bounding box center [721, 354] width 62 height 12
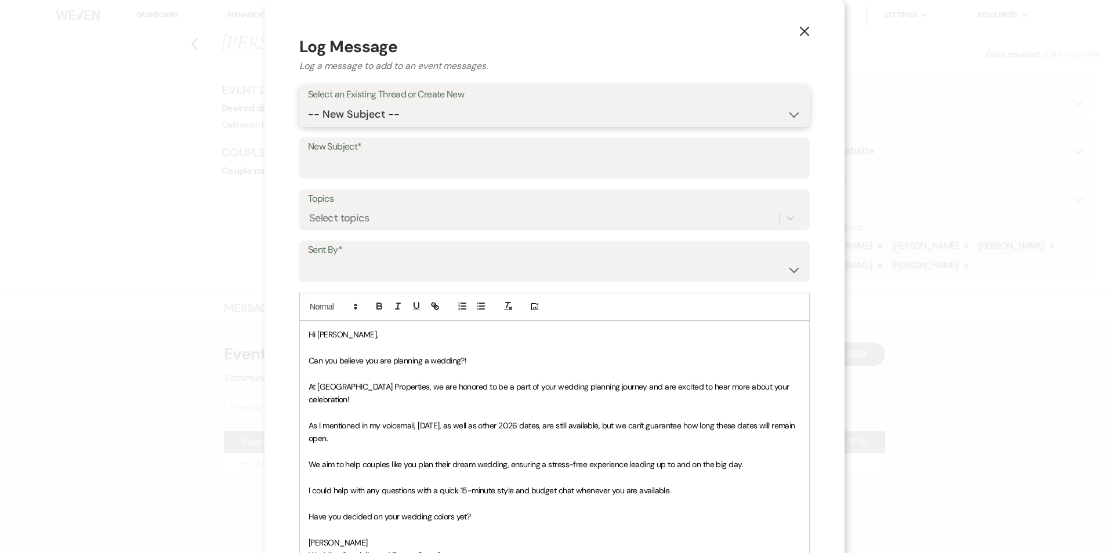
click at [427, 111] on select "-- New Subject -- Event Inquiry" at bounding box center [554, 114] width 493 height 23
select select "442640"
click at [308, 103] on select "-- New Subject -- Event Inquiry" at bounding box center [554, 114] width 493 height 23
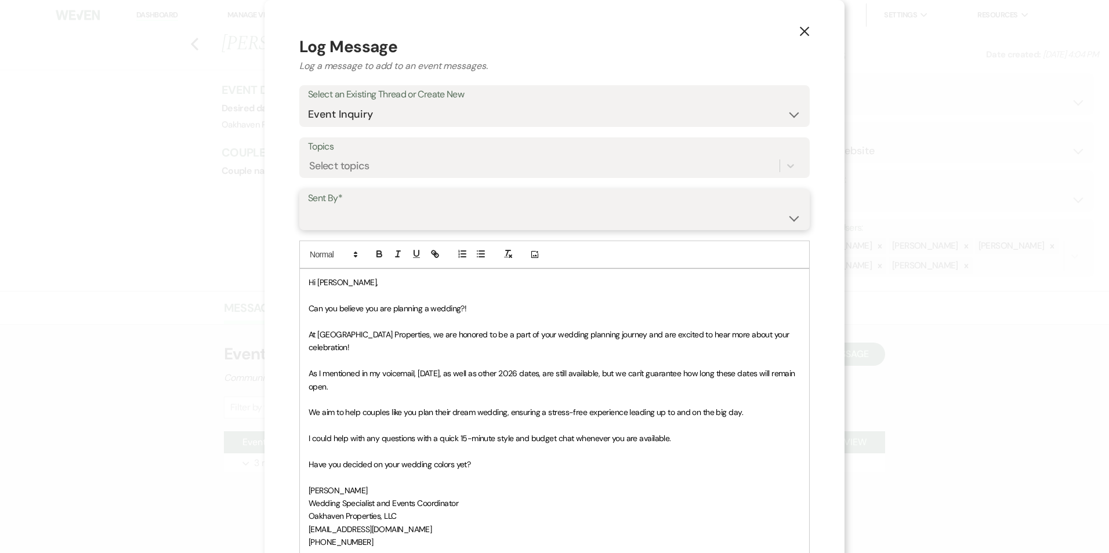
drag, startPoint x: 397, startPoint y: 221, endPoint x: 397, endPoint y: 230, distance: 8.7
click at [397, 222] on select "Patience Ergish (pdergish@aol.com) Jeanette Wagoner (jeanette@experienceoakhave…" at bounding box center [554, 218] width 493 height 23
select select "user-127923"
click at [308, 207] on select "Patience Ergish (pdergish@aol.com) Jeanette Wagoner (jeanette@experienceoakhave…" at bounding box center [554, 218] width 493 height 23
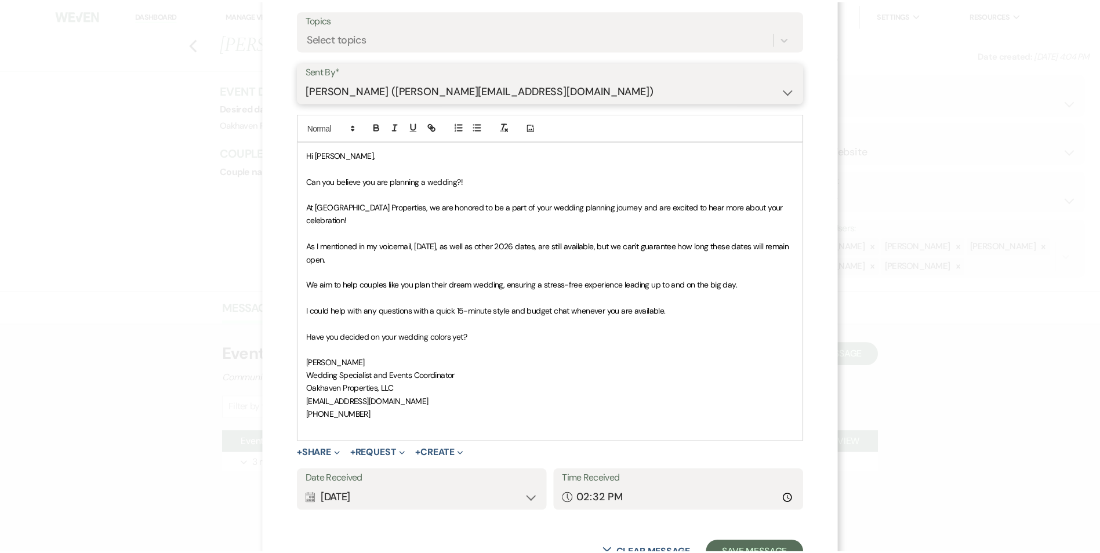
scroll to position [161, 0]
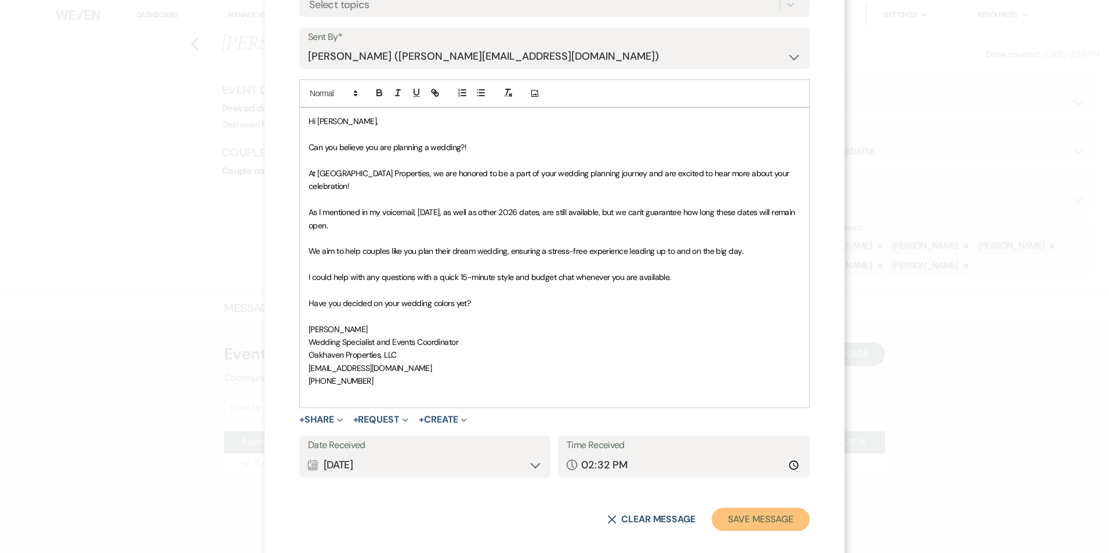
click at [738, 513] on button "Save Message" at bounding box center [761, 519] width 98 height 23
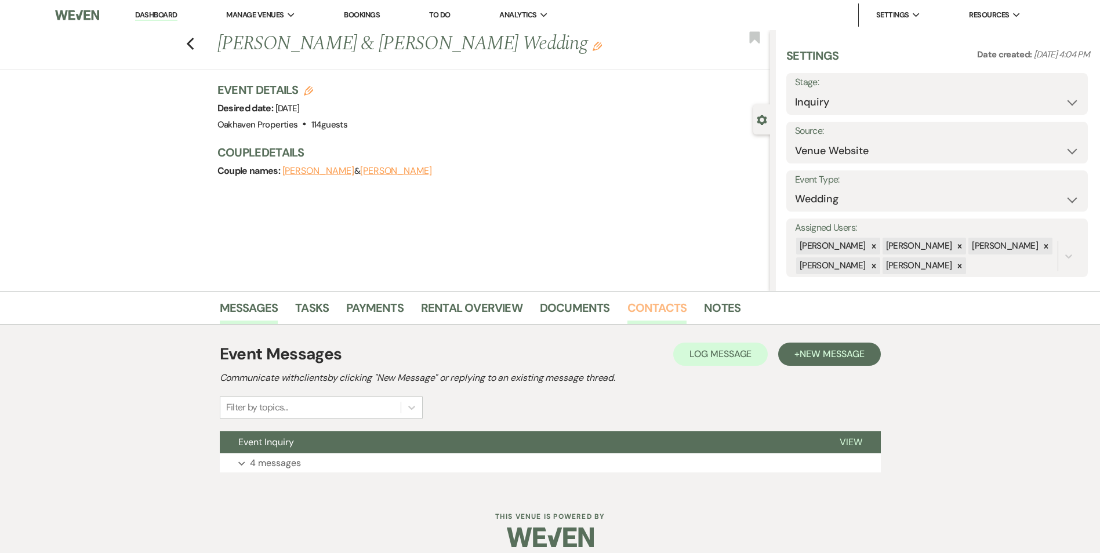
drag, startPoint x: 621, startPoint y: 306, endPoint x: 639, endPoint y: 303, distance: 17.6
click at [632, 305] on ul "Messages Tasks Payments Rental Overview Documents Contacts Notes" at bounding box center [550, 310] width 661 height 28
click at [643, 305] on link "Contacts" at bounding box center [658, 312] width 60 height 26
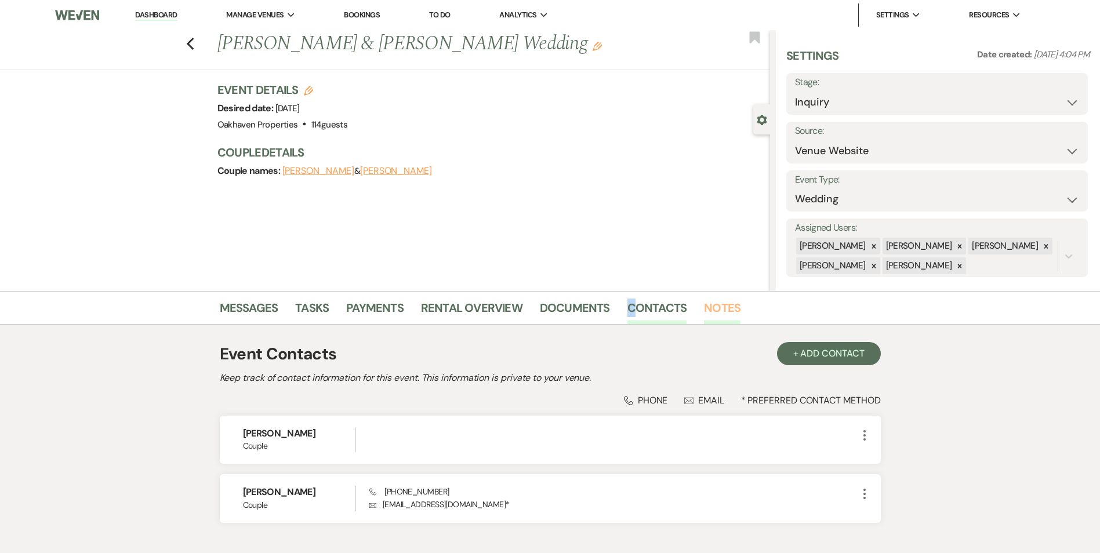
click at [721, 313] on link "Notes" at bounding box center [722, 312] width 37 height 26
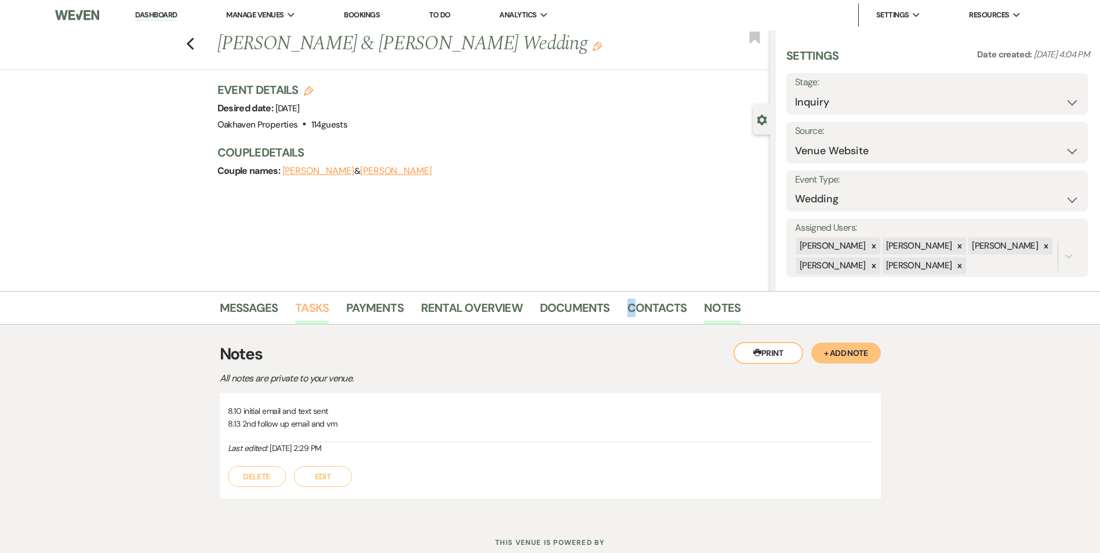
click at [325, 317] on link "Tasks" at bounding box center [312, 312] width 34 height 26
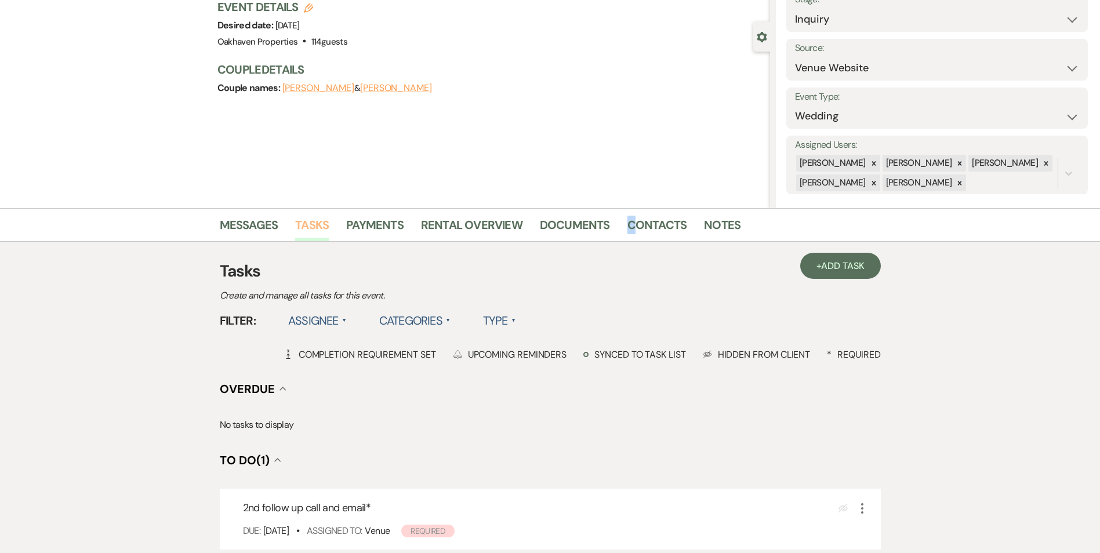
scroll to position [259, 0]
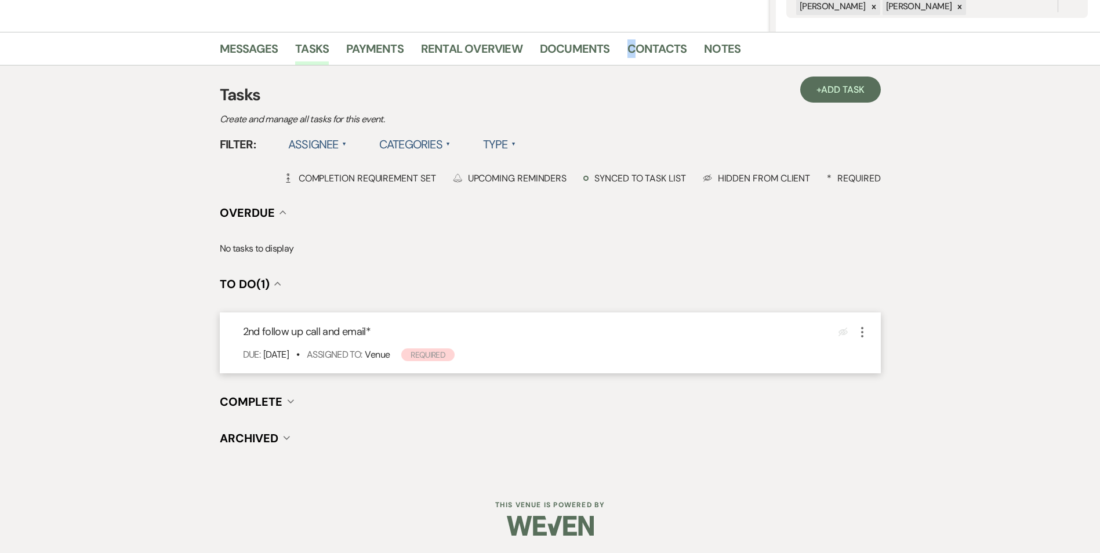
click at [867, 329] on icon "More" at bounding box center [863, 332] width 14 height 14
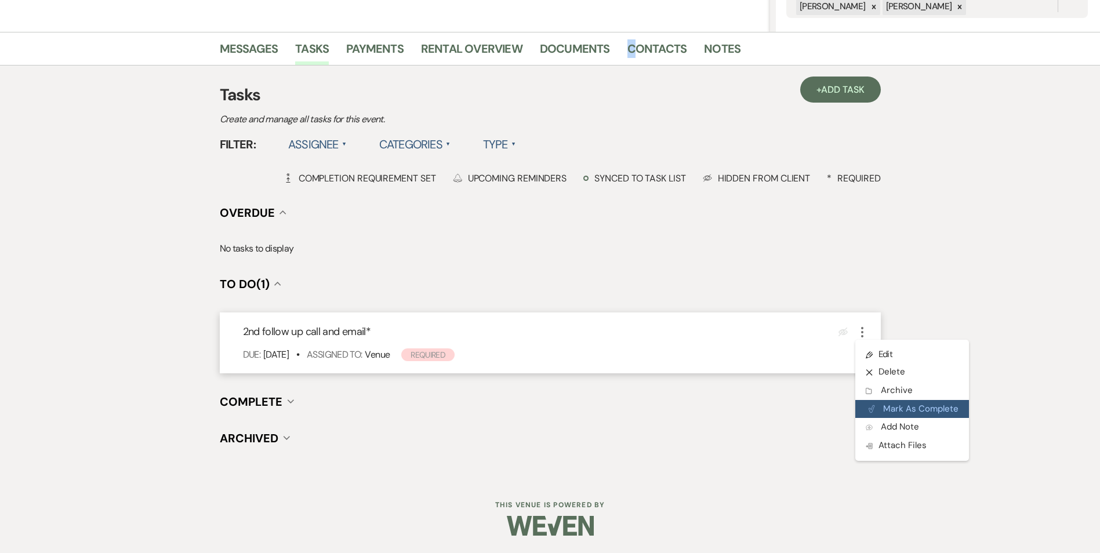
click at [886, 400] on button "Plan Portal Link Mark As Complete" at bounding box center [913, 409] width 114 height 19
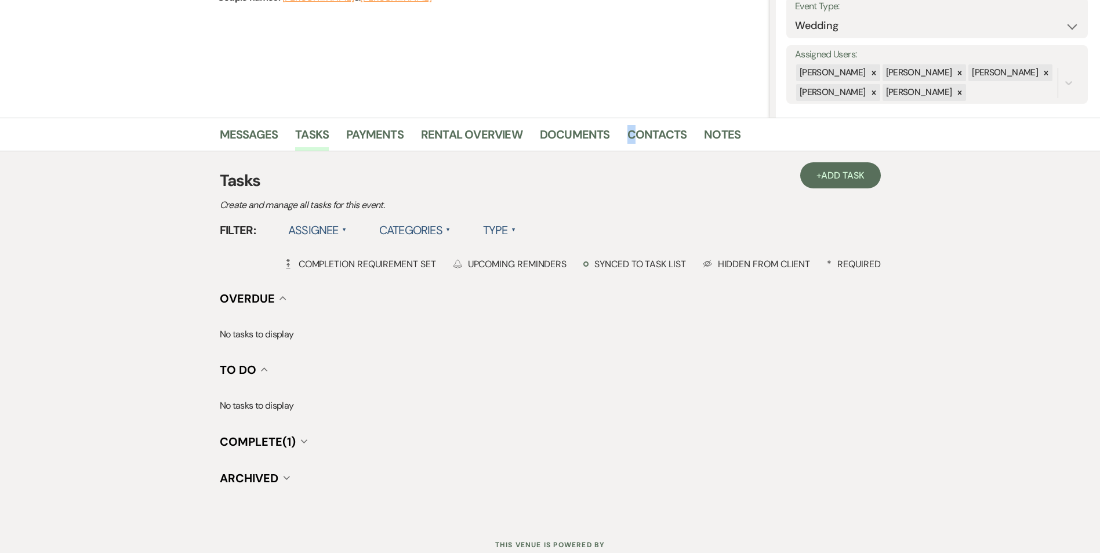
scroll to position [174, 0]
click at [815, 180] on link "+ Add Task" at bounding box center [841, 175] width 80 height 26
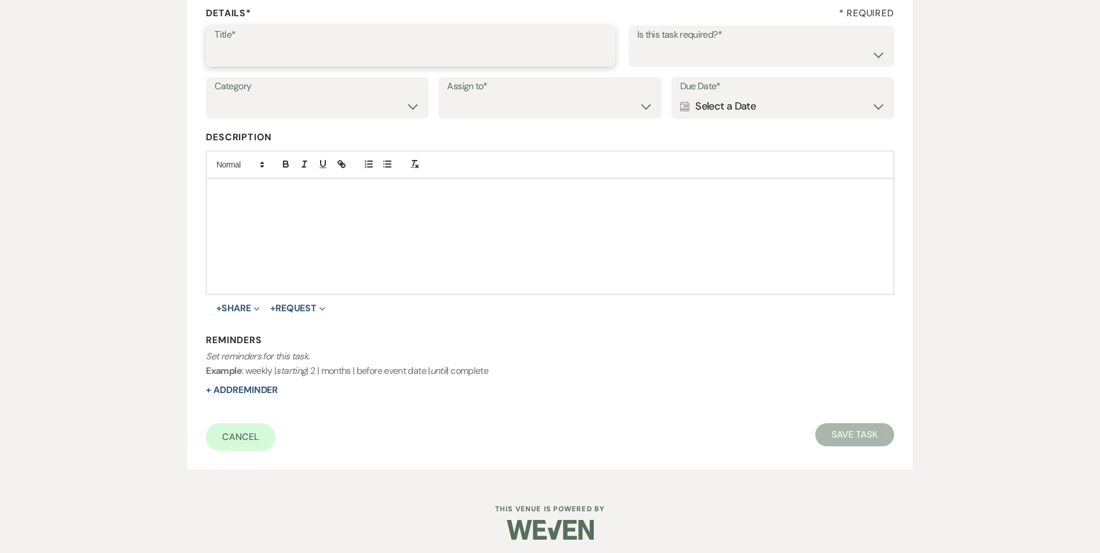
click at [318, 59] on input "Title*" at bounding box center [411, 54] width 392 height 23
type input "3rd follow up text and promo email"
click at [640, 55] on select "Yes No" at bounding box center [762, 54] width 248 height 23
select select "true"
click at [638, 43] on select "Yes No" at bounding box center [762, 54] width 248 height 23
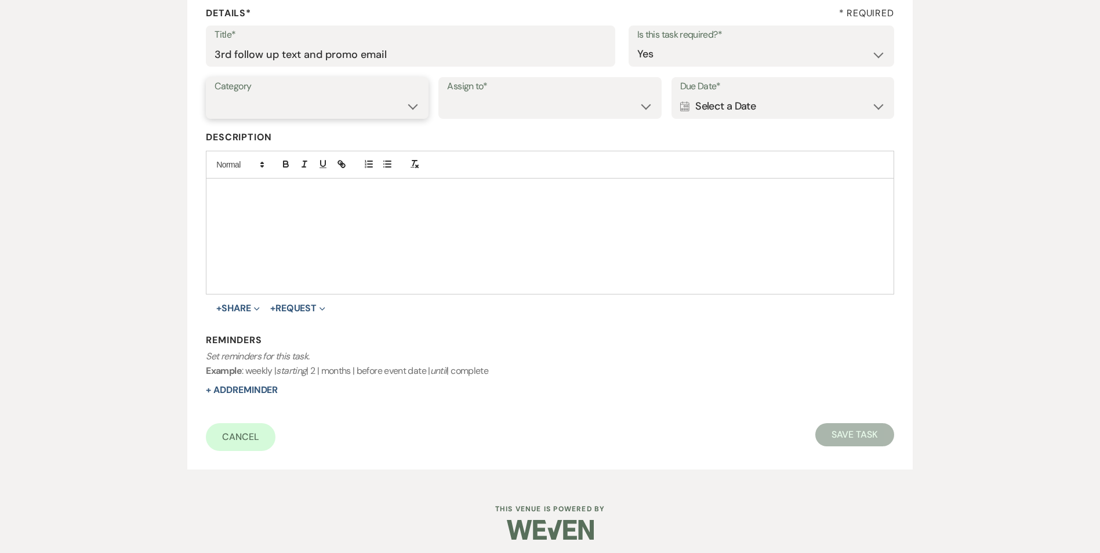
click at [373, 115] on select "Venue Vendors Guests Details Finalize & Share" at bounding box center [317, 106] width 205 height 23
click at [215, 95] on select "Venue Vendors Guests Details Finalize & Share" at bounding box center [317, 106] width 205 height 23
click at [352, 104] on select "Venue Vendors Guests Details Finalize & Share" at bounding box center [317, 106] width 205 height 23
select select "31"
click at [215, 95] on select "Venue Vendors Guests Details Finalize & Share" at bounding box center [317, 106] width 205 height 23
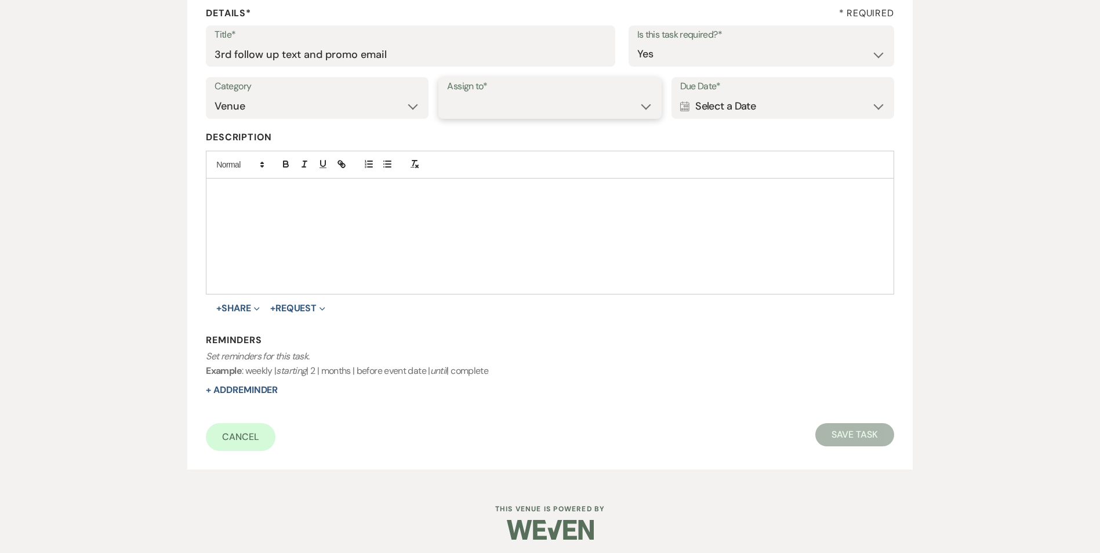
drag, startPoint x: 467, startPoint y: 113, endPoint x: 473, endPoint y: 119, distance: 9.0
click at [467, 113] on select "Venue Client" at bounding box center [549, 106] width 205 height 23
select select "venueHost"
click at [447, 95] on select "Venue Client" at bounding box center [549, 106] width 205 height 23
click at [704, 103] on div "Calendar Select a Date Expand" at bounding box center [782, 106] width 205 height 23
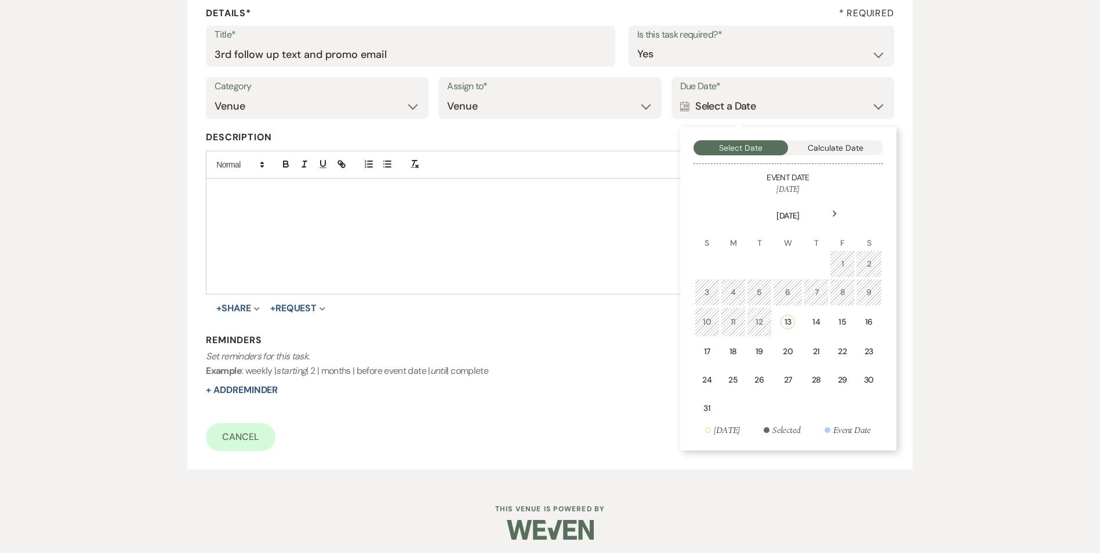
click at [730, 352] on div "18" at bounding box center [734, 352] width 10 height 12
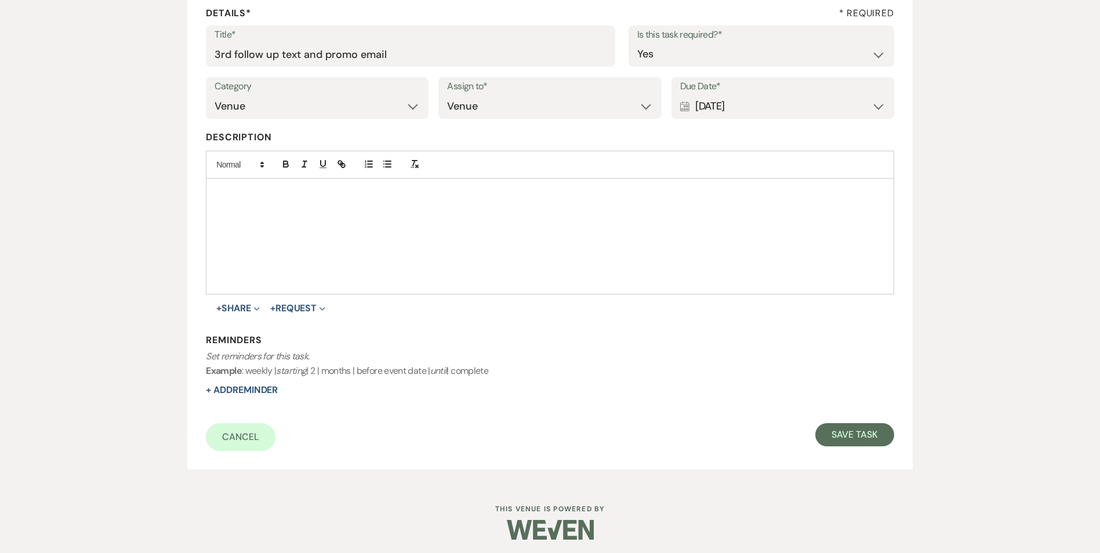
click at [254, 397] on form "Title* 3rd follow up text and promo email Is this task required?* Yes No Catego…" at bounding box center [550, 239] width 688 height 426
click at [269, 390] on button "+ Add Reminder" at bounding box center [242, 390] width 72 height 9
select select "host"
select select "days"
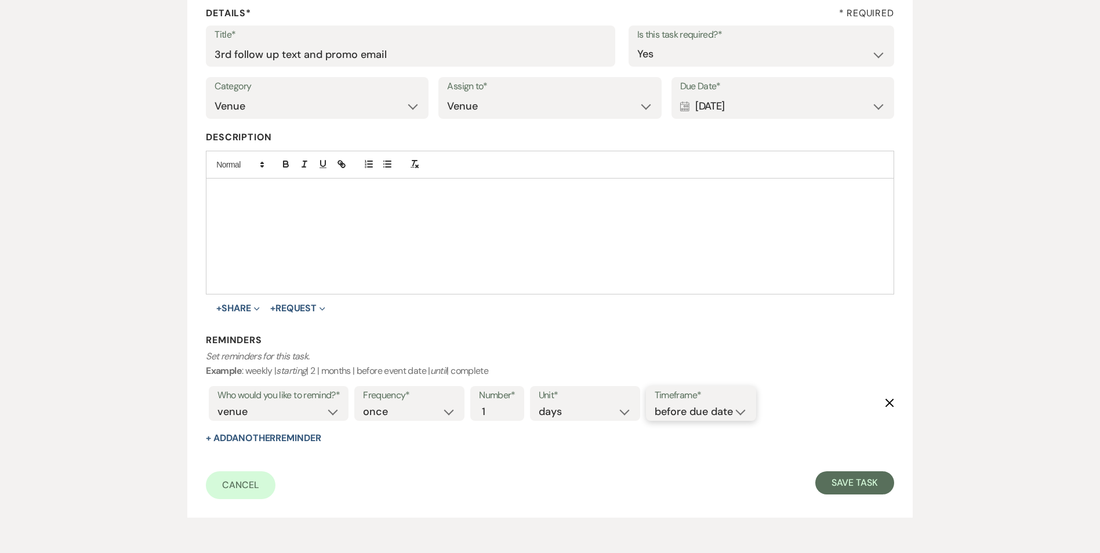
click at [709, 417] on select "before due date after due date on due date on custom date" at bounding box center [701, 412] width 93 height 16
select select "onDueDate"
click at [655, 404] on select "before due date after due date on due date on custom date" at bounding box center [701, 412] width 93 height 16
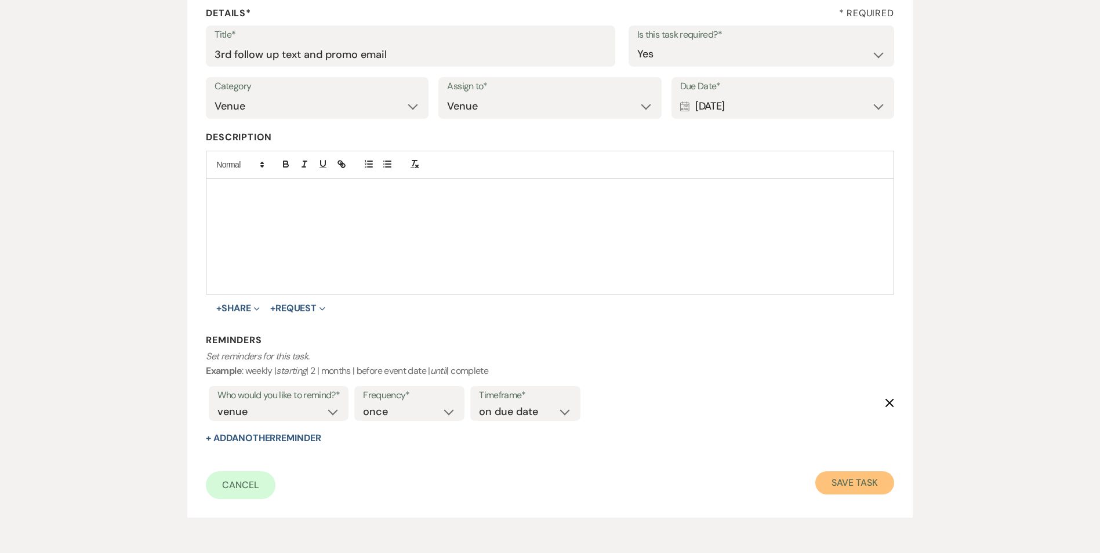
click at [853, 483] on button "Save Task" at bounding box center [855, 483] width 78 height 23
select select "5"
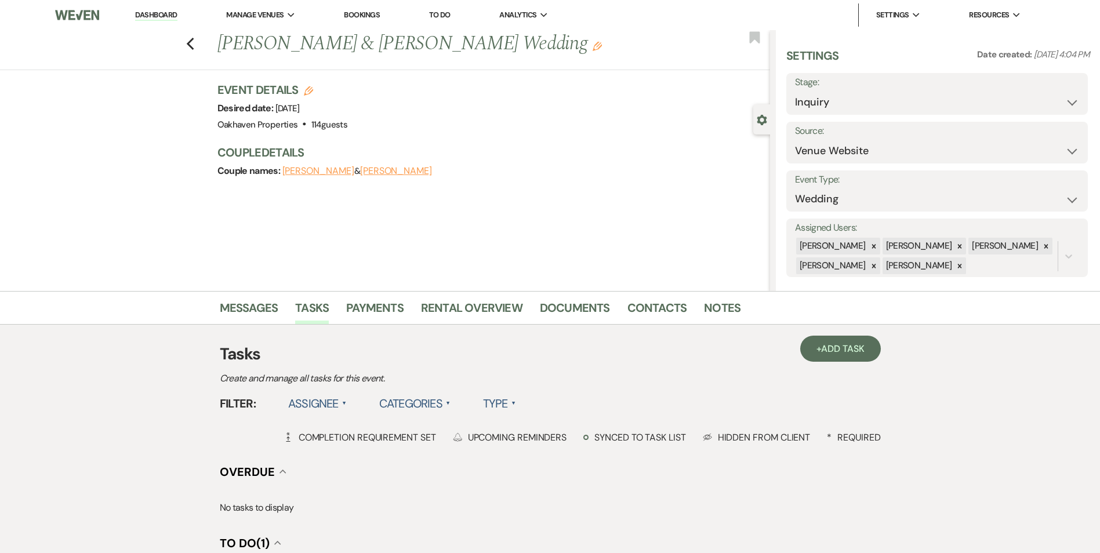
click at [169, 13] on link "Dashboard" at bounding box center [156, 15] width 42 height 11
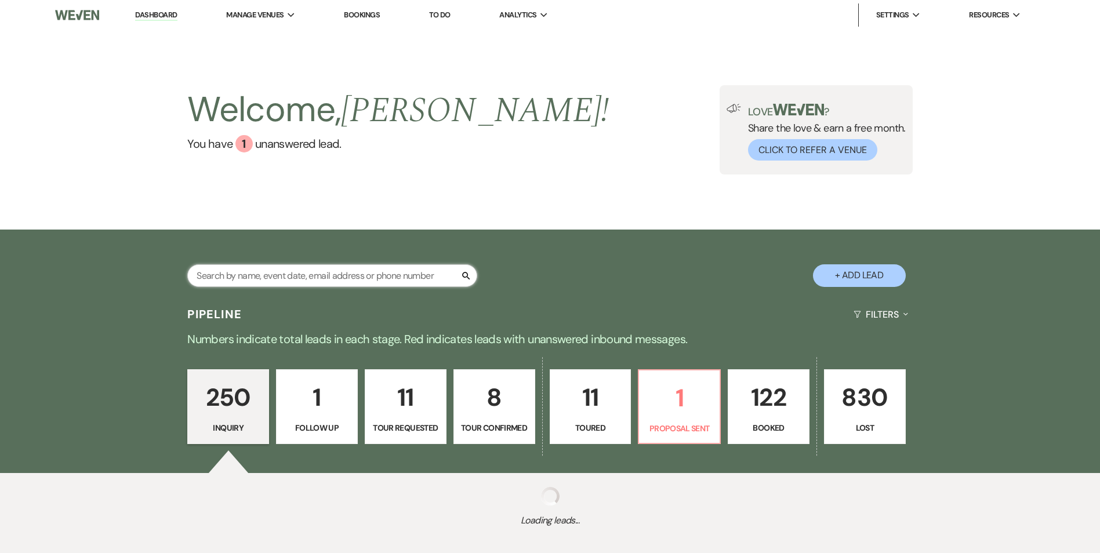
click at [304, 277] on input "text" at bounding box center [332, 276] width 290 height 23
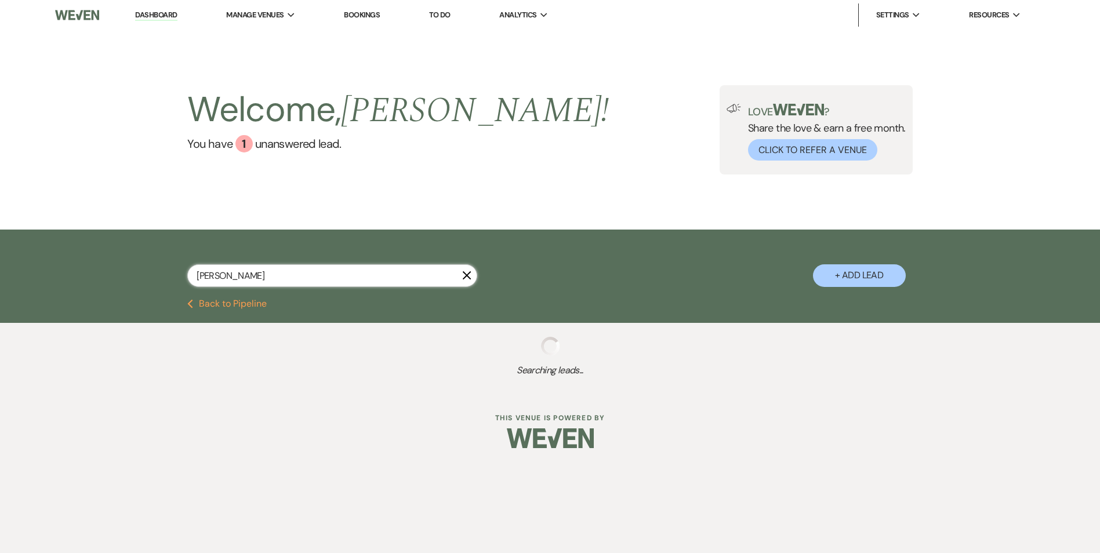
type input "krist"
select select "2"
select select "8"
select select "6"
select select "8"
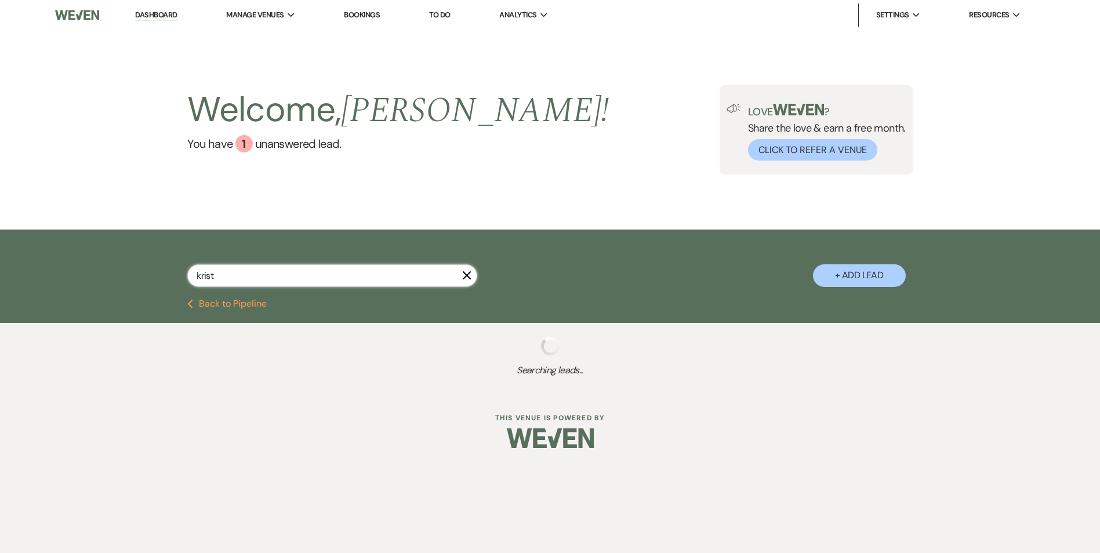
select select "5"
select select "8"
select select "6"
select select "8"
select select "6"
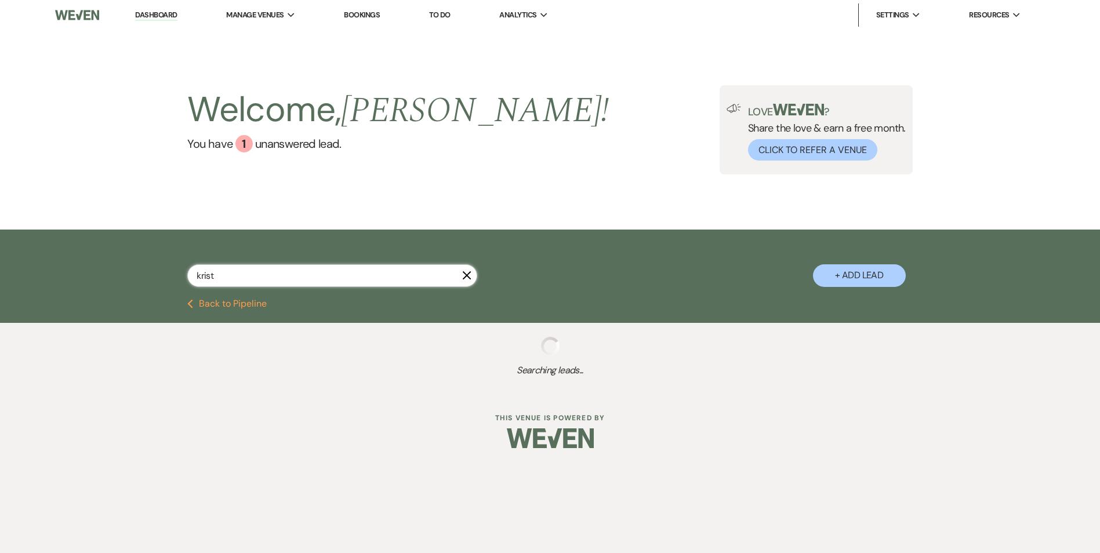
select select "8"
select select "6"
select select "8"
select select "6"
select select "8"
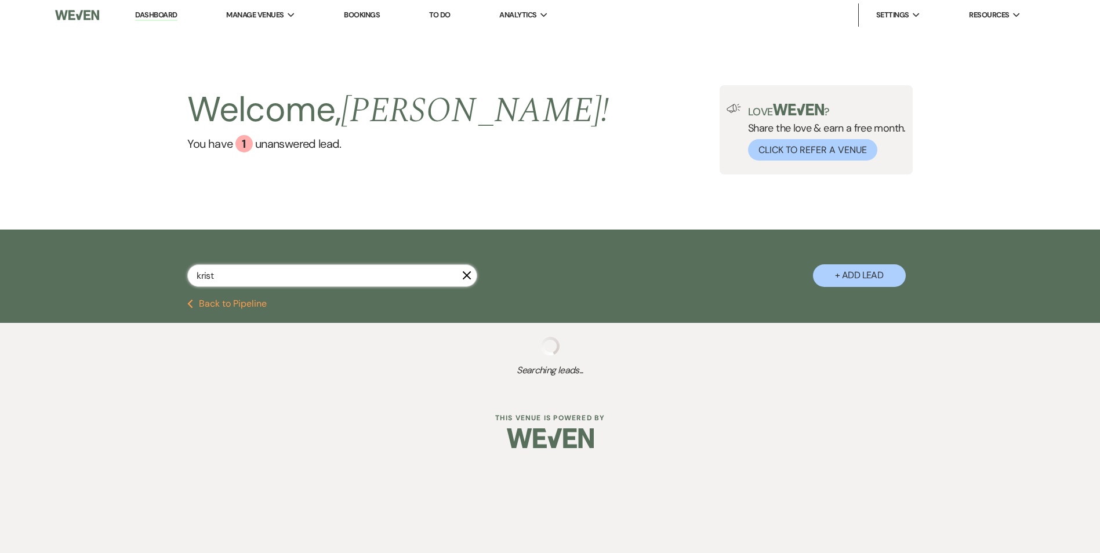
select select "6"
select select "8"
select select "4"
select select "8"
select select "5"
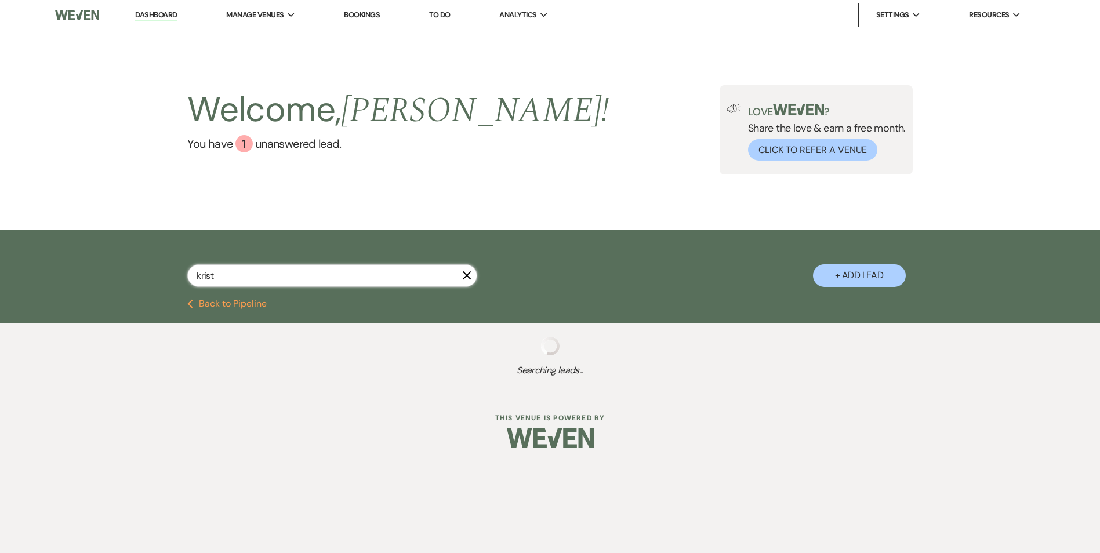
select select "8"
select select "5"
select select "8"
select select "6"
select select "8"
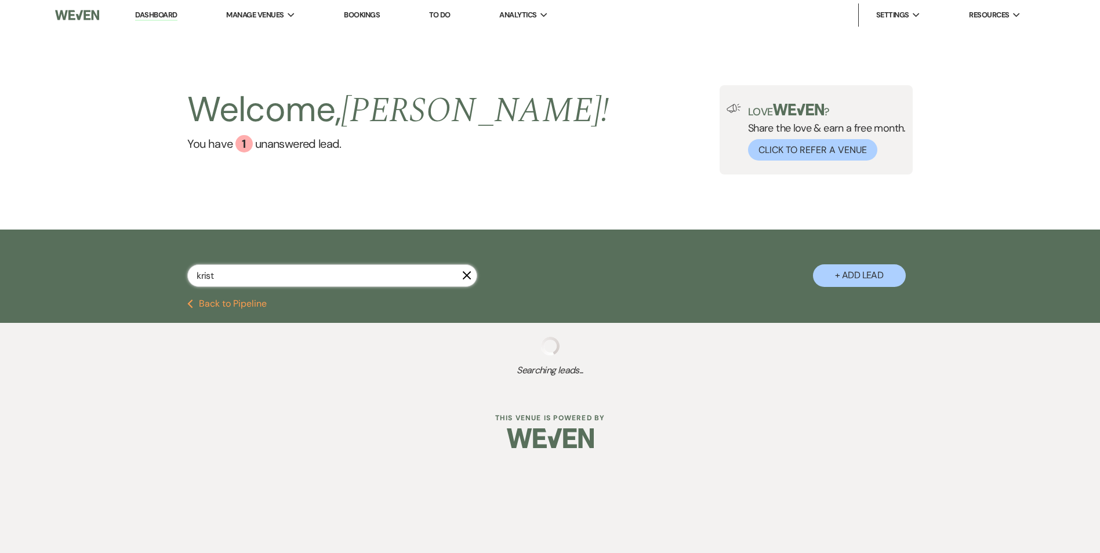
select select "8"
type input "kristi"
select select "8"
select select "5"
select select "8"
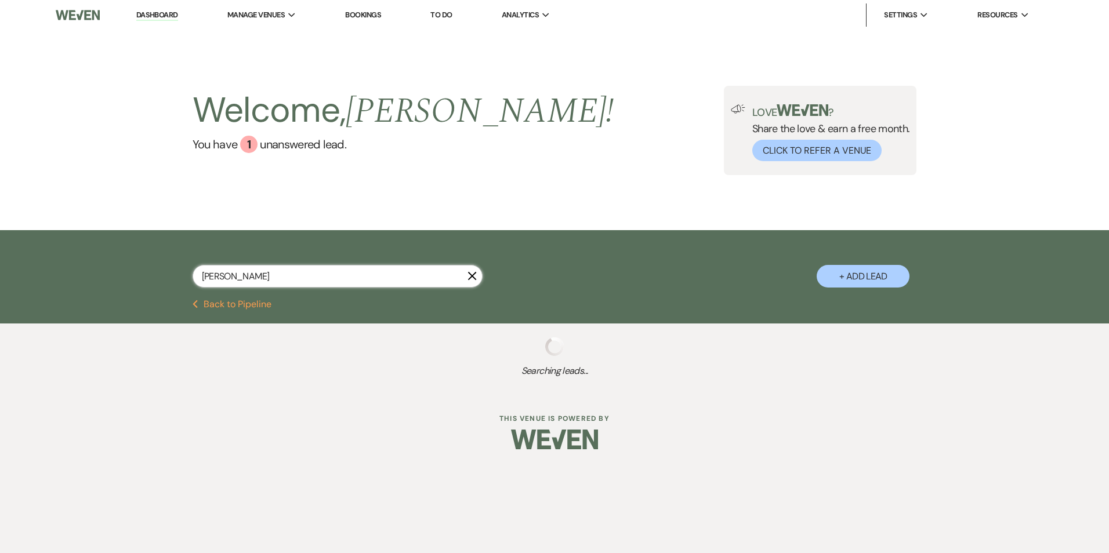
select select "6"
select select "8"
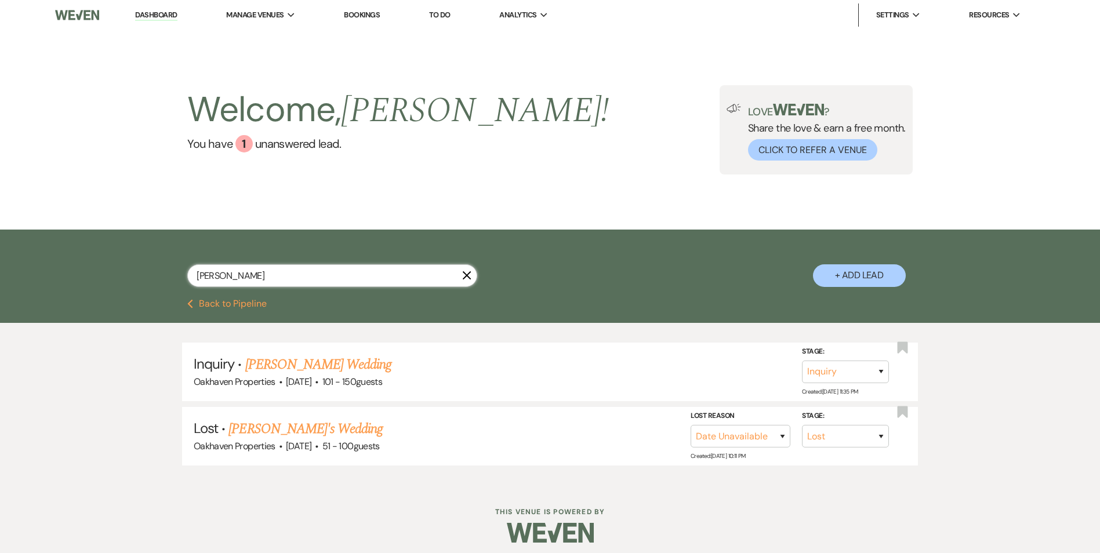
type input "kristin"
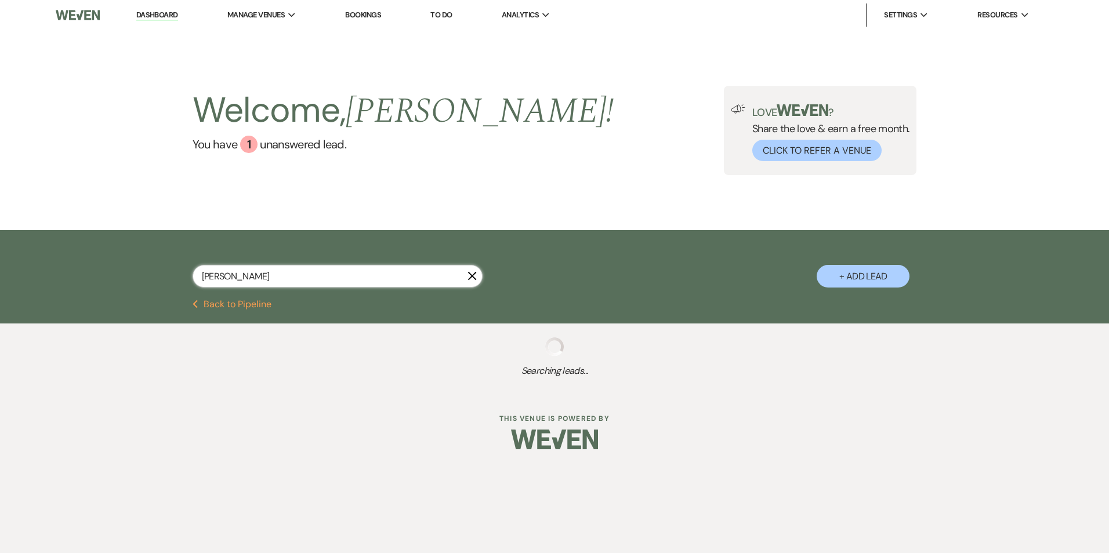
select select "8"
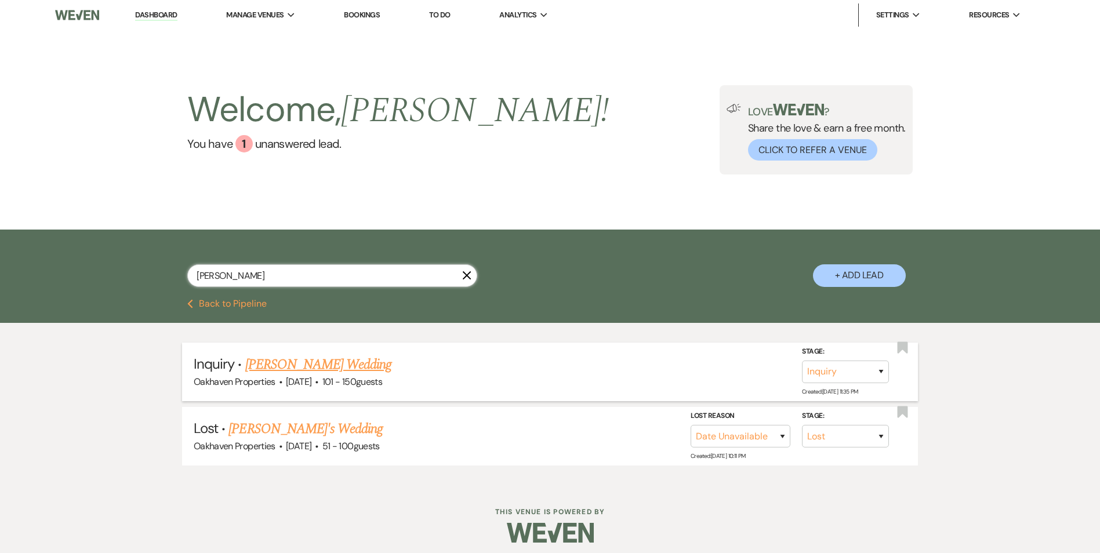
type input "kristin"
click at [268, 362] on link "Kristin Mascera's Wedding" at bounding box center [318, 364] width 147 height 21
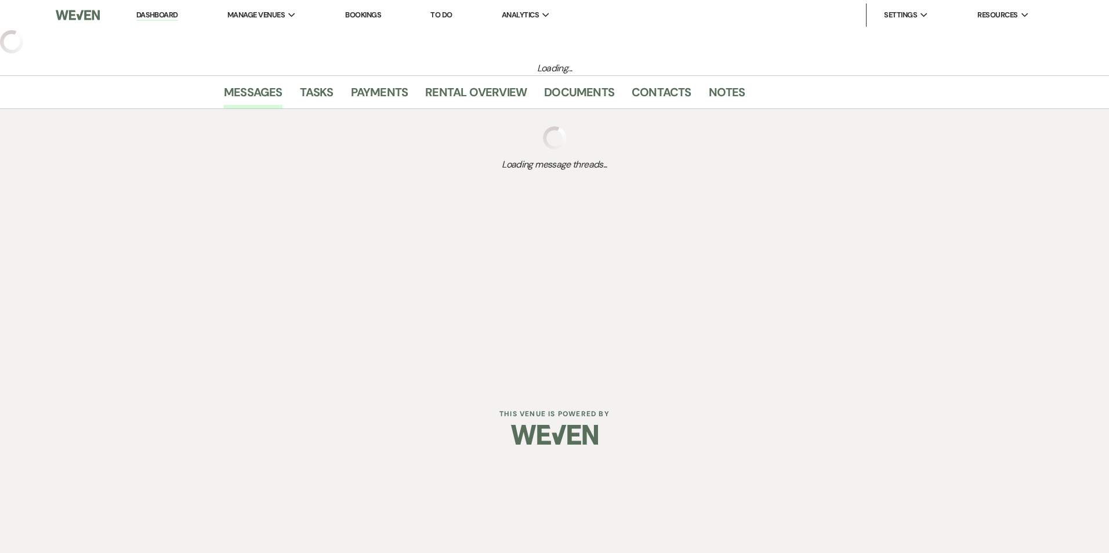
select select "2"
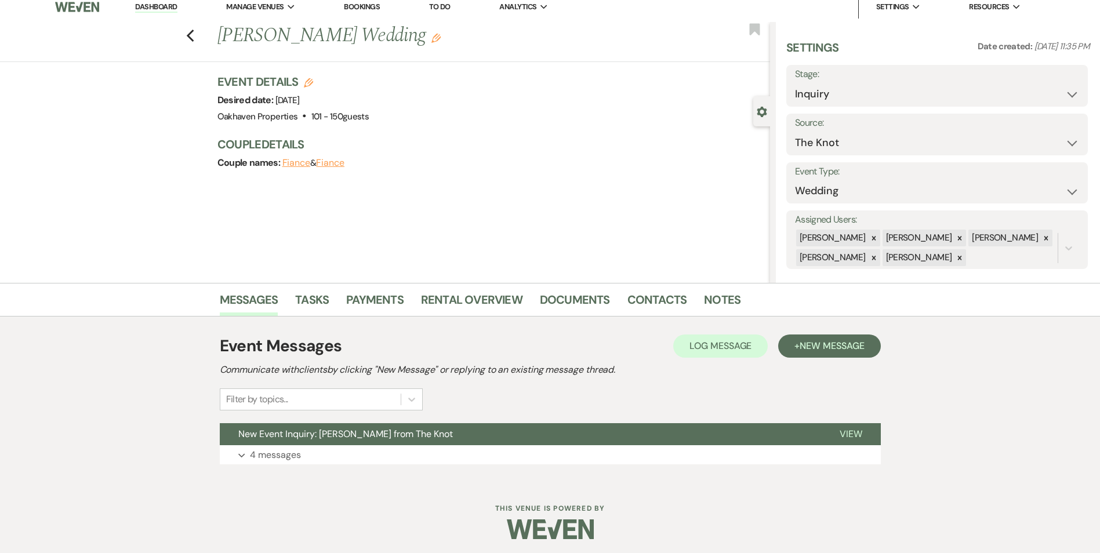
scroll to position [12, 0]
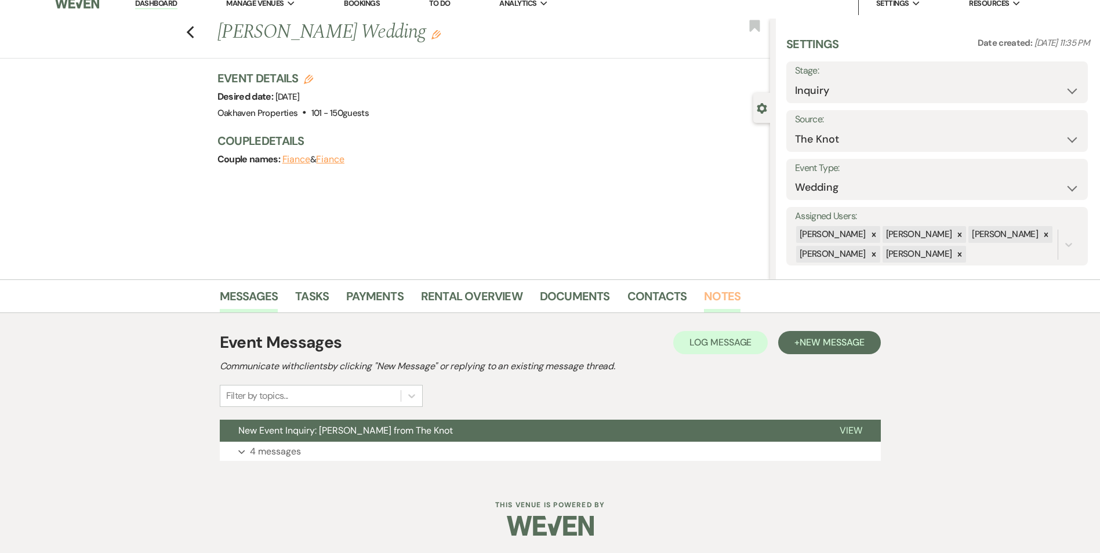
click at [727, 295] on link "Notes" at bounding box center [722, 300] width 37 height 26
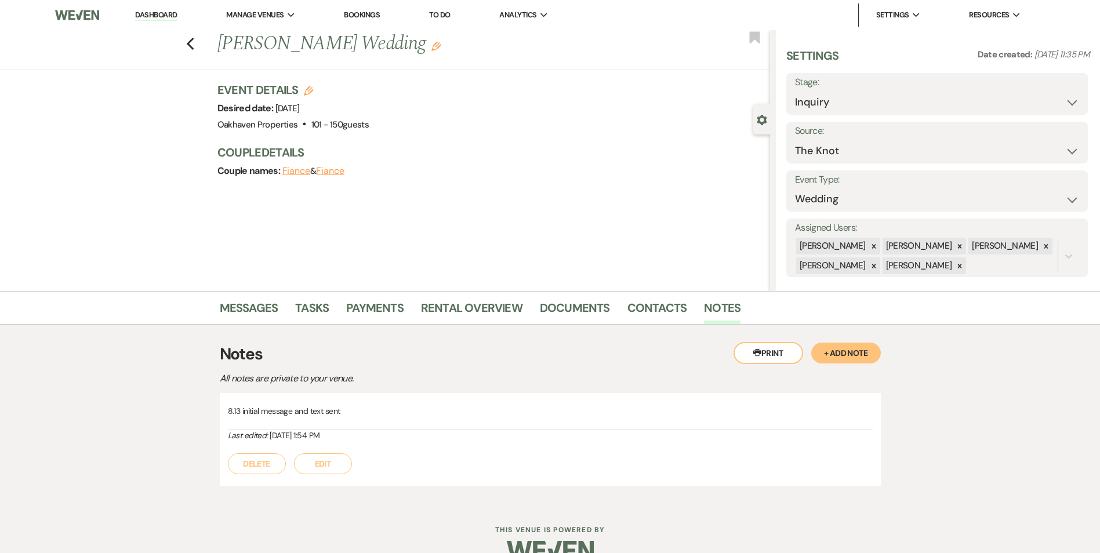
click at [315, 454] on button "Edit" at bounding box center [323, 464] width 58 height 21
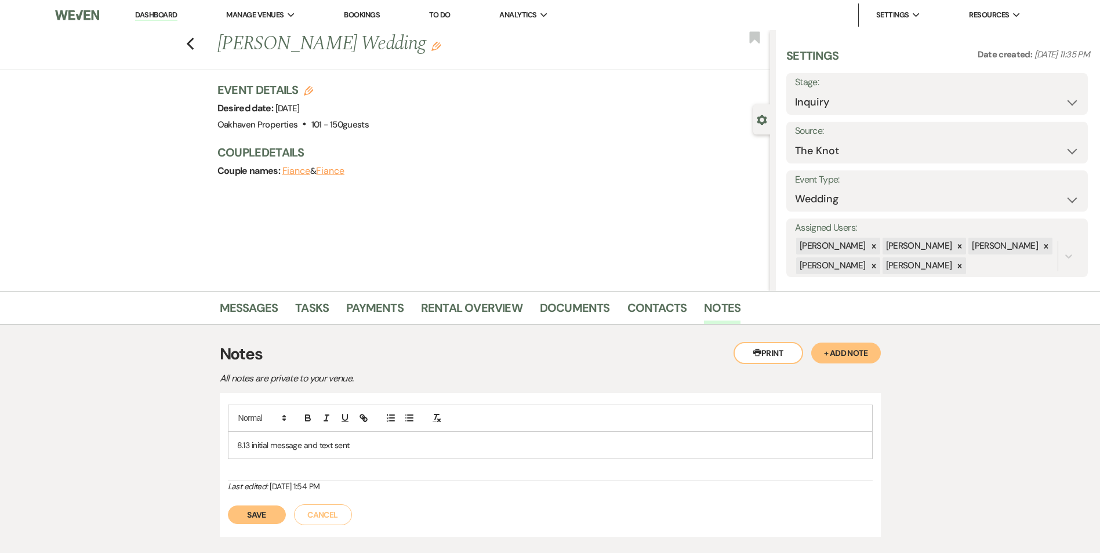
click at [364, 444] on p "8.13 initial message and text sent" at bounding box center [550, 445] width 627 height 13
drag, startPoint x: 244, startPoint y: 516, endPoint x: 292, endPoint y: 522, distance: 47.9
click at [244, 516] on button "Save" at bounding box center [257, 515] width 58 height 19
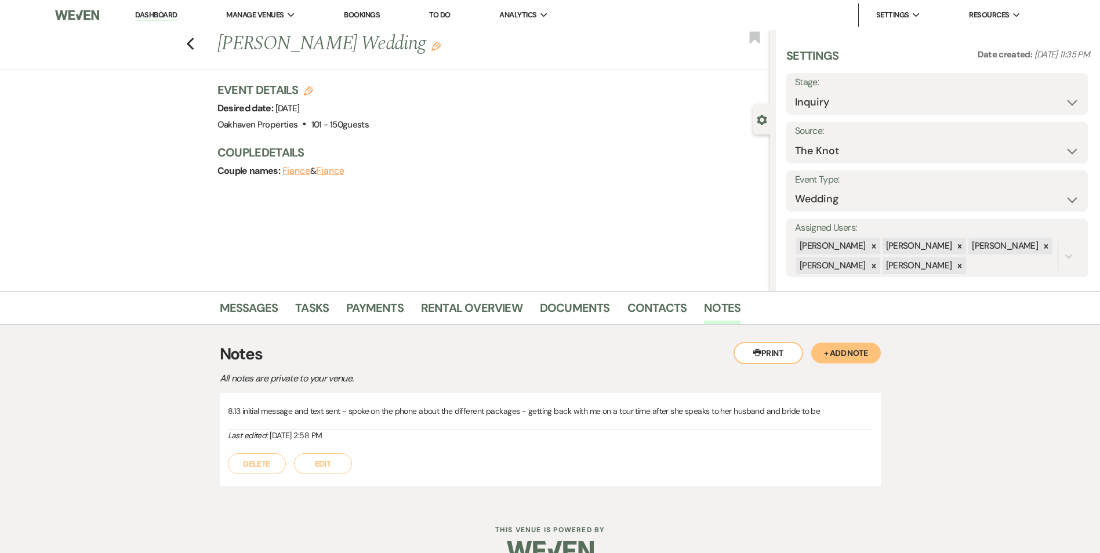
click at [301, 297] on li "Tasks" at bounding box center [320, 310] width 51 height 28
click at [307, 313] on link "Tasks" at bounding box center [312, 312] width 34 height 26
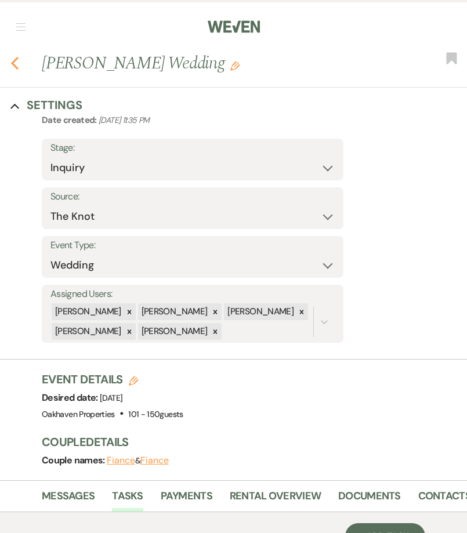
click at [16, 69] on icon "Previous" at bounding box center [14, 63] width 9 height 14
select select "8"
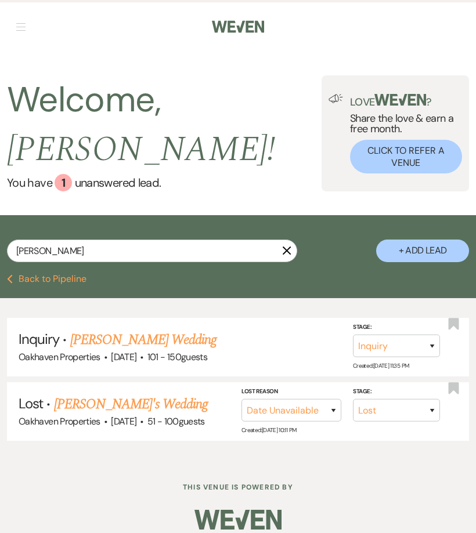
click at [285, 246] on icon "X" at bounding box center [286, 250] width 9 height 9
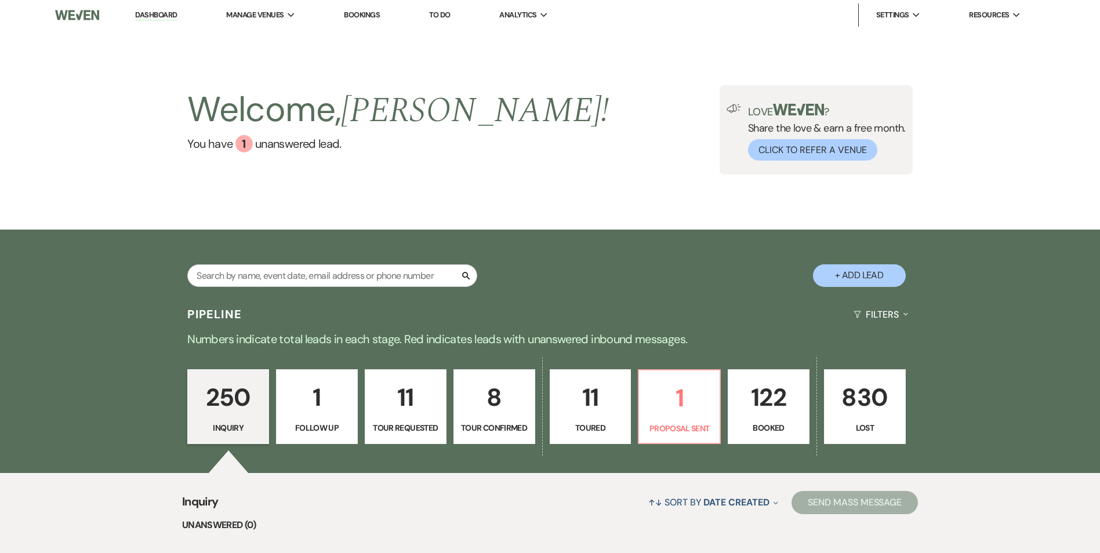
scroll to position [183, 0]
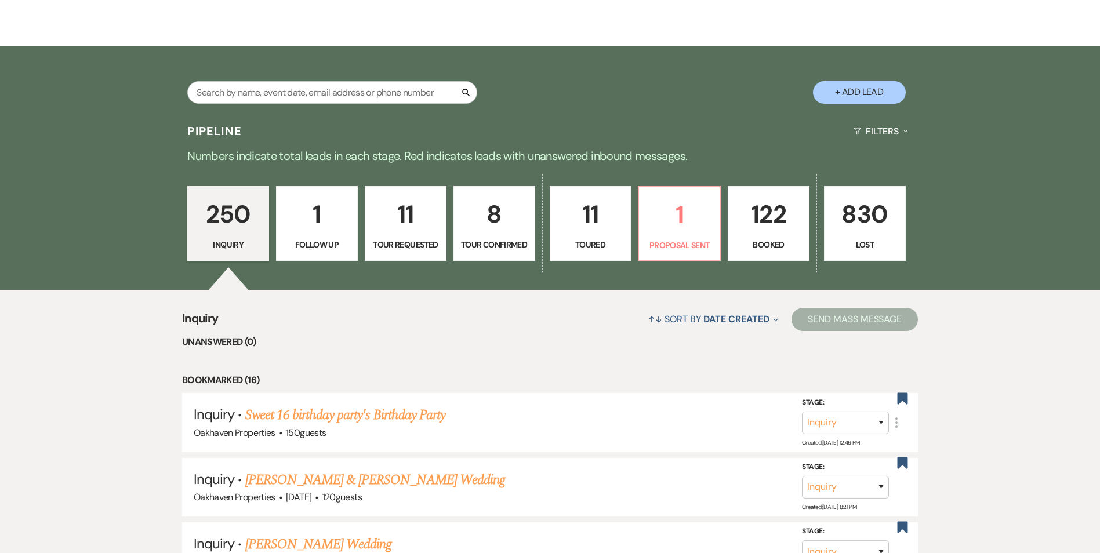
click at [778, 227] on p "122" at bounding box center [769, 214] width 67 height 39
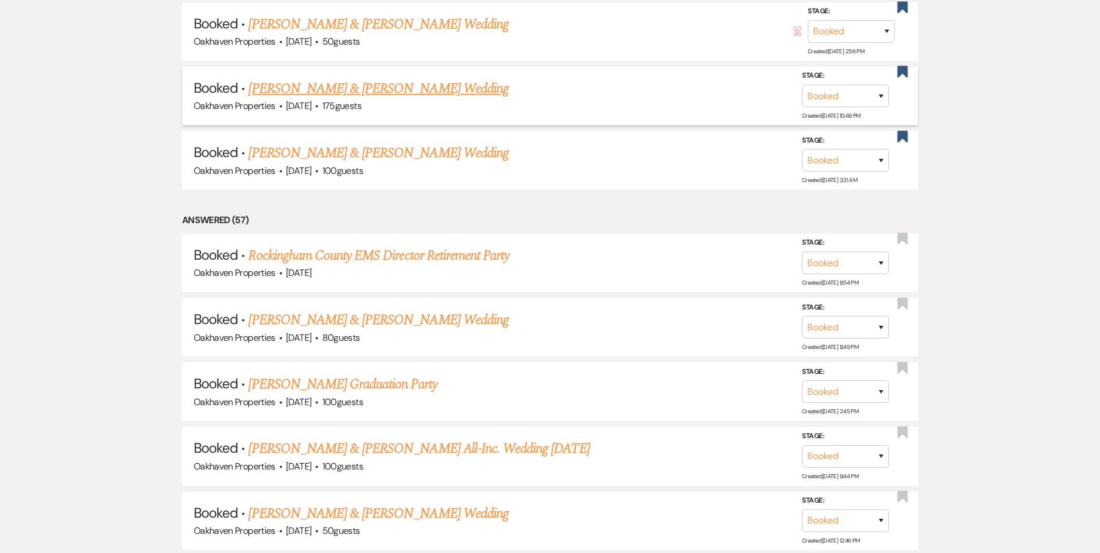
scroll to position [640, 0]
click at [409, 321] on link "[PERSON_NAME] & [PERSON_NAME] Wedding" at bounding box center [378, 319] width 260 height 21
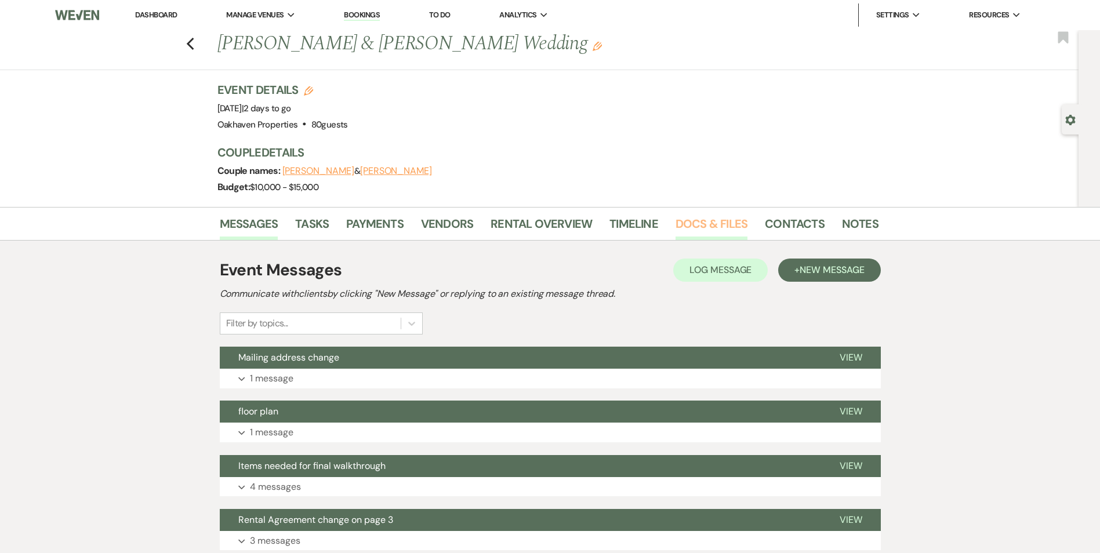
click at [715, 227] on link "Docs & Files" at bounding box center [712, 228] width 72 height 26
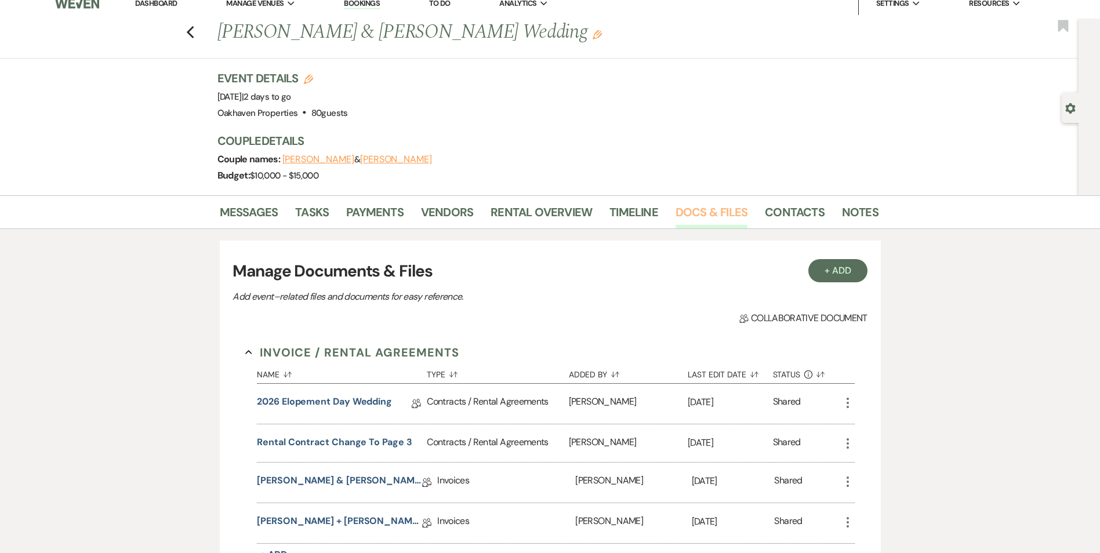
scroll to position [11, 0]
click at [192, 34] on use "button" at bounding box center [190, 33] width 8 height 13
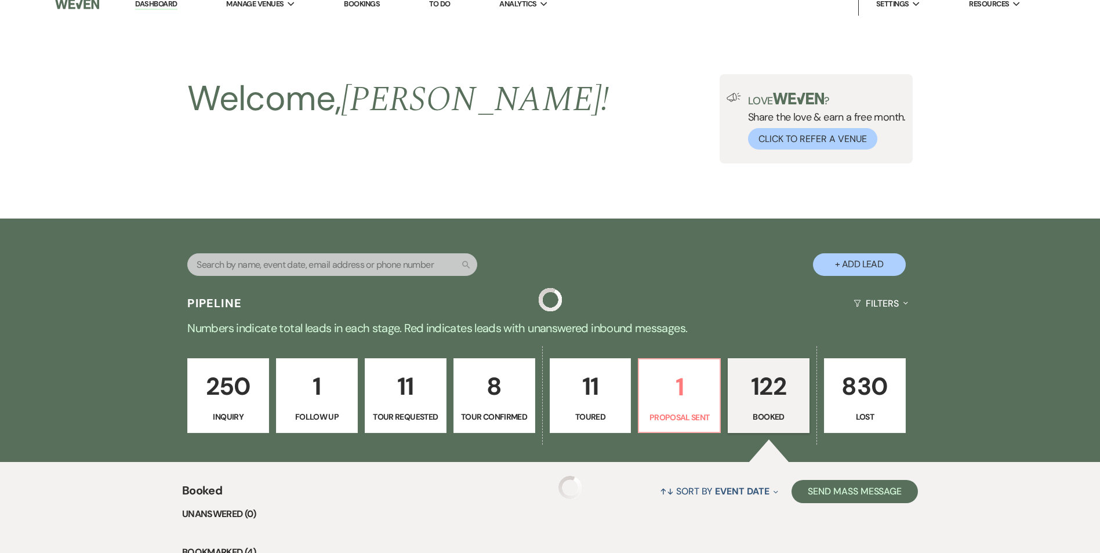
scroll to position [640, 0]
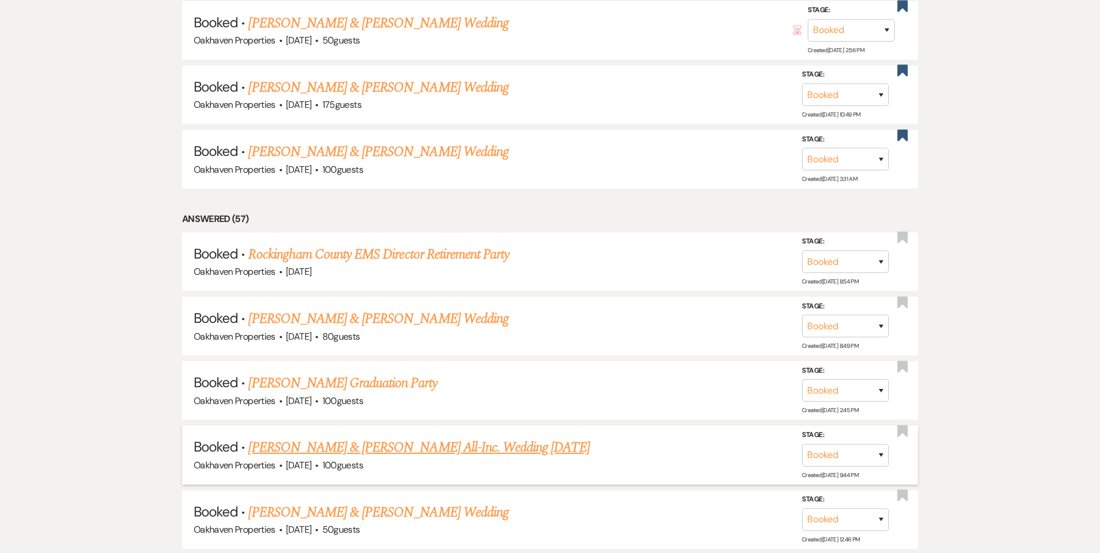
click at [364, 446] on link "[PERSON_NAME] & [PERSON_NAME] All-Inc. Wedding [DATE]" at bounding box center [418, 447] width 341 height 21
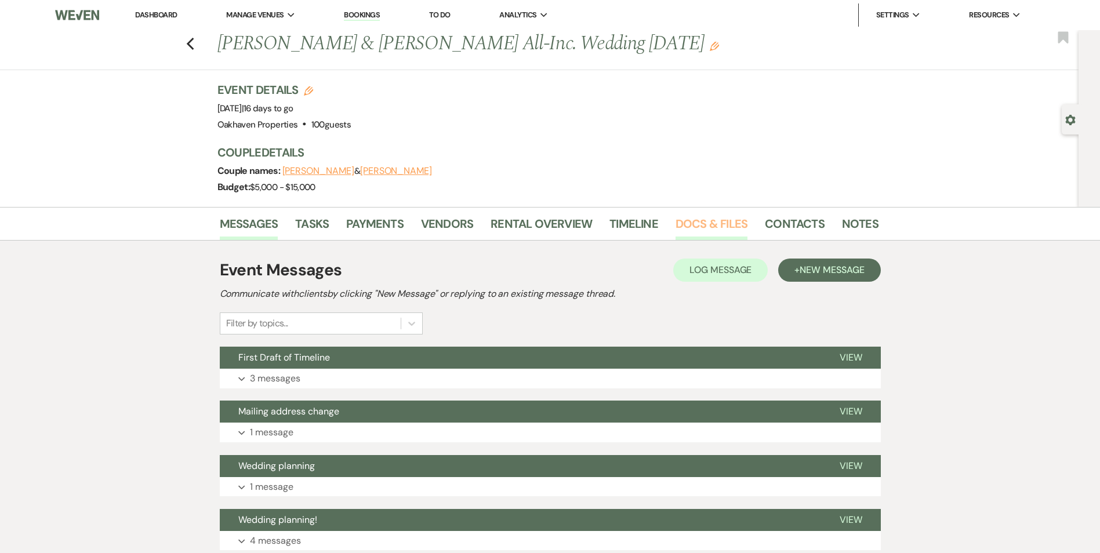
click at [709, 236] on link "Docs & Files" at bounding box center [712, 228] width 72 height 26
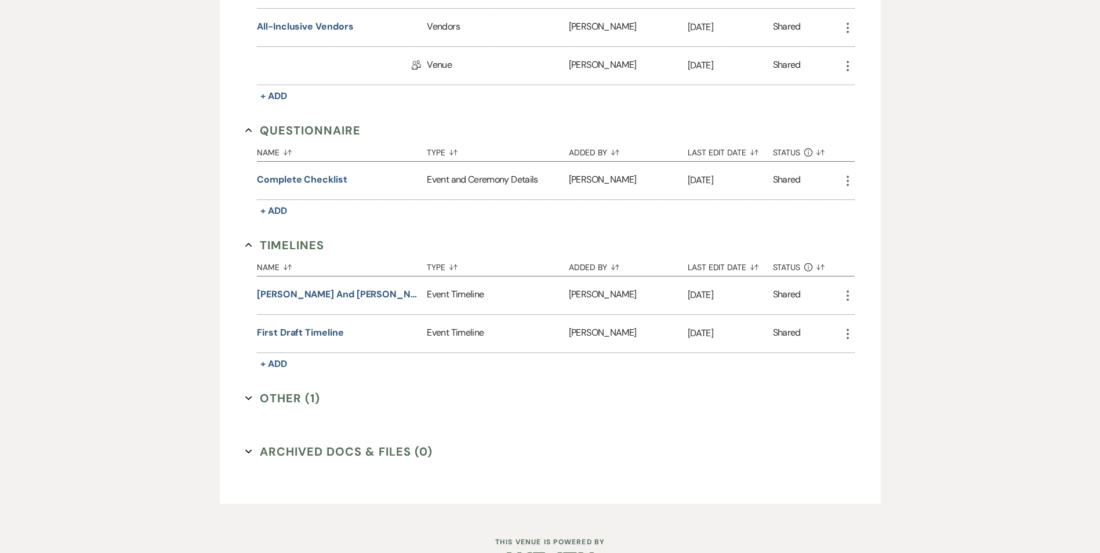
scroll to position [622, 0]
click at [267, 397] on button "Other (1) Expand" at bounding box center [282, 397] width 75 height 17
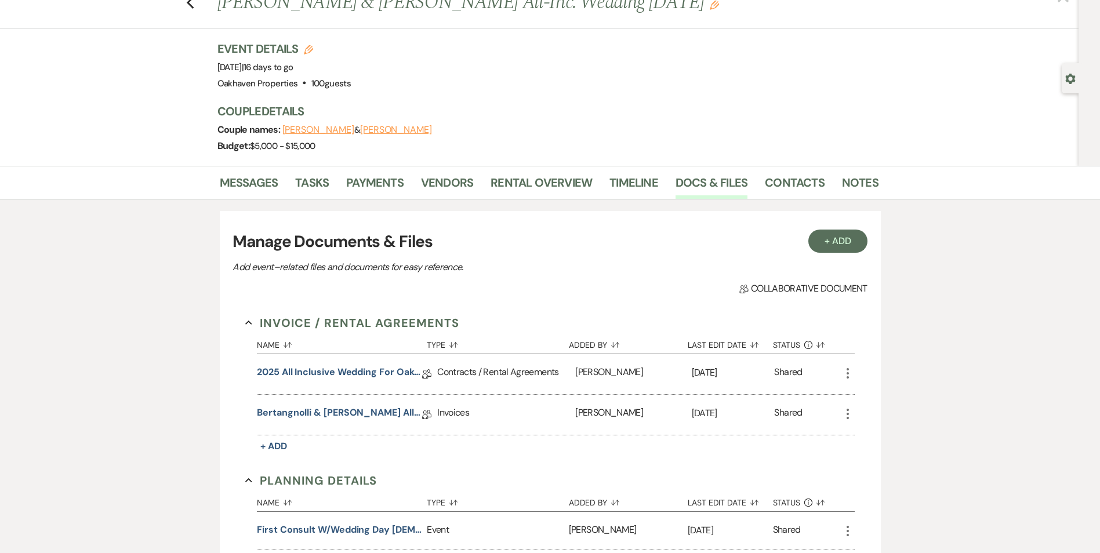
scroll to position [41, 0]
click at [192, 1] on icon "Previous" at bounding box center [190, 4] width 9 height 14
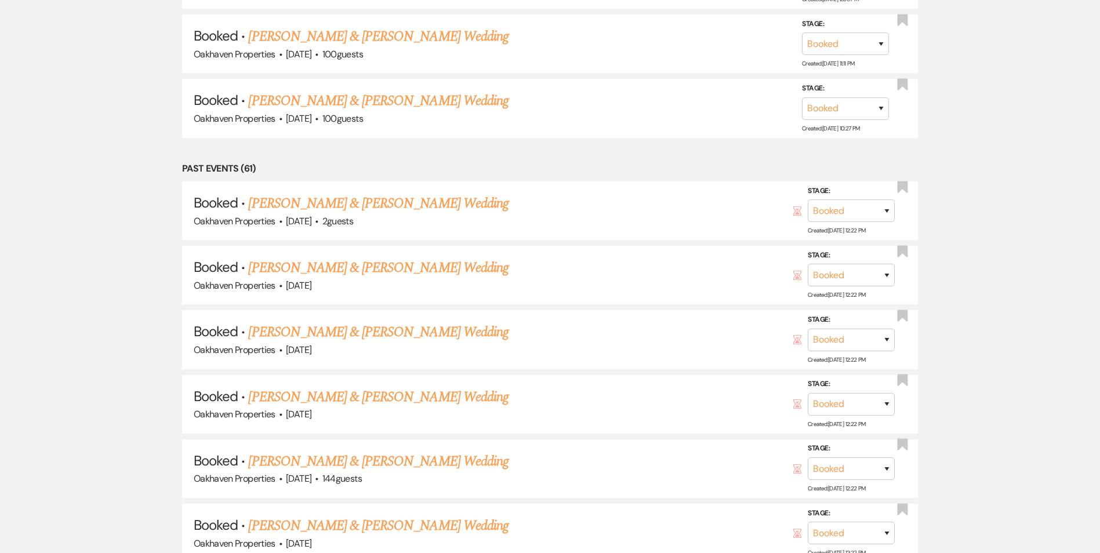
scroll to position [4468, 0]
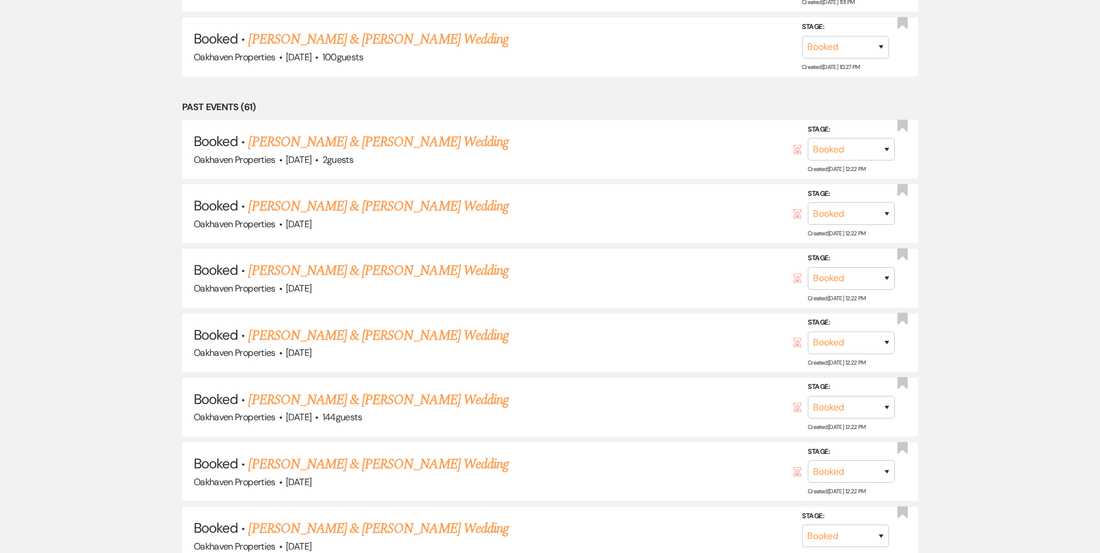
drag, startPoint x: 472, startPoint y: 110, endPoint x: 1063, endPoint y: 354, distance: 638.9
click at [1063, 354] on div "Booked ↑↓ Sort By Event Date Expand Send Mass Message Unanswered (0) Bookmarked…" at bounding box center [550, 37] width 1100 height 8063
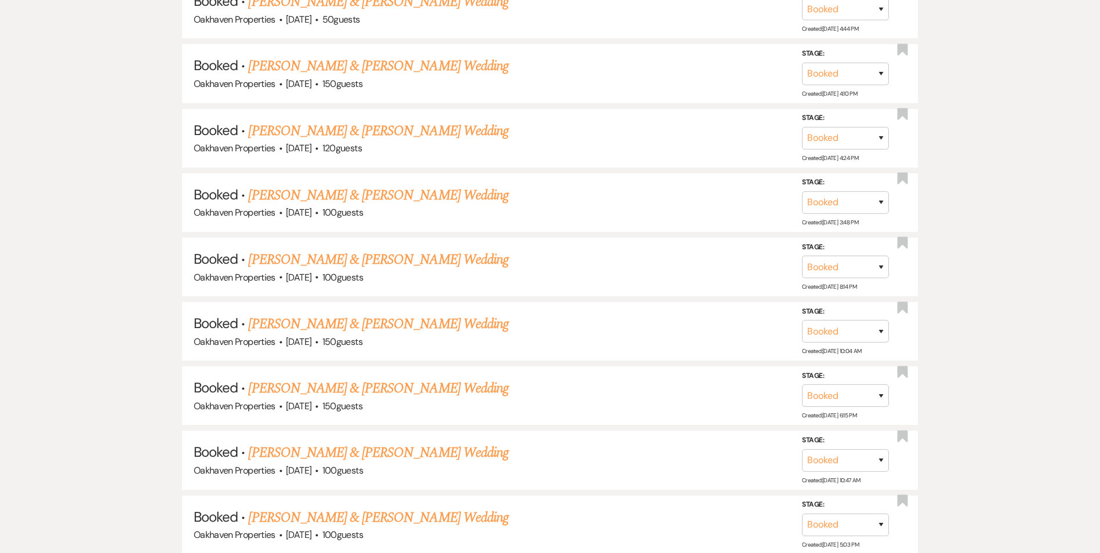
scroll to position [8057, 0]
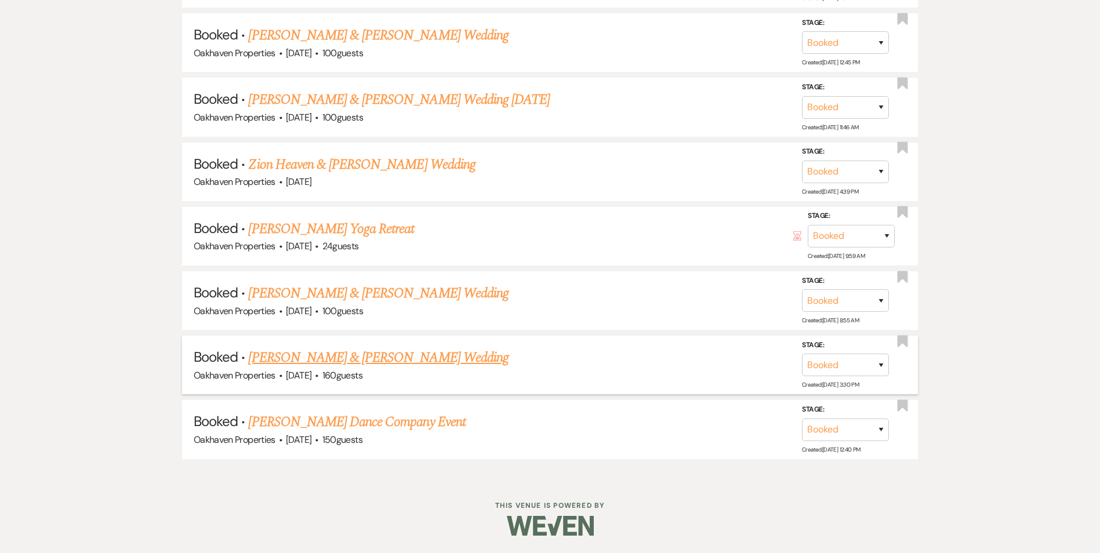
click at [335, 363] on link "[PERSON_NAME] & [PERSON_NAME] Wedding" at bounding box center [378, 357] width 260 height 21
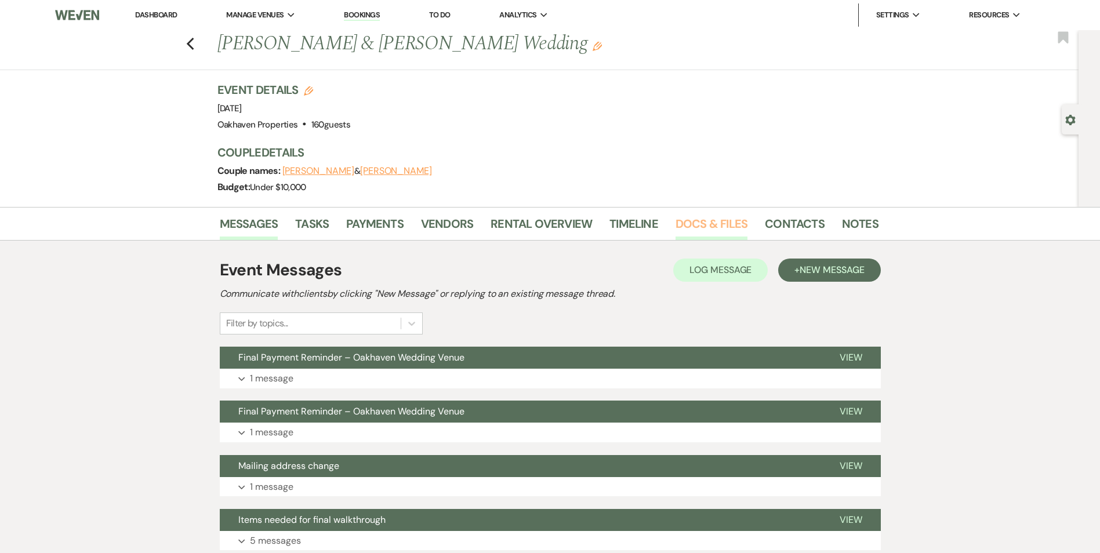
click at [733, 220] on link "Docs & Files" at bounding box center [712, 228] width 72 height 26
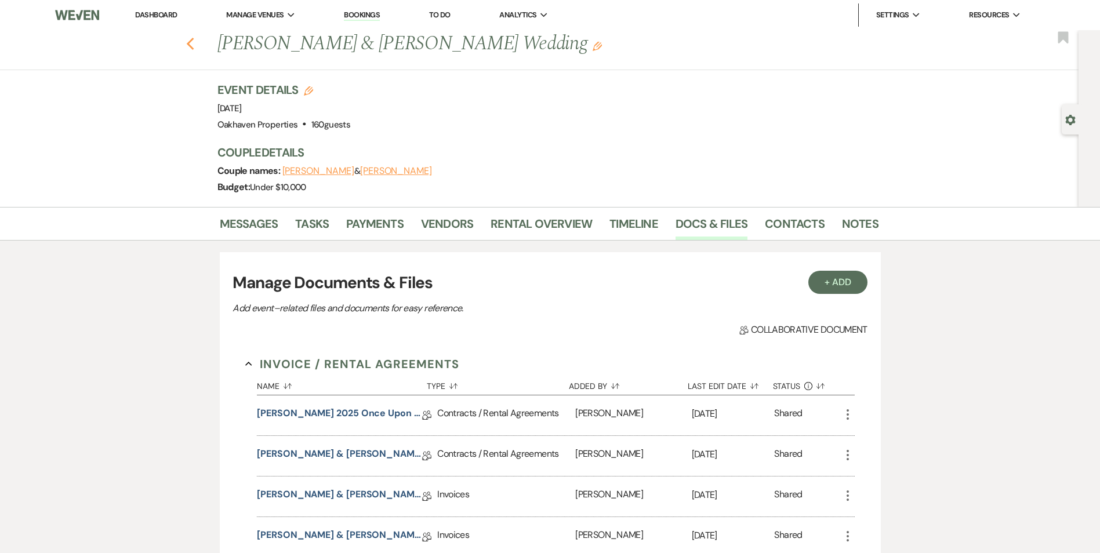
click at [191, 44] on use "button" at bounding box center [190, 44] width 8 height 13
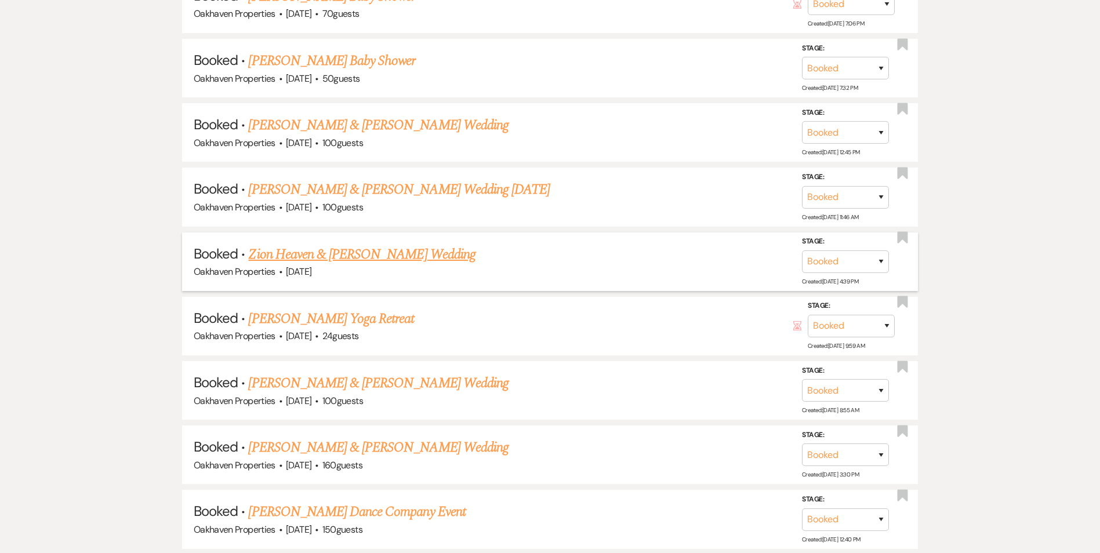
scroll to position [7967, 0]
click at [370, 132] on link "[PERSON_NAME] & [PERSON_NAME] Wedding" at bounding box center [378, 125] width 260 height 21
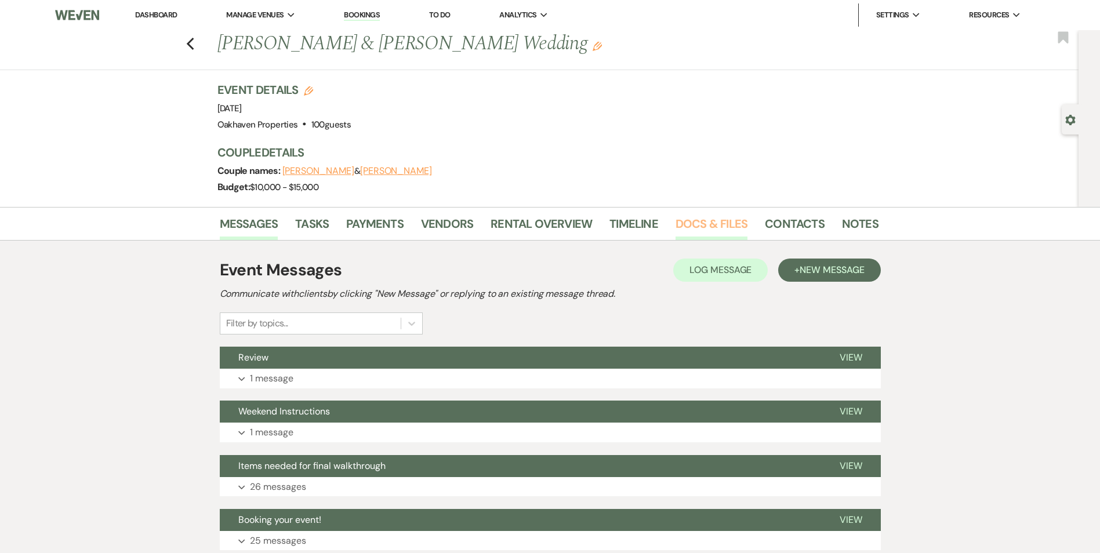
click at [734, 224] on link "Docs & Files" at bounding box center [712, 228] width 72 height 26
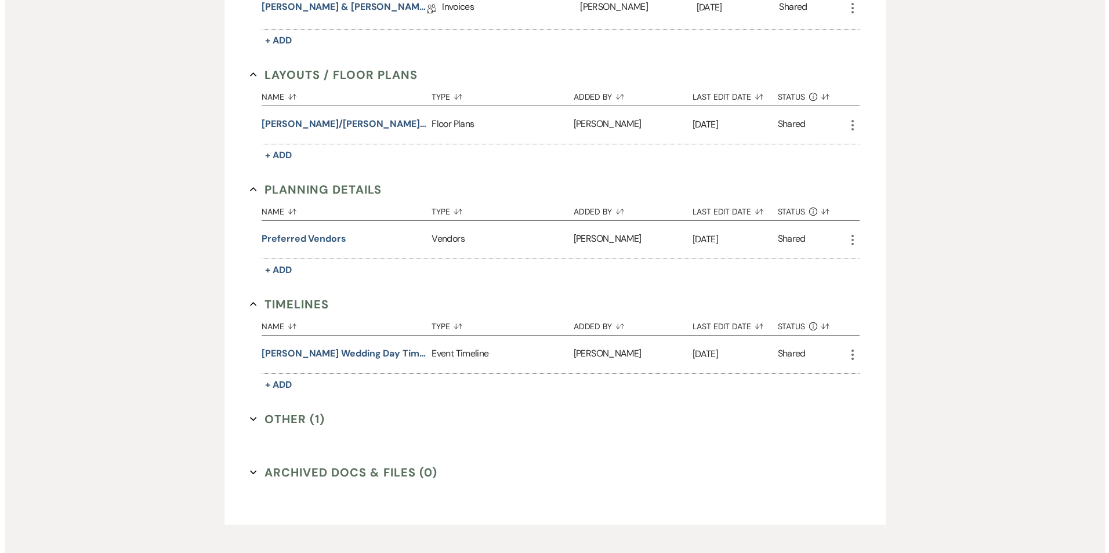
scroll to position [447, 0]
click at [319, 122] on button "Meyers/Hubbard Layout" at bounding box center [339, 125] width 165 height 14
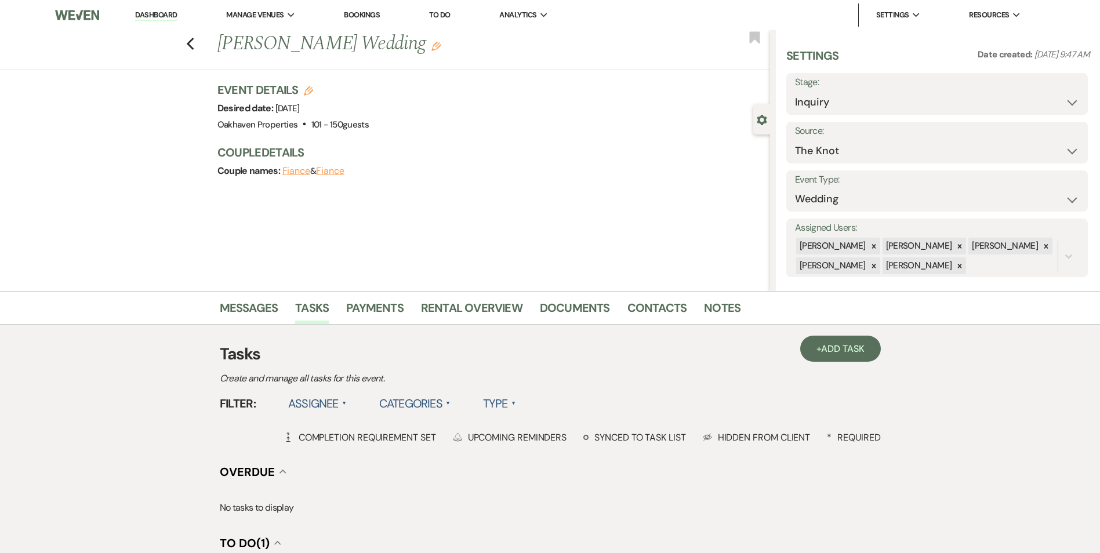
click at [150, 15] on link "Dashboard" at bounding box center [156, 15] width 42 height 11
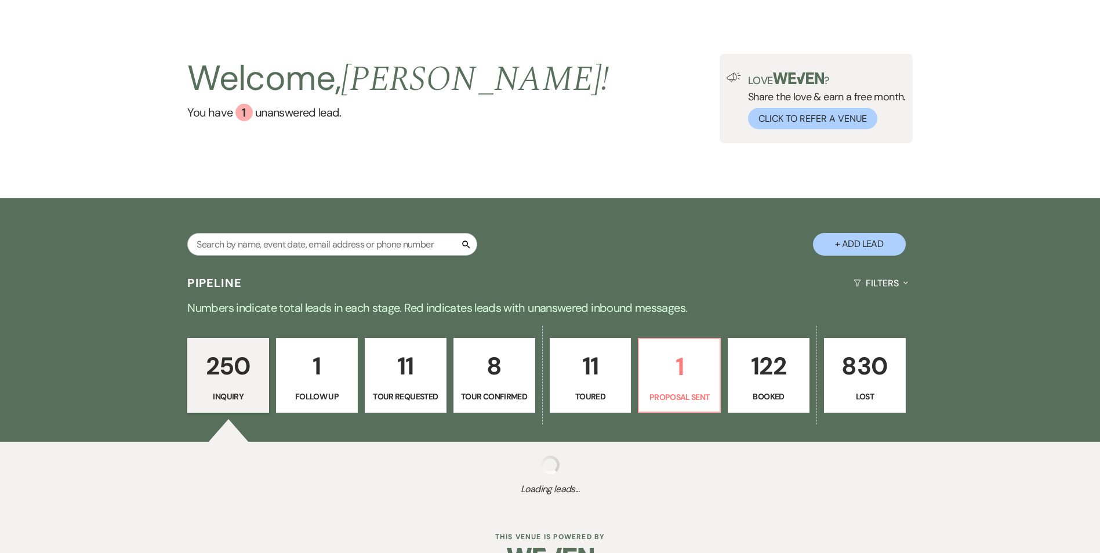
scroll to position [62, 0]
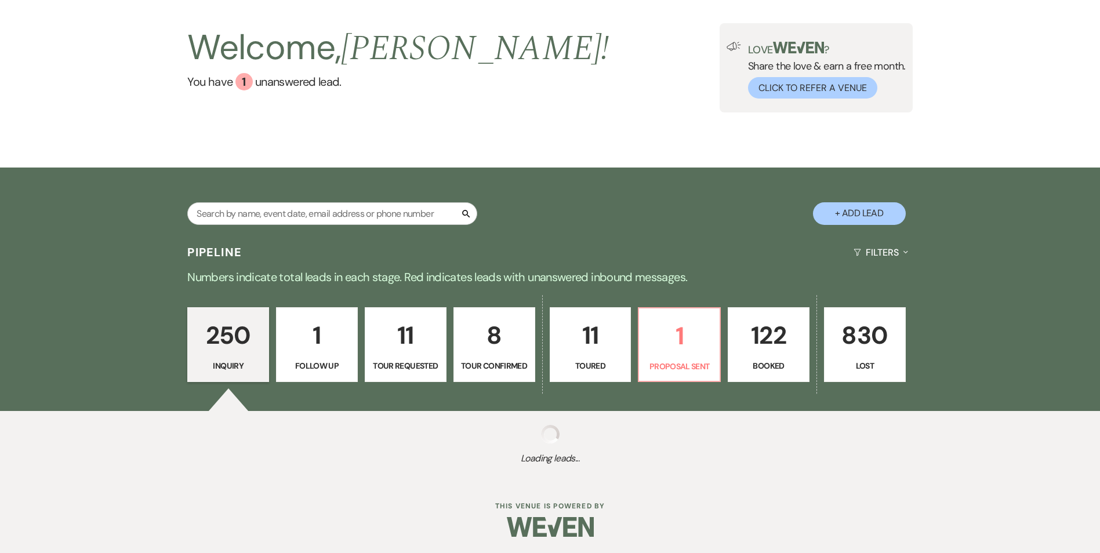
click at [749, 340] on p "122" at bounding box center [769, 335] width 67 height 39
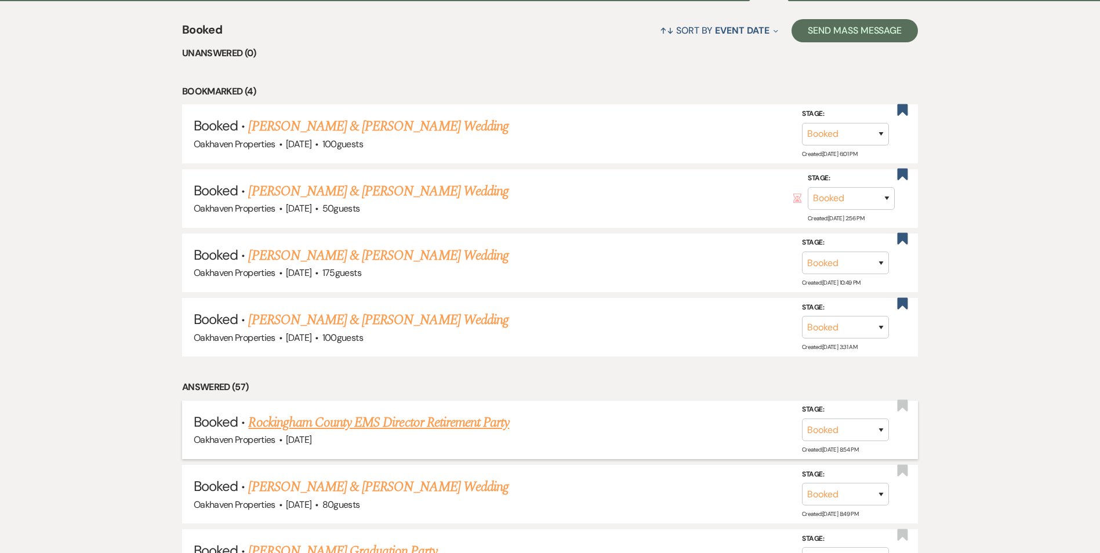
scroll to position [527, 0]
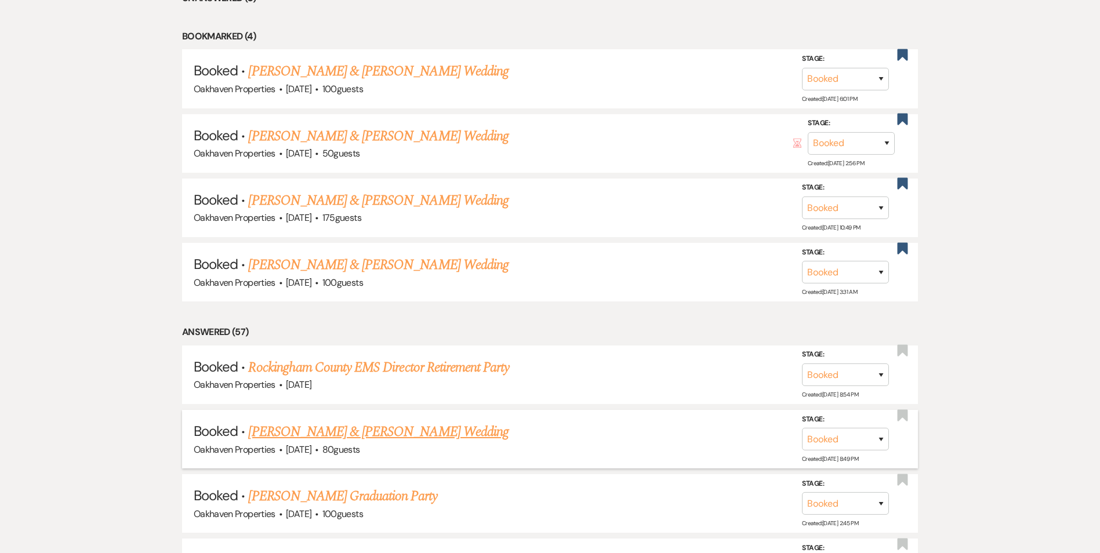
click at [435, 428] on link "[PERSON_NAME] & [PERSON_NAME] Wedding" at bounding box center [378, 432] width 260 height 21
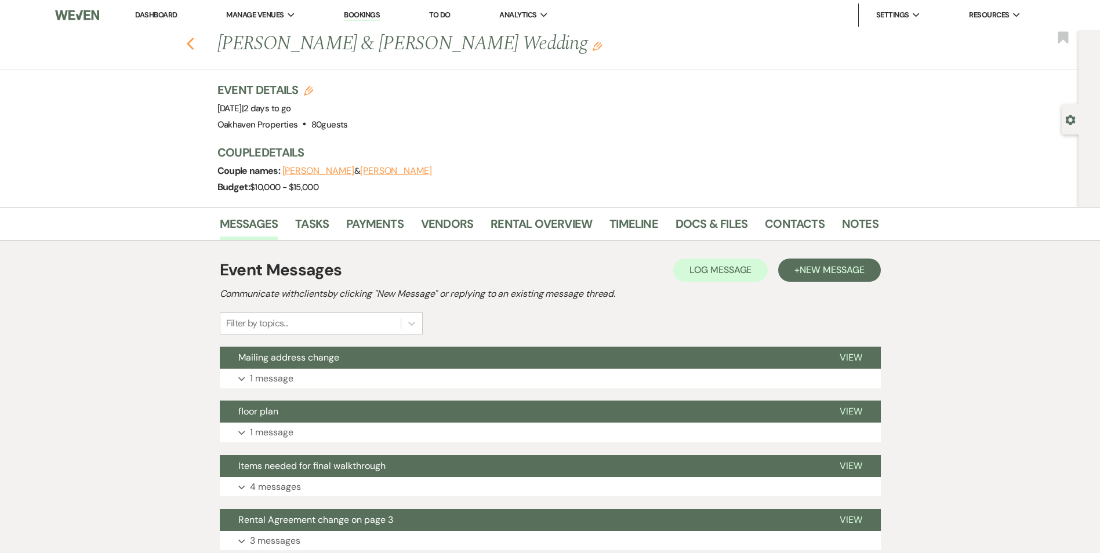
click at [194, 41] on use "button" at bounding box center [190, 44] width 8 height 13
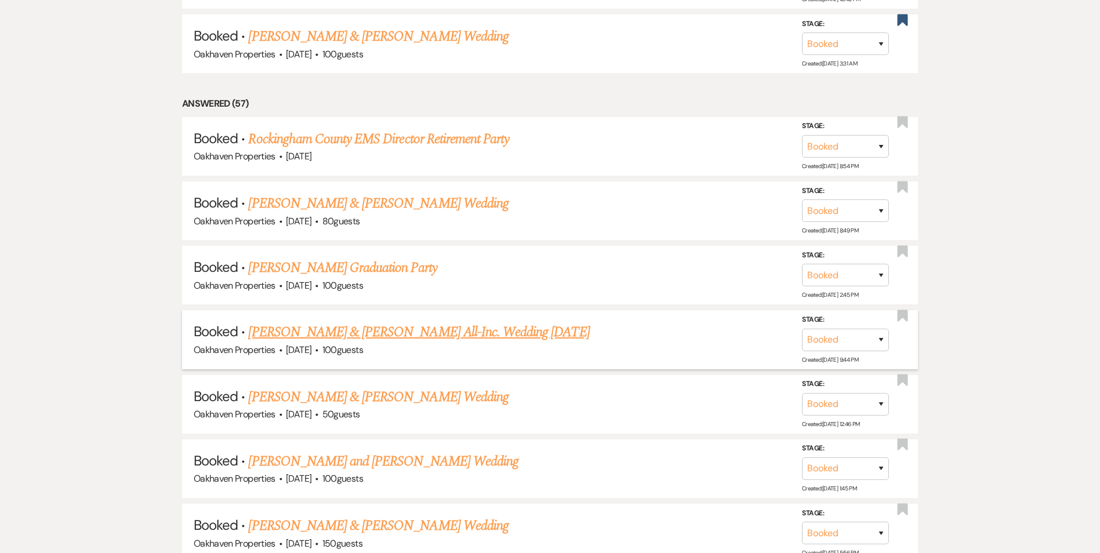
scroll to position [759, 0]
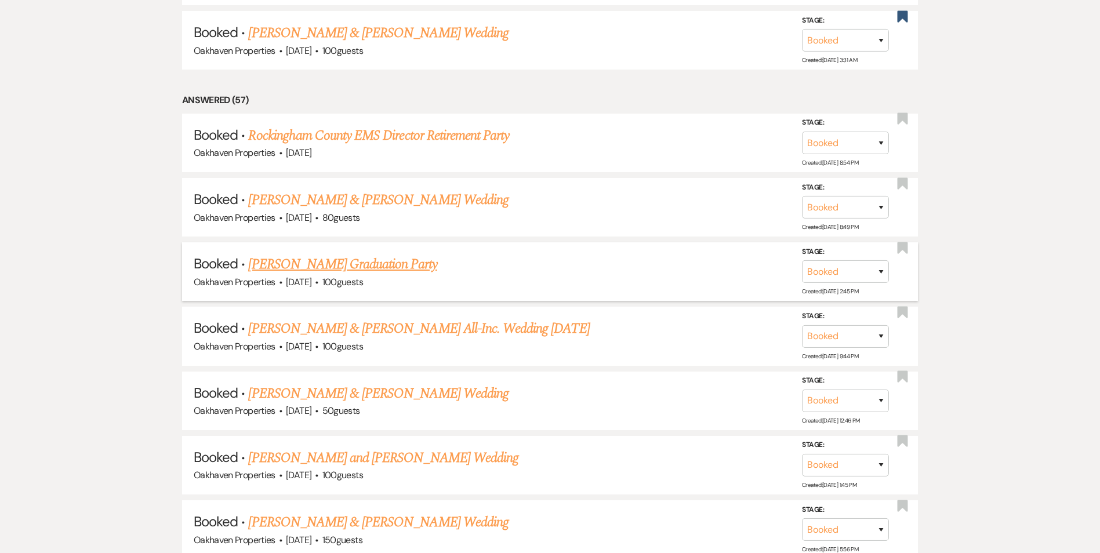
click at [345, 265] on link "[PERSON_NAME] Graduation Party" at bounding box center [342, 264] width 189 height 21
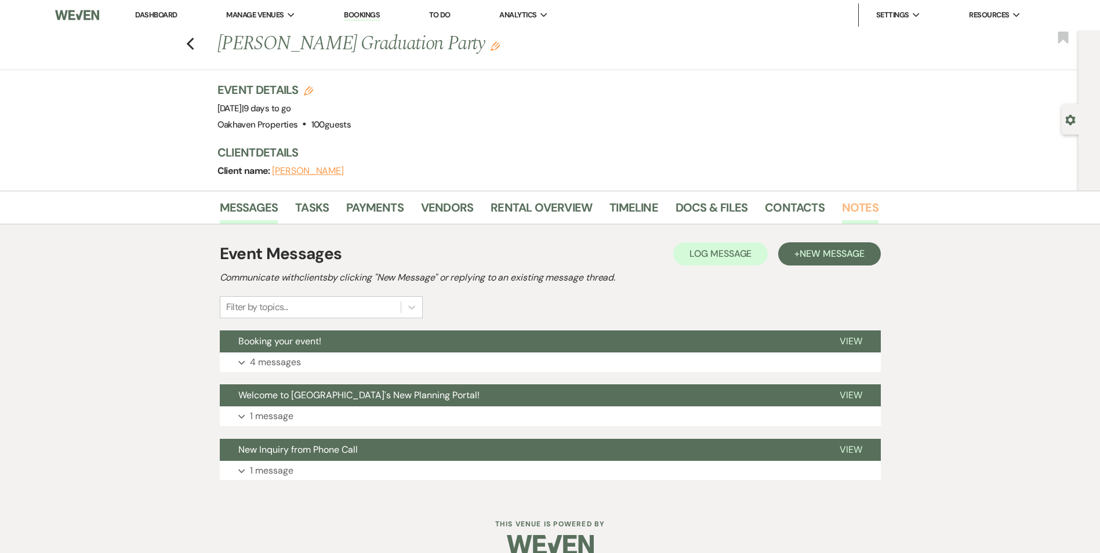
click at [861, 207] on link "Notes" at bounding box center [860, 211] width 37 height 26
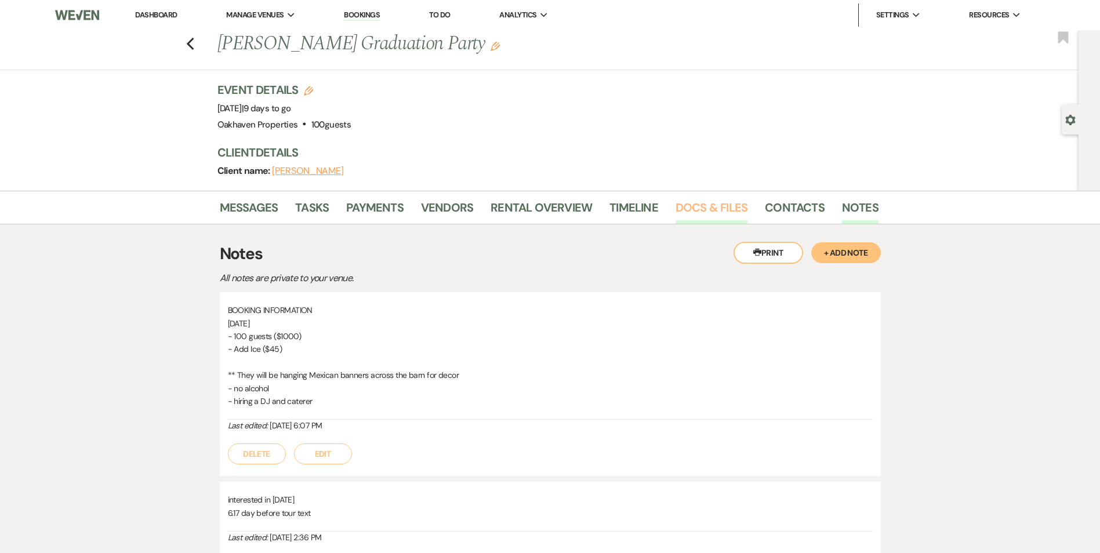
click at [705, 216] on link "Docs & Files" at bounding box center [712, 211] width 72 height 26
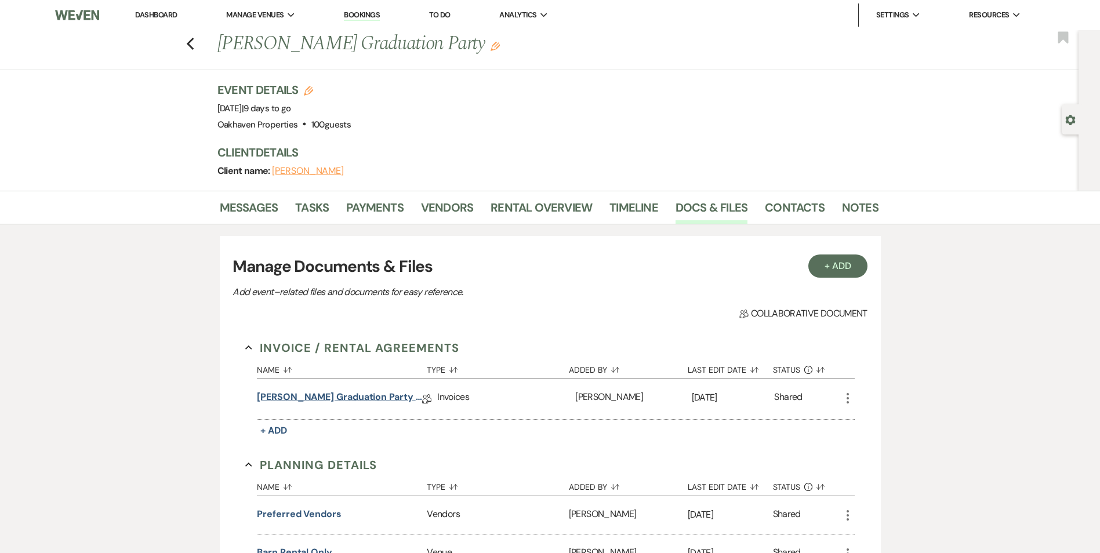
click at [386, 398] on link "[PERSON_NAME] Graduation Party [DATE]" at bounding box center [339, 399] width 165 height 18
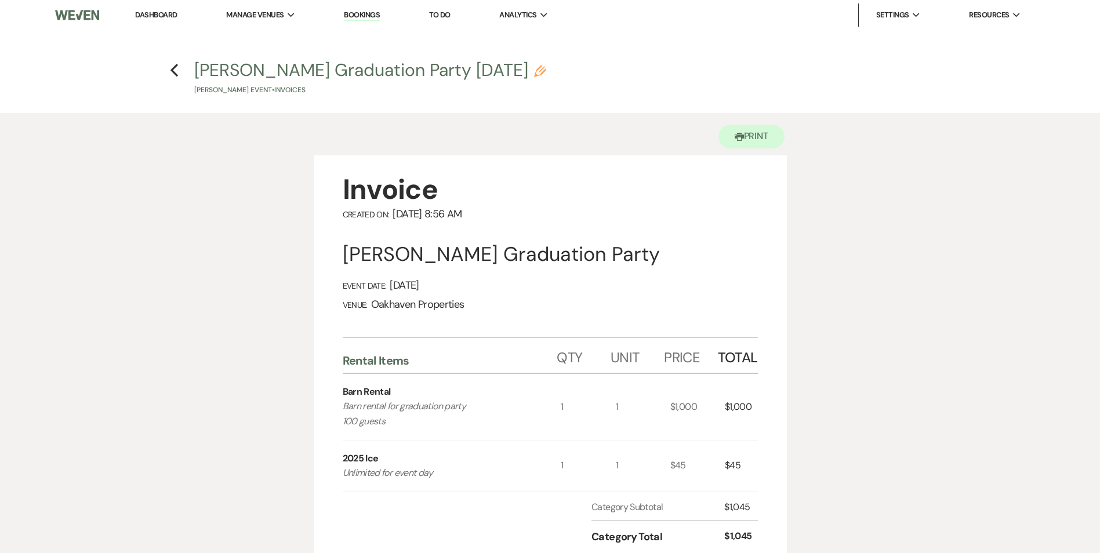
click at [169, 67] on h4 "Previous [PERSON_NAME] Graduation Party [DATE] Pencil [PERSON_NAME] Event • Inv…" at bounding box center [550, 77] width 835 height 38
click at [173, 69] on use "button" at bounding box center [175, 70] width 8 height 13
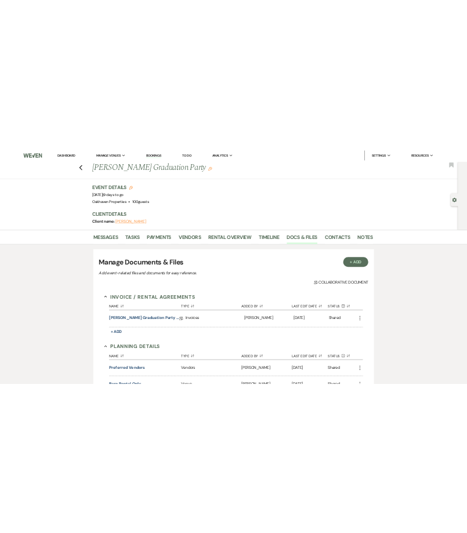
scroll to position [174, 0]
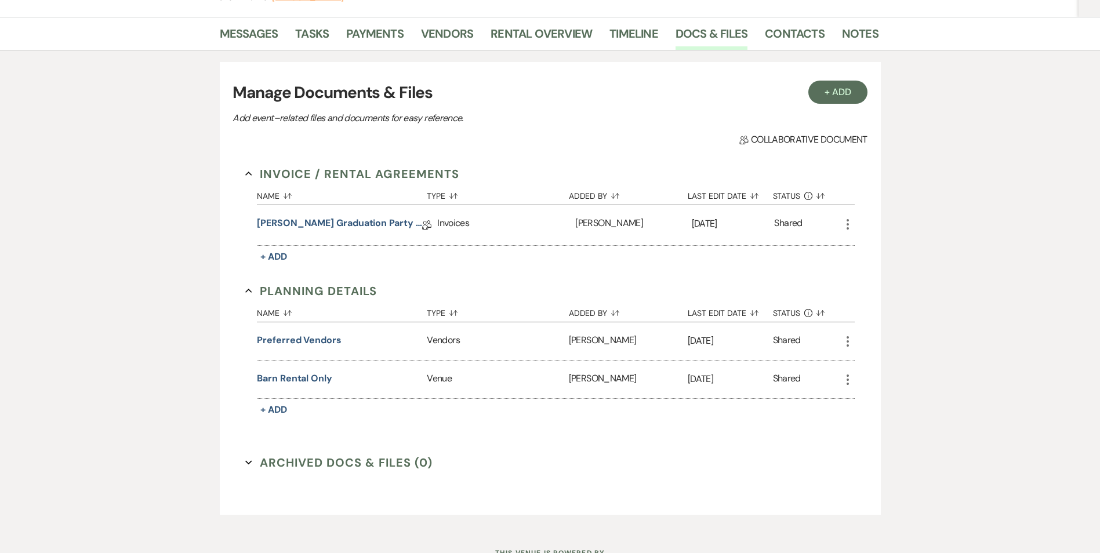
click at [927, 133] on div "Messages Tasks Payments Vendors Rental Overview Timeline Docs & Files Contacts …" at bounding box center [550, 272] width 1100 height 510
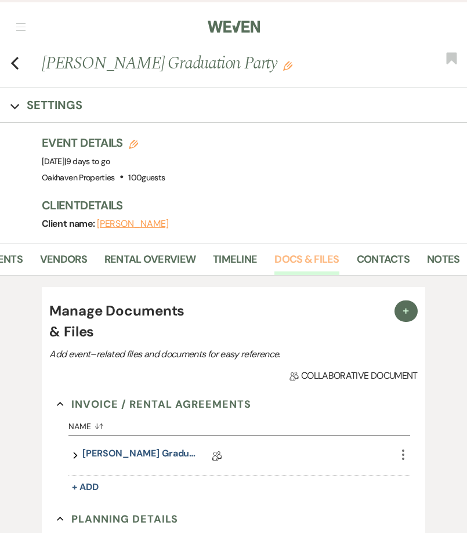
scroll to position [0, 194]
click at [437, 260] on link "Notes" at bounding box center [438, 263] width 32 height 24
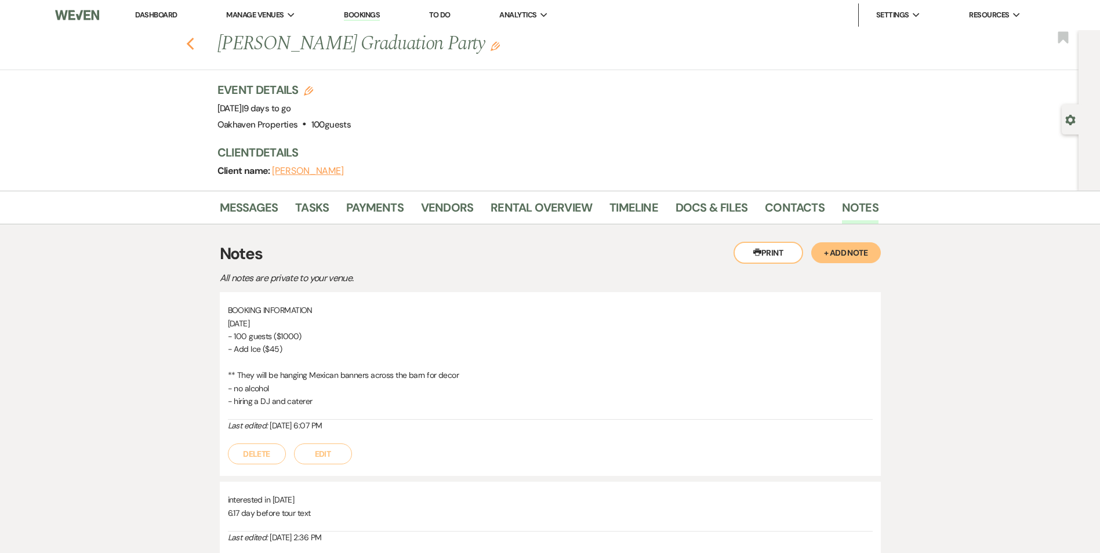
click at [195, 38] on icon "Previous" at bounding box center [190, 44] width 9 height 14
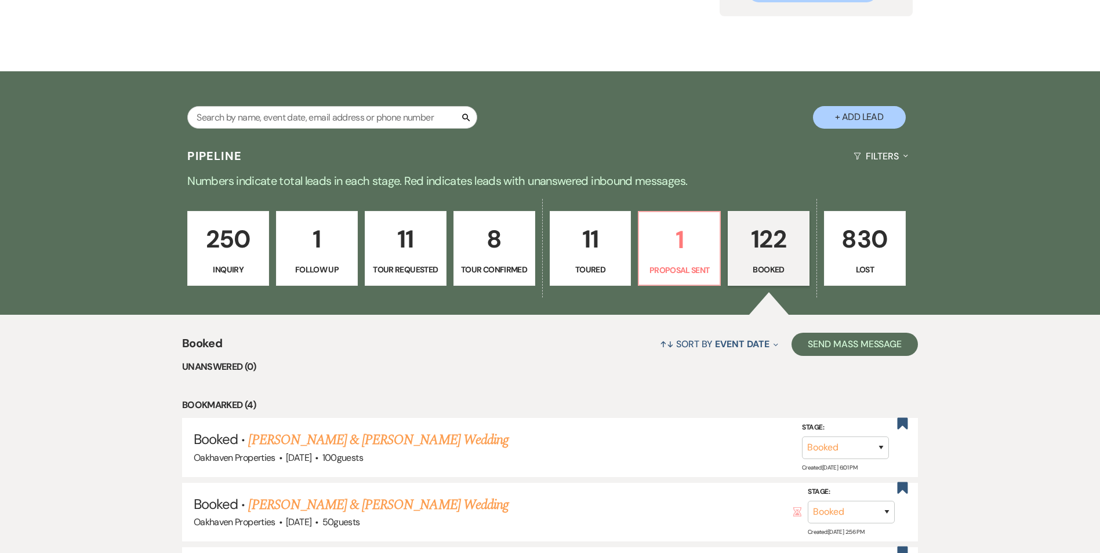
scroll to position [59, 0]
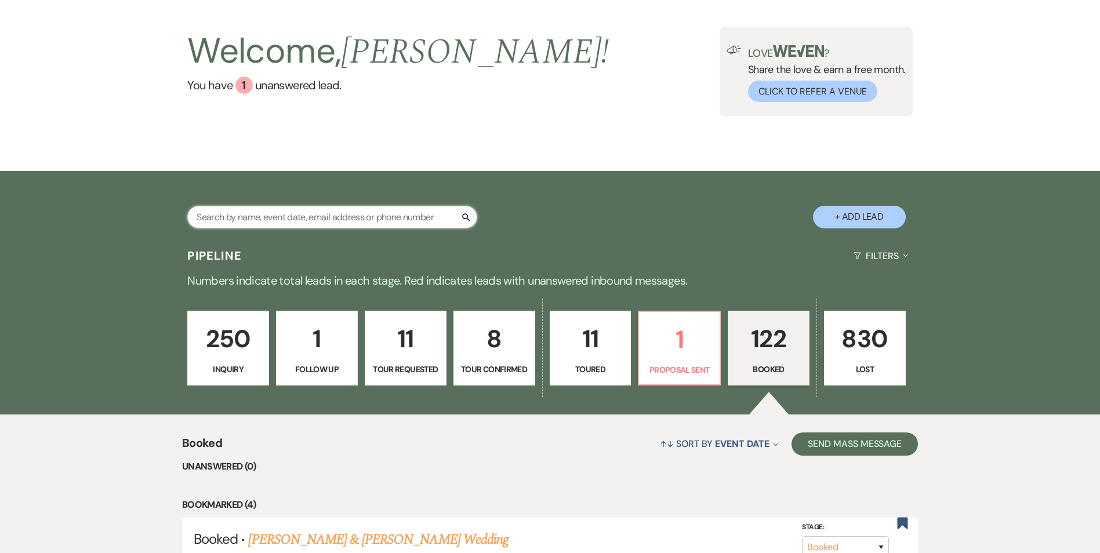
click at [312, 211] on input "text" at bounding box center [332, 217] width 290 height 23
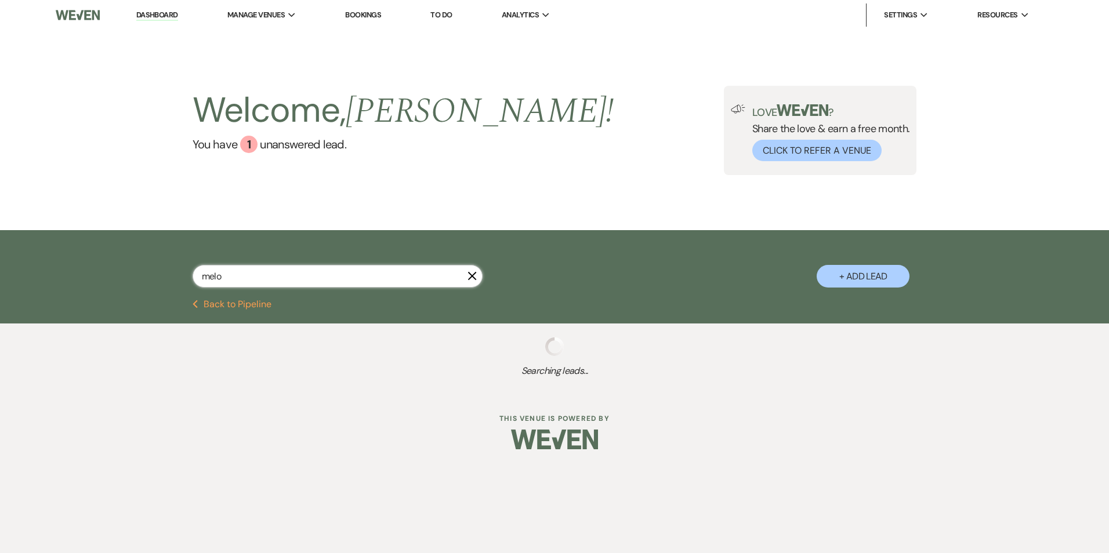
type input "melod"
select select "4"
select select "8"
select select "6"
select select "8"
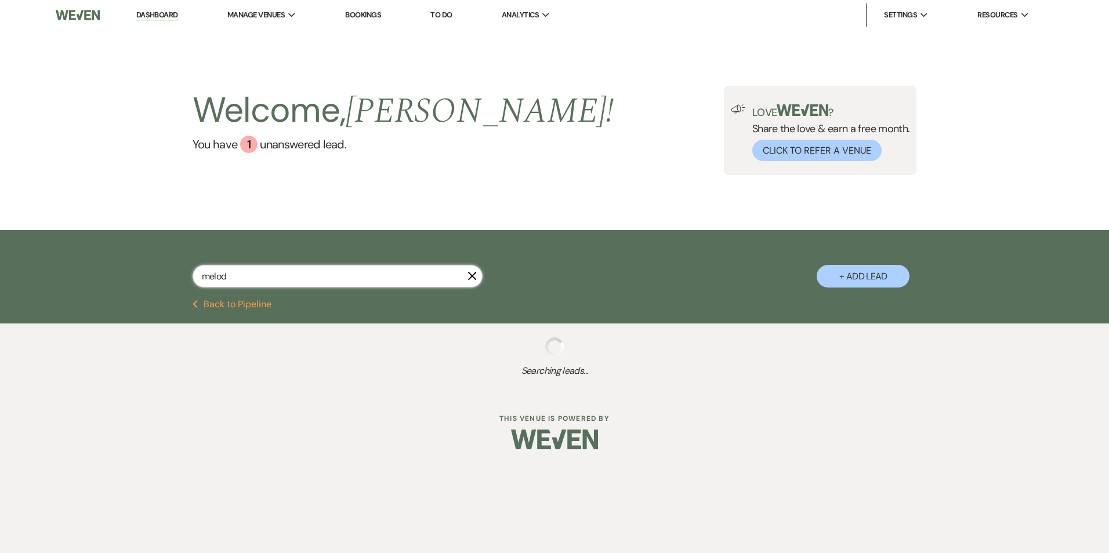
select select "10"
select select "8"
select select "10"
select select "5"
select select "8"
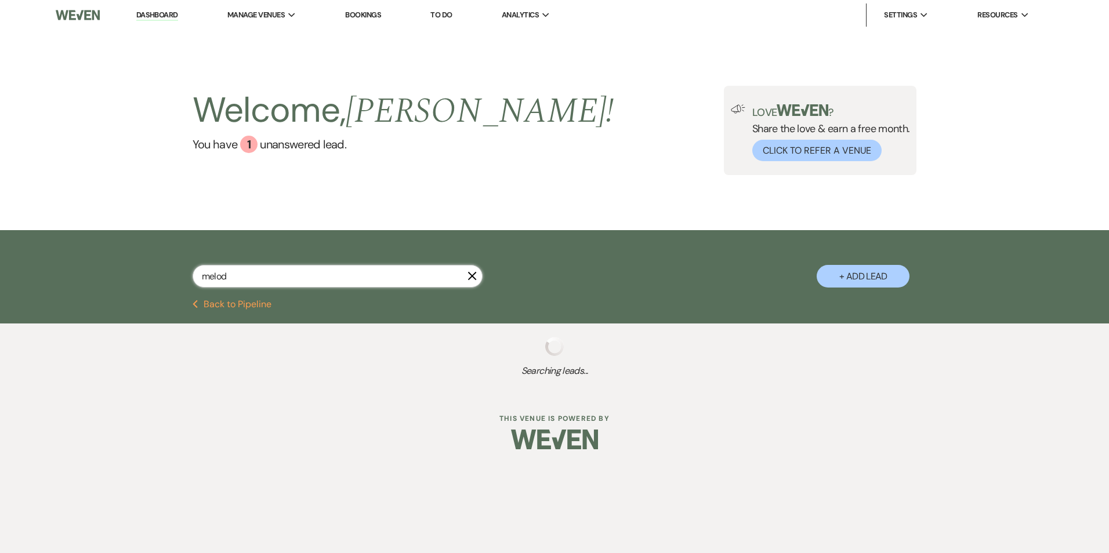
select select "4"
select select "8"
select select "4"
select select "8"
select select "6"
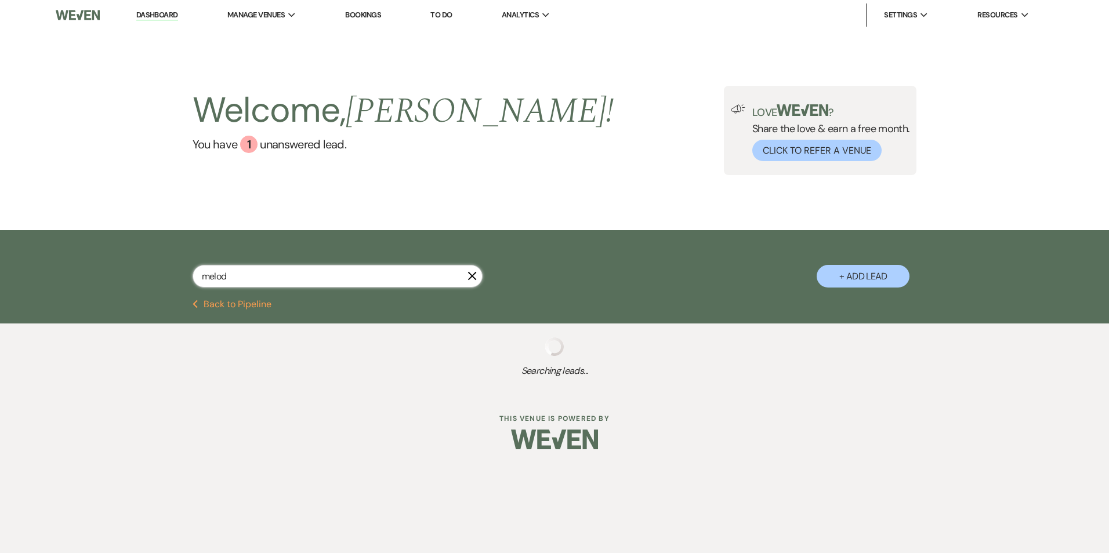
select select "4"
select select "8"
select select "6"
select select "8"
select select "1"
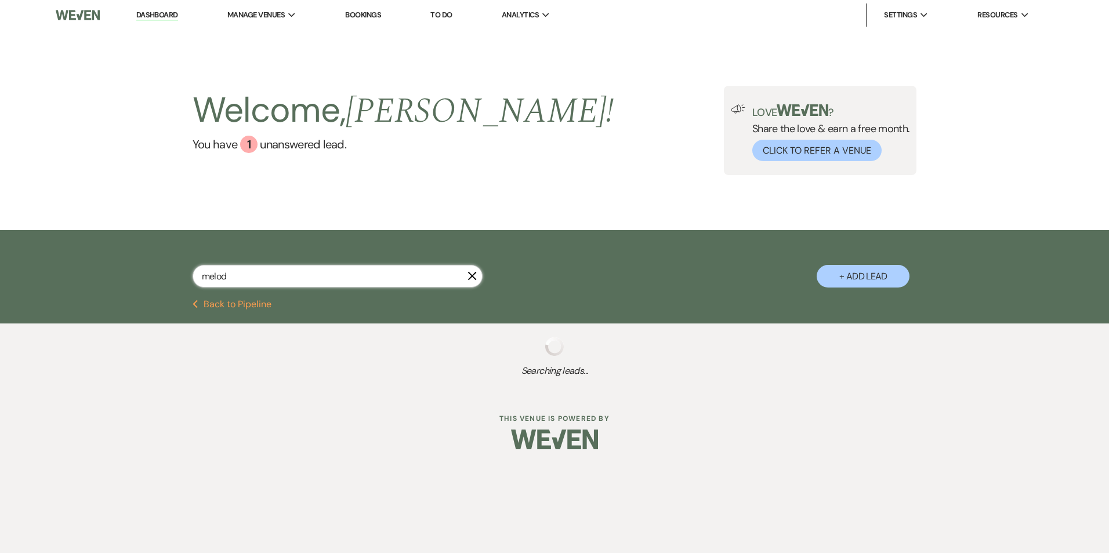
select select "8"
select select "5"
select select "8"
select select "3"
select select "8"
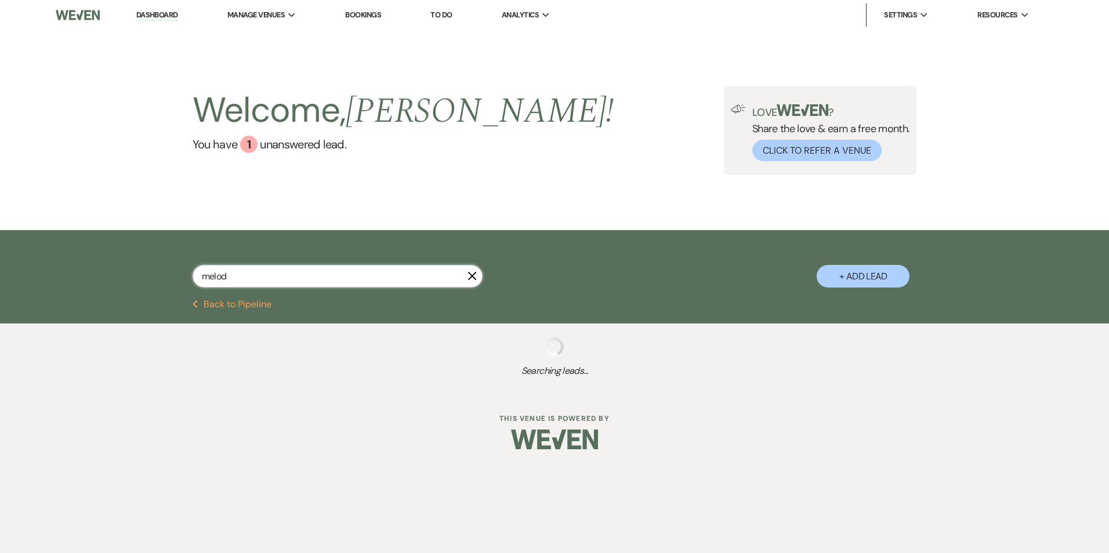
select select "6"
select select "8"
select select "10"
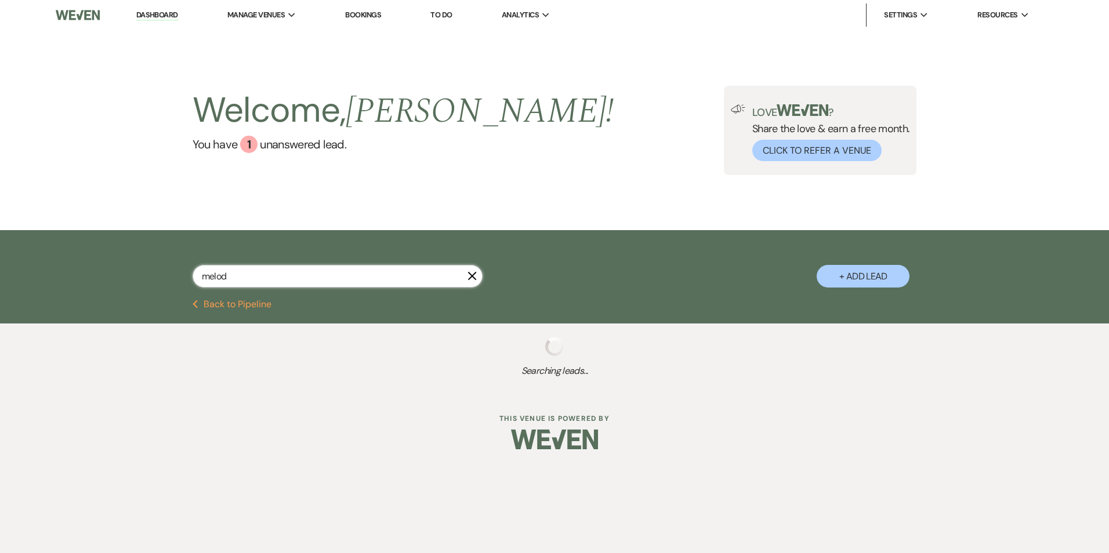
select select "8"
select select "6"
select select "8"
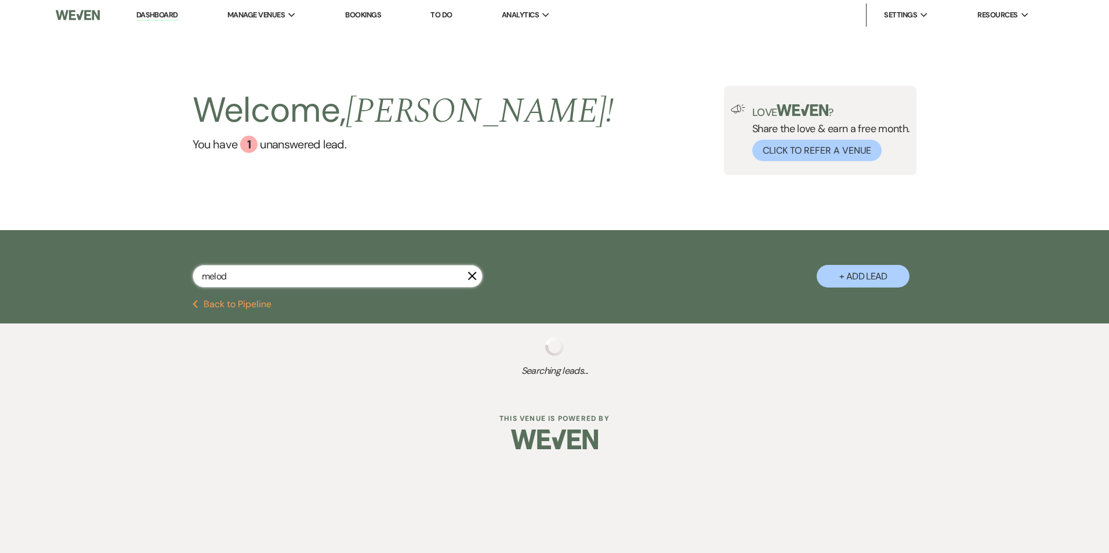
select select "3"
select select "8"
select select "5"
select select "8"
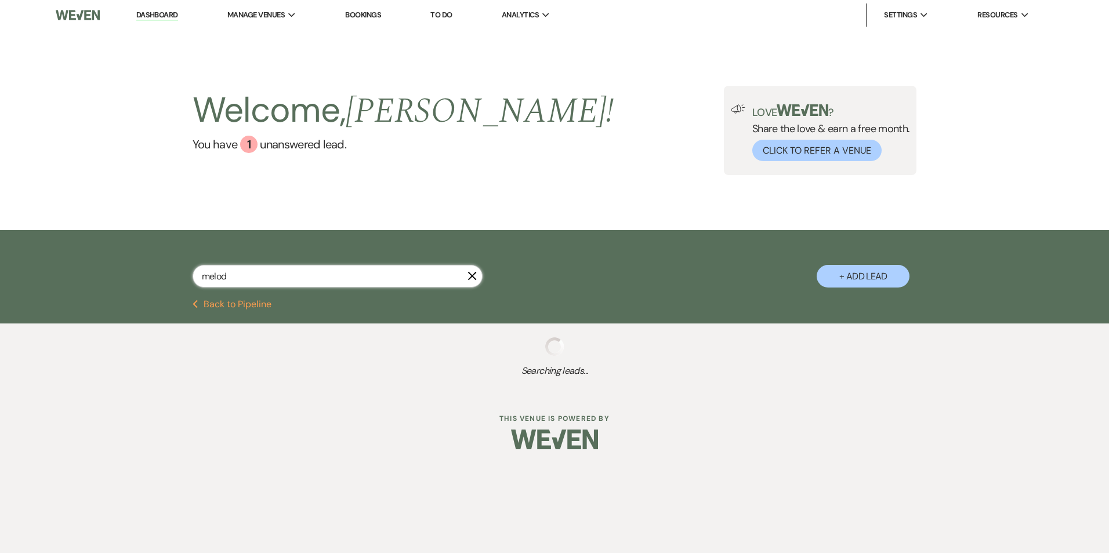
select select "8"
select select "5"
select select "8"
select select "6"
select select "8"
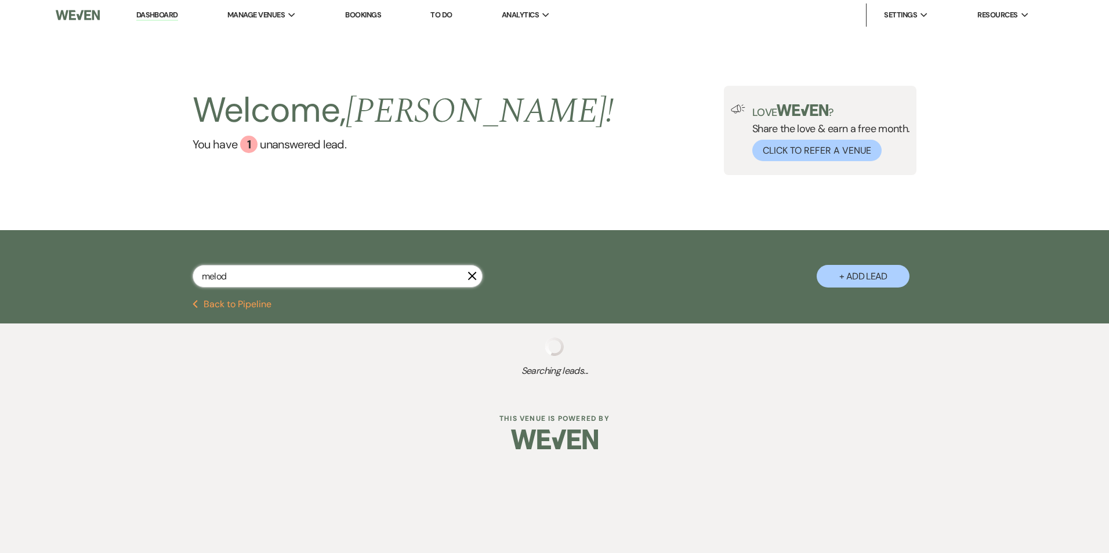
select select "6"
select select "8"
select select "5"
select select "8"
select select "5"
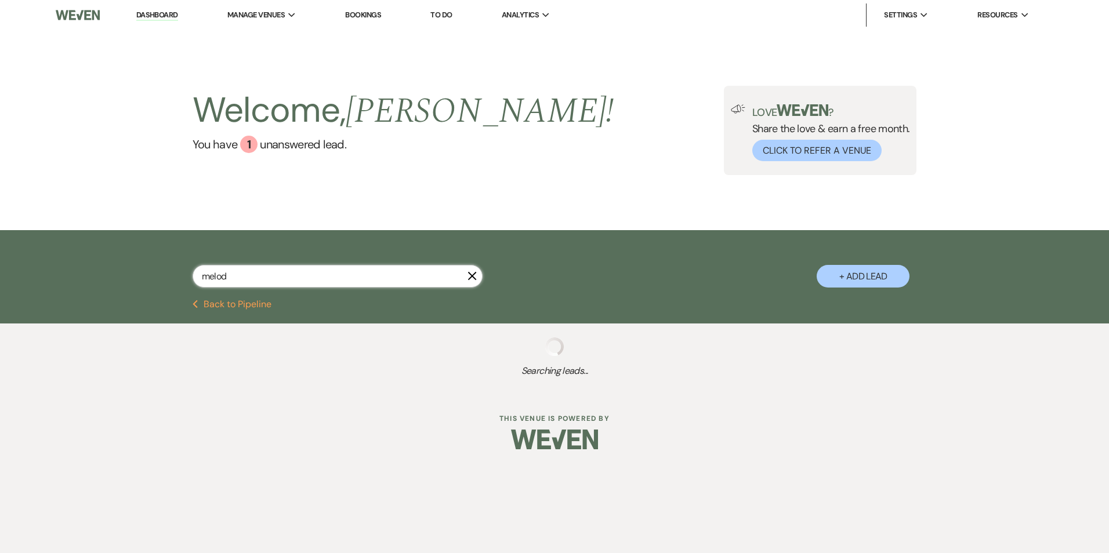
select select "8"
select select "6"
select select "8"
select select "5"
select select "8"
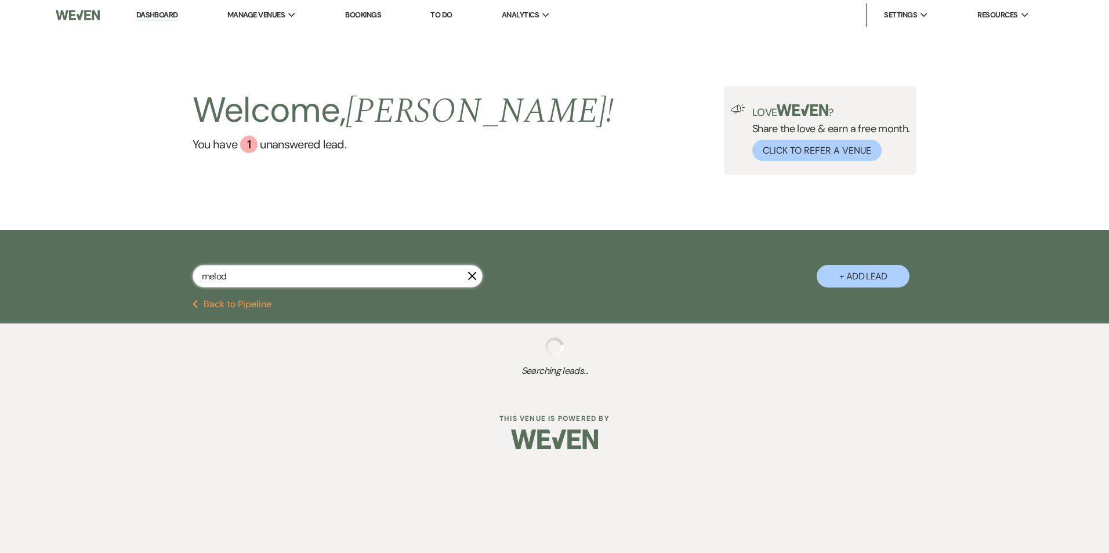
select select "10"
select select "8"
select select "5"
select select "8"
select select "5"
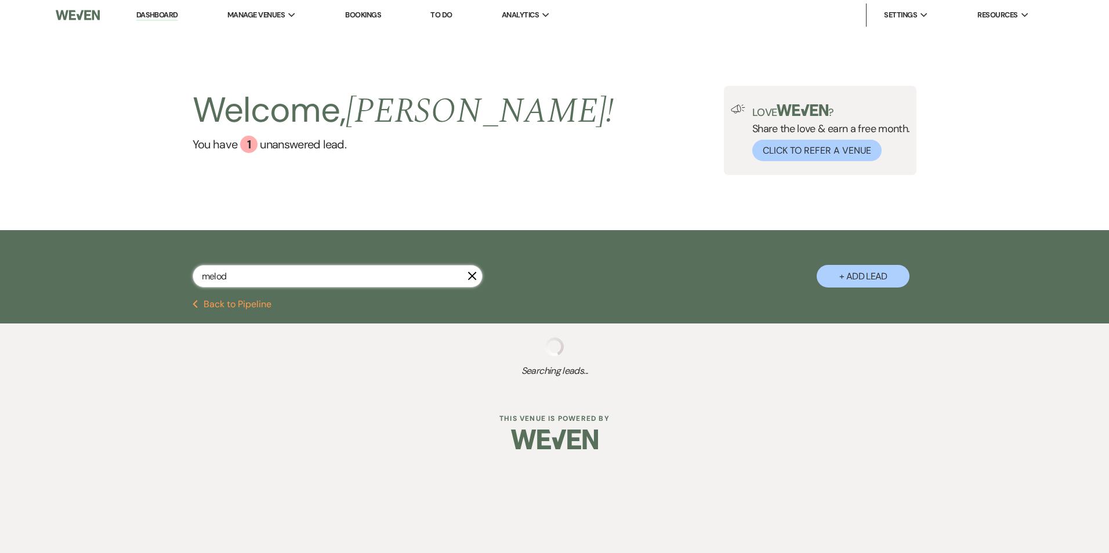
select select "8"
select select "6"
select select "8"
select select "6"
select select "8"
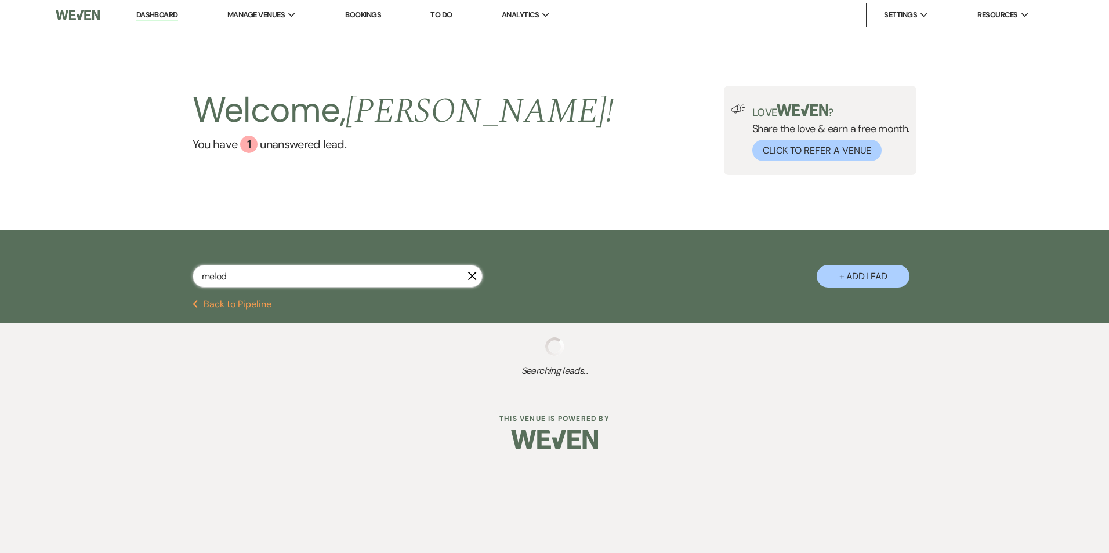
select select "1"
select select "8"
select select "3"
select select "8"
select select "5"
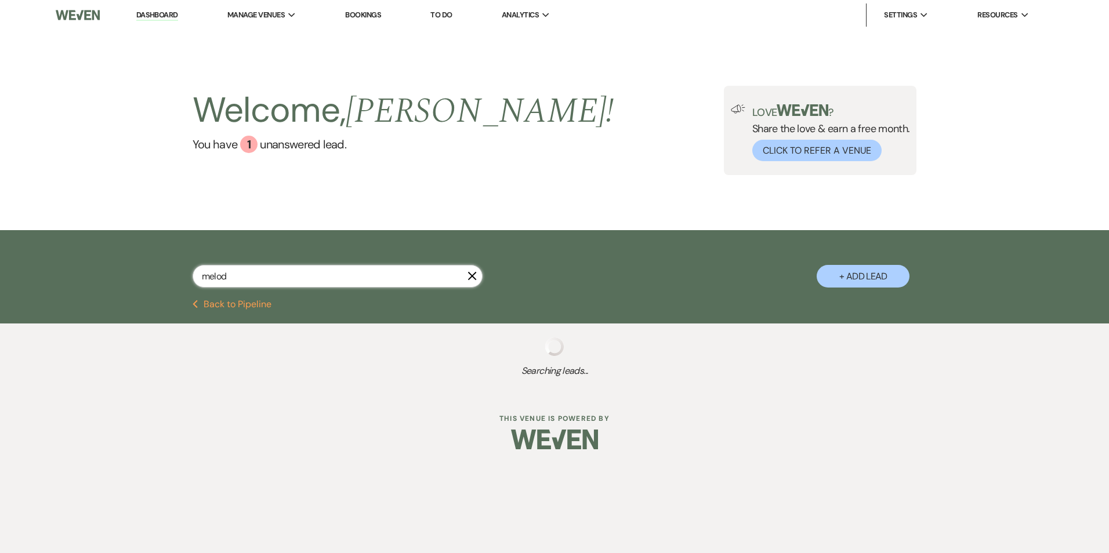
select select "8"
select select "1"
select select "8"
select select "1"
select select "8"
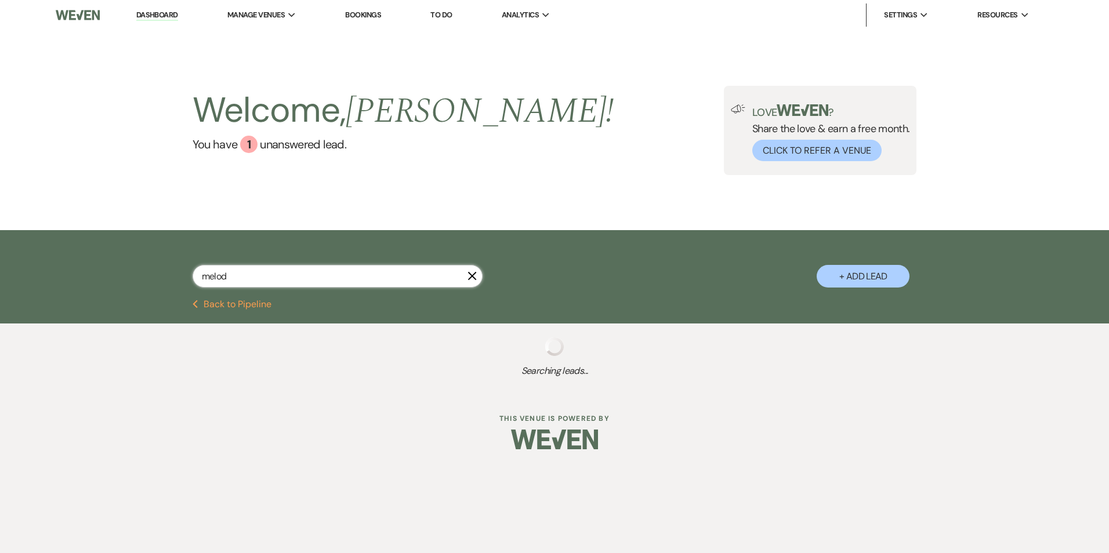
select select "5"
select select "8"
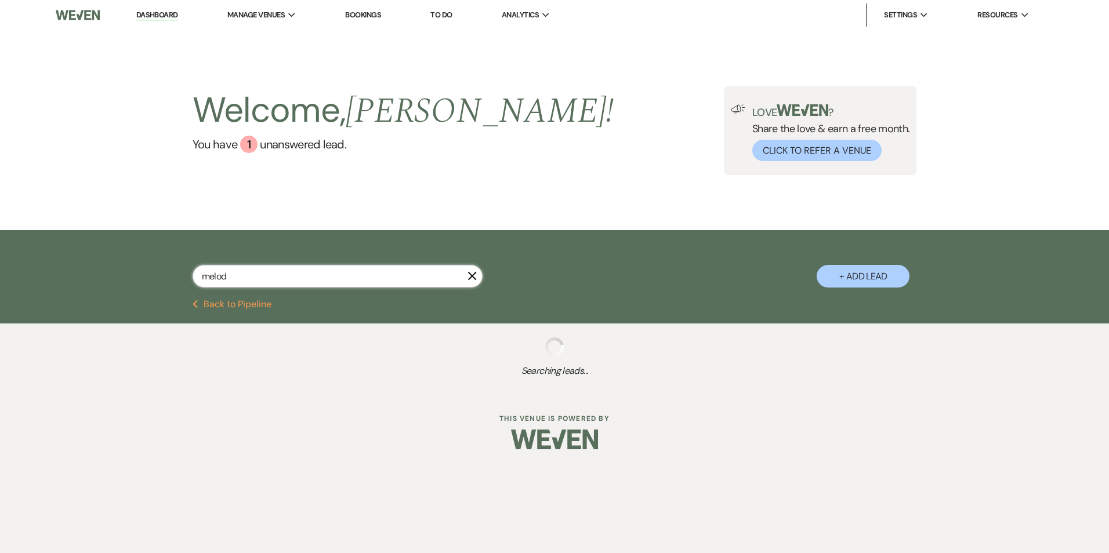
select select "8"
select select "6"
select select "8"
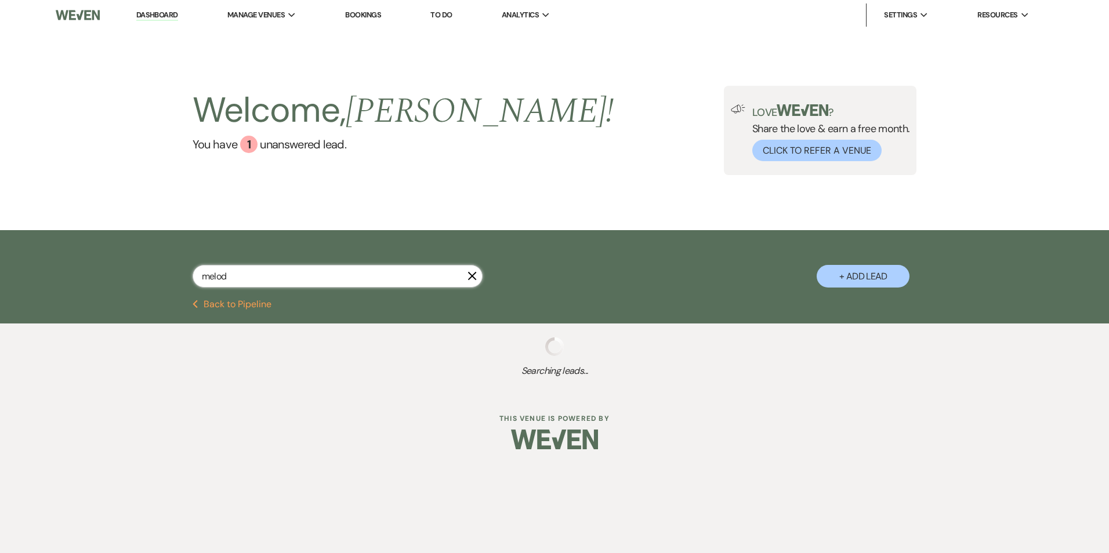
select select "5"
select select "8"
select select "5"
select select "8"
select select "6"
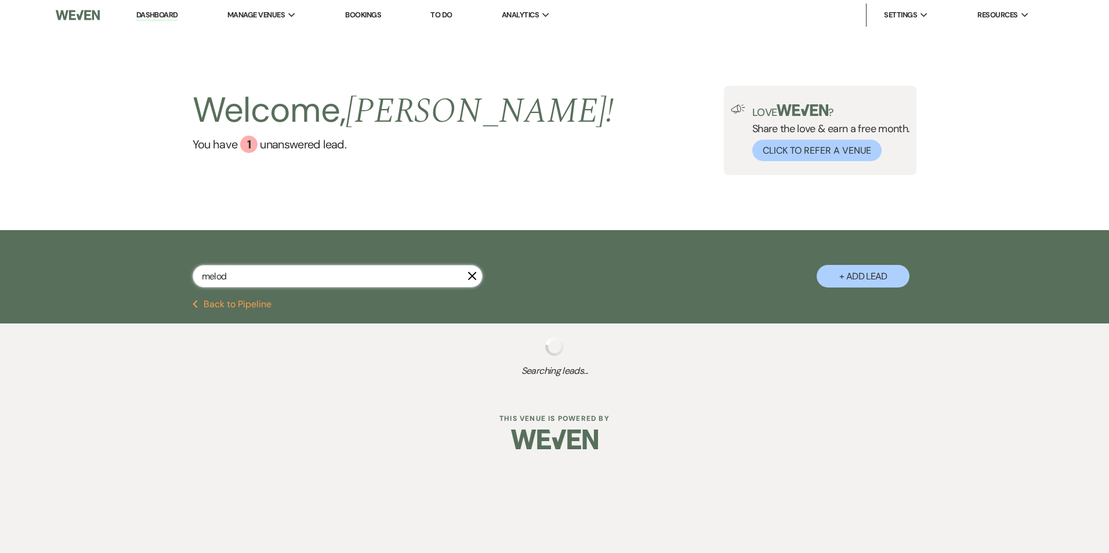
select select "8"
select select "4"
select select "8"
select select "3"
select select "8"
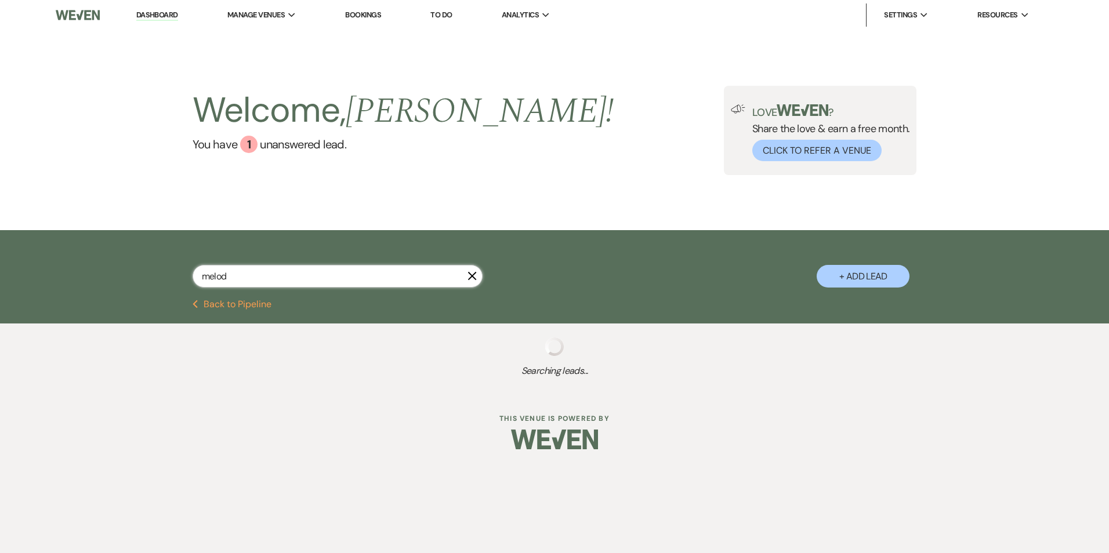
select select "7"
select select "2"
select select "8"
select select "6"
select select "8"
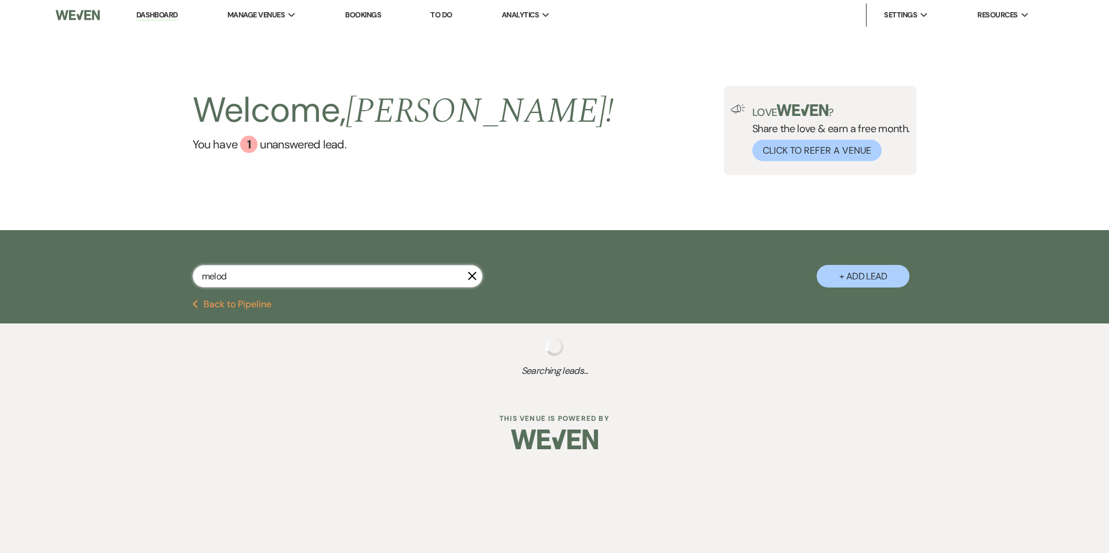
select select "3"
select select "8"
select select "3"
select select "8"
select select "3"
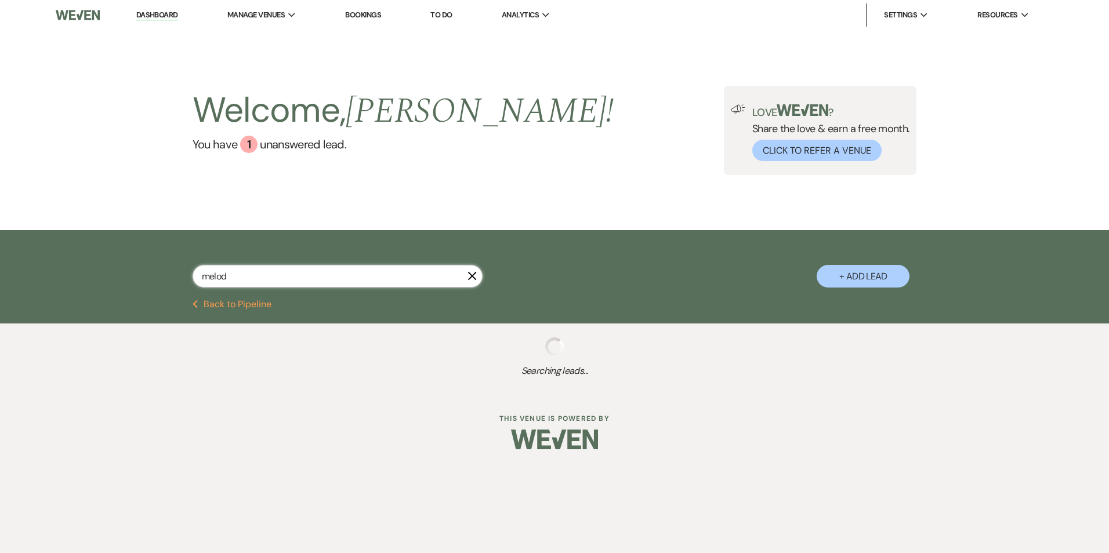
select select "8"
select select "5"
select select "8"
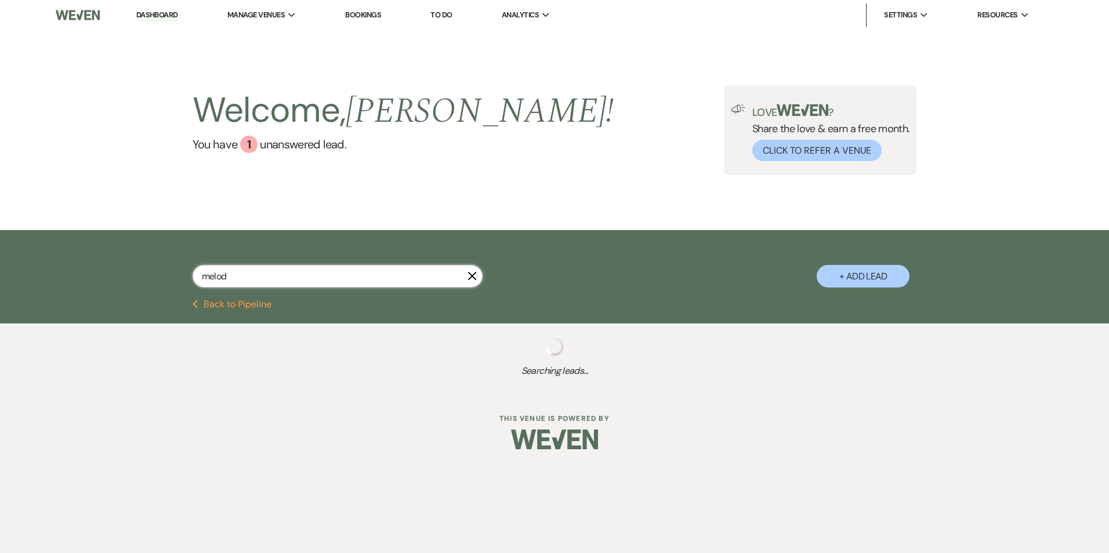
select select "5"
select select "8"
select select "6"
select select "8"
select select "5"
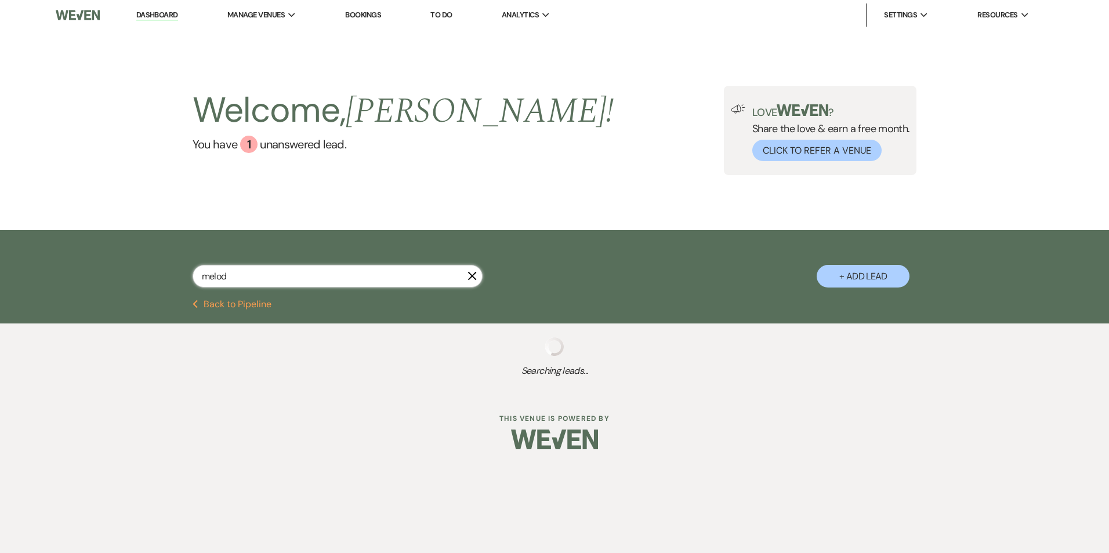
select select "8"
select select "1"
select select "8"
select select "5"
select select "8"
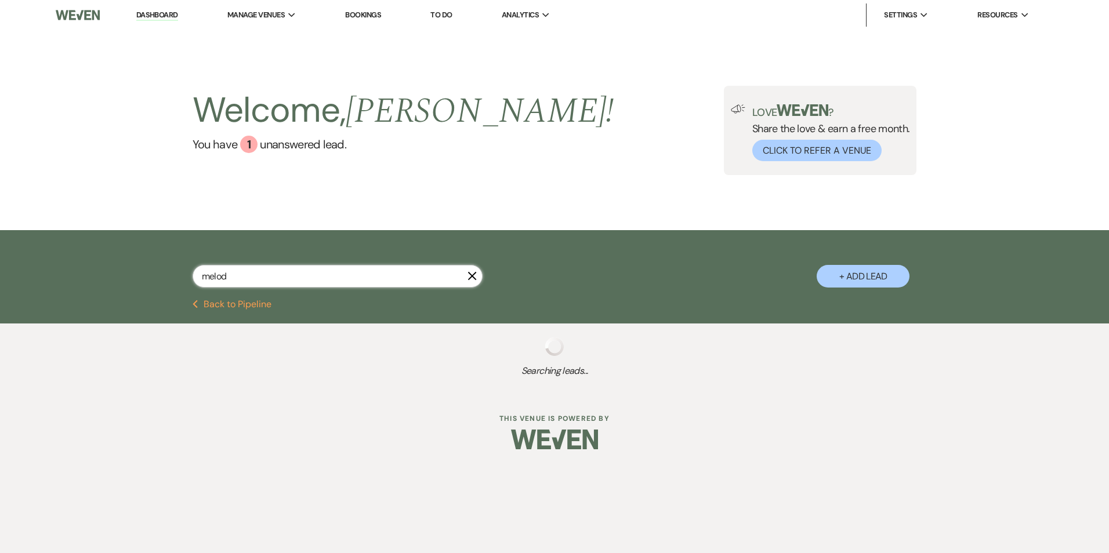
select select "6"
select select "8"
select select "5"
select select "8"
select select "5"
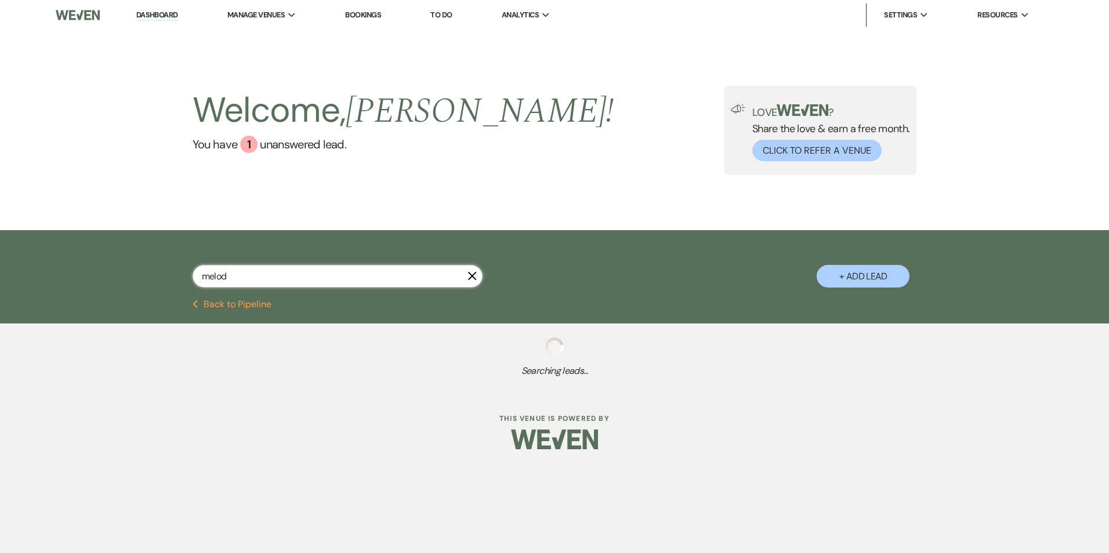
select select "8"
select select "5"
select select "8"
select select "6"
select select "8"
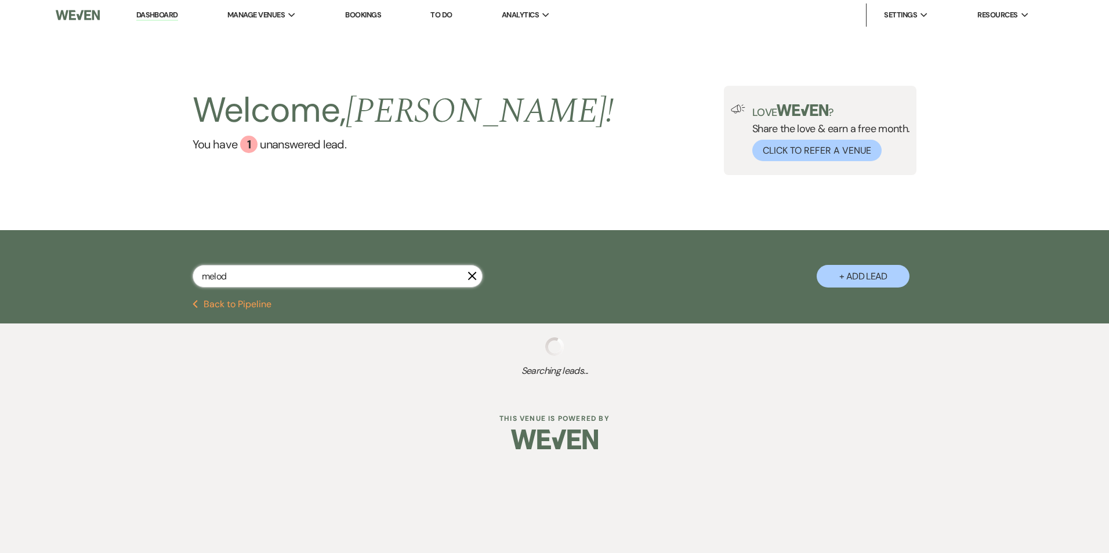
select select "6"
select select "8"
select select "3"
select select "8"
select select "5"
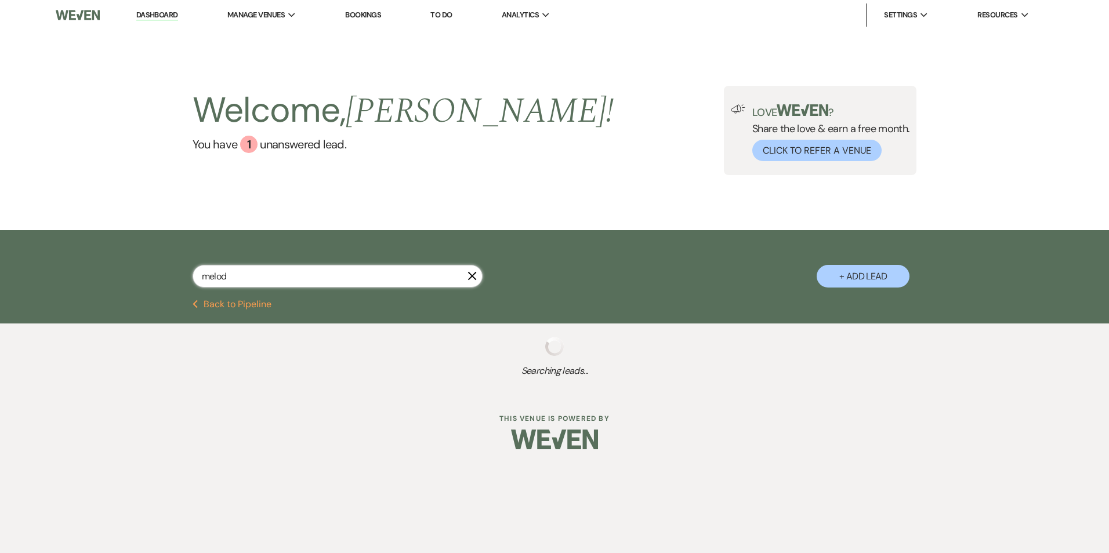
select select "8"
select select "6"
select select "8"
select select "3"
select select "8"
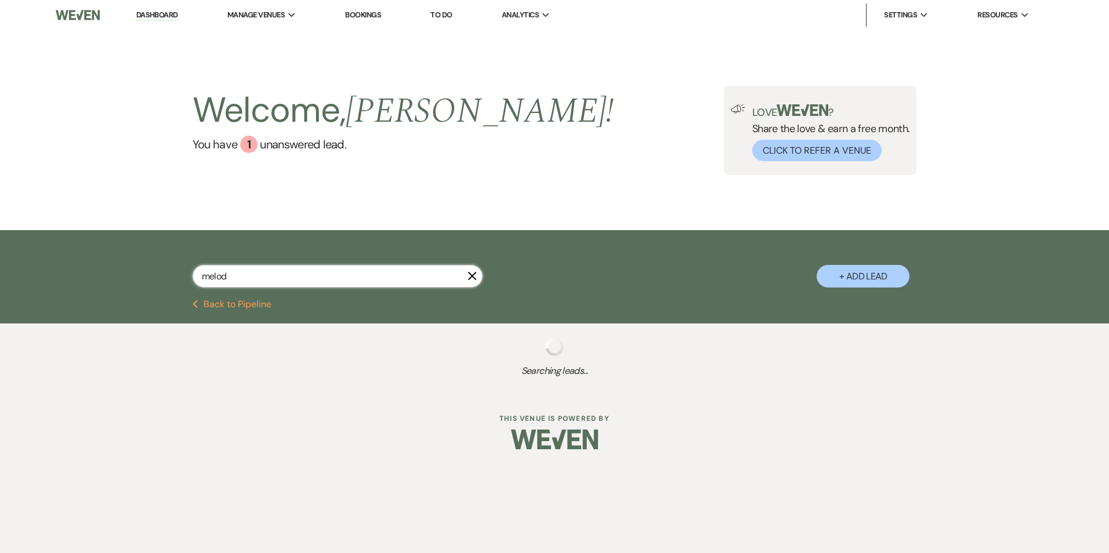
select select "5"
select select "8"
select select "5"
select select "8"
select select "6"
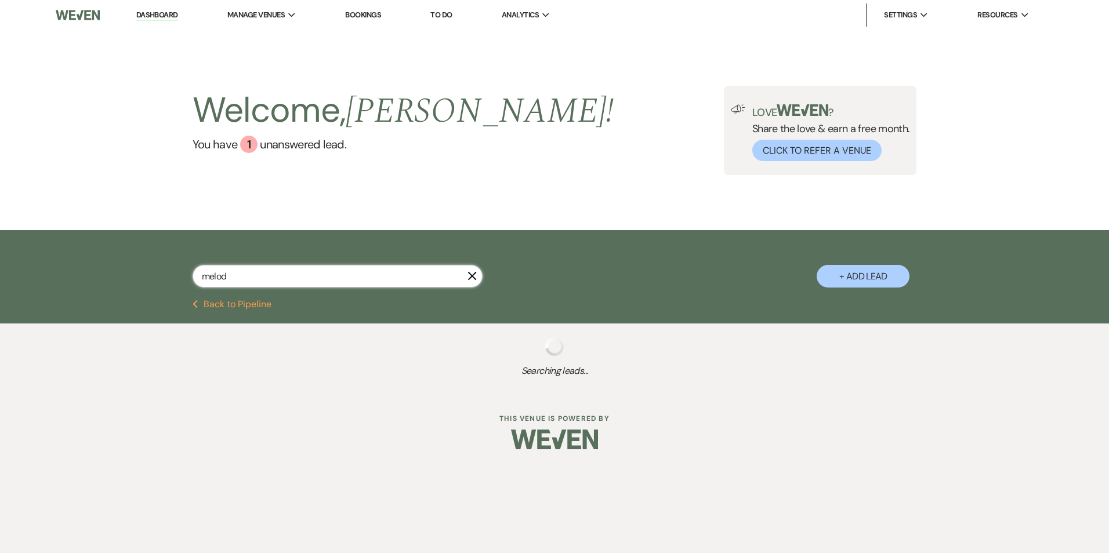
select select "8"
select select "1"
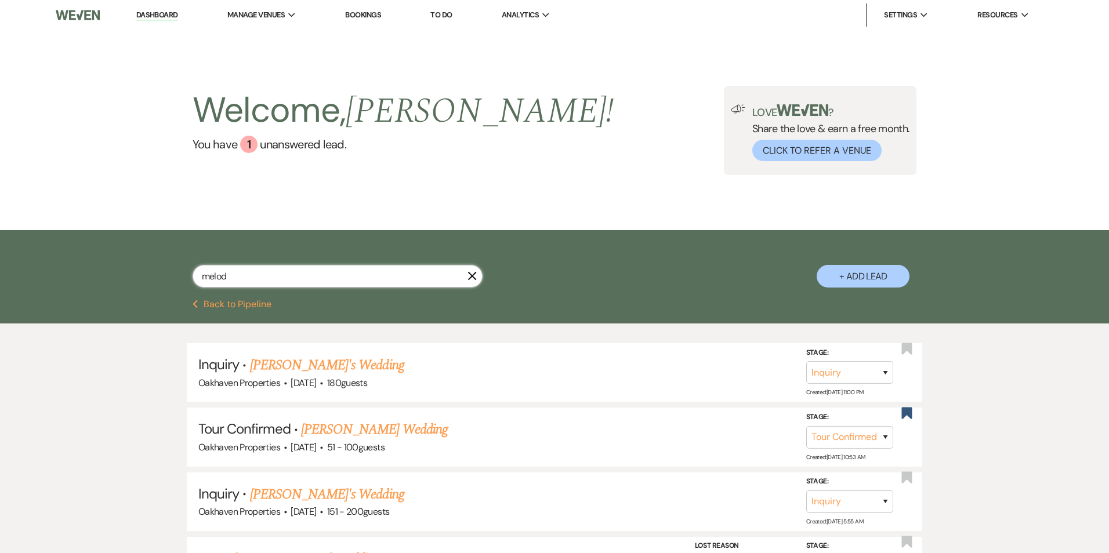
type input "melody"
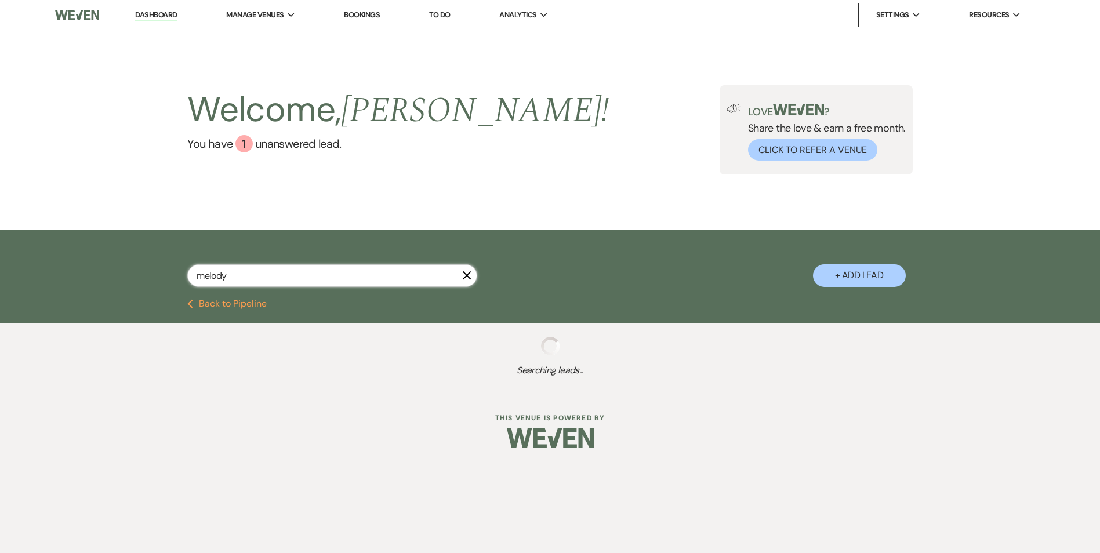
select select "4"
select select "8"
select select "5"
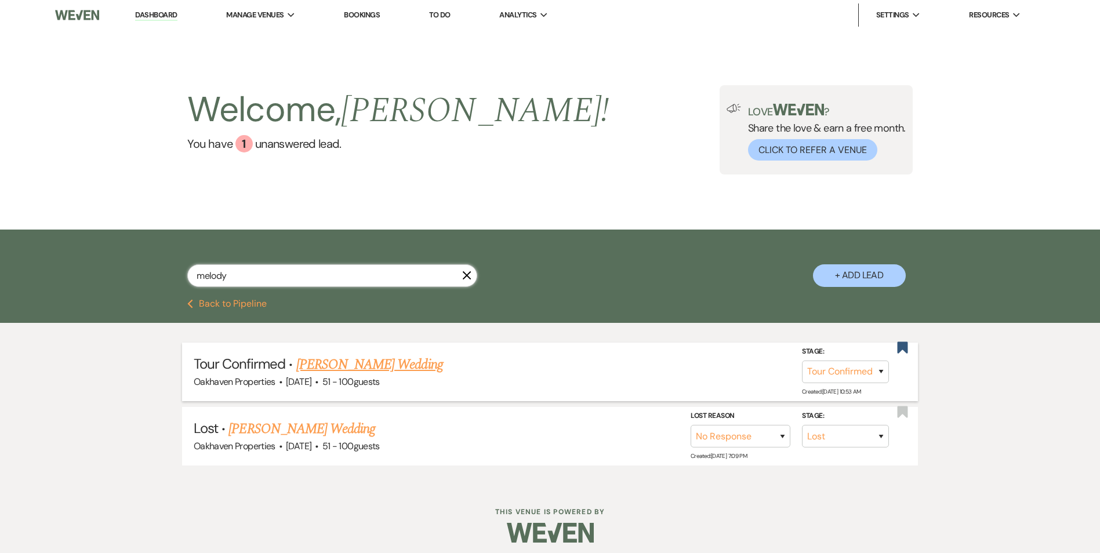
type input "melody"
click at [372, 358] on link "[PERSON_NAME] Wedding" at bounding box center [369, 364] width 147 height 21
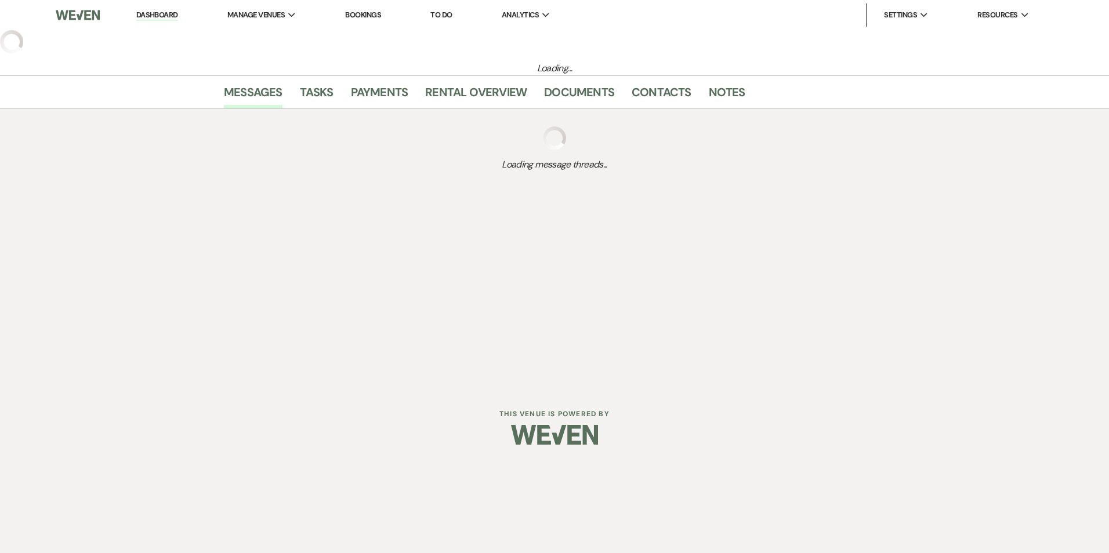
select select "4"
select select "2"
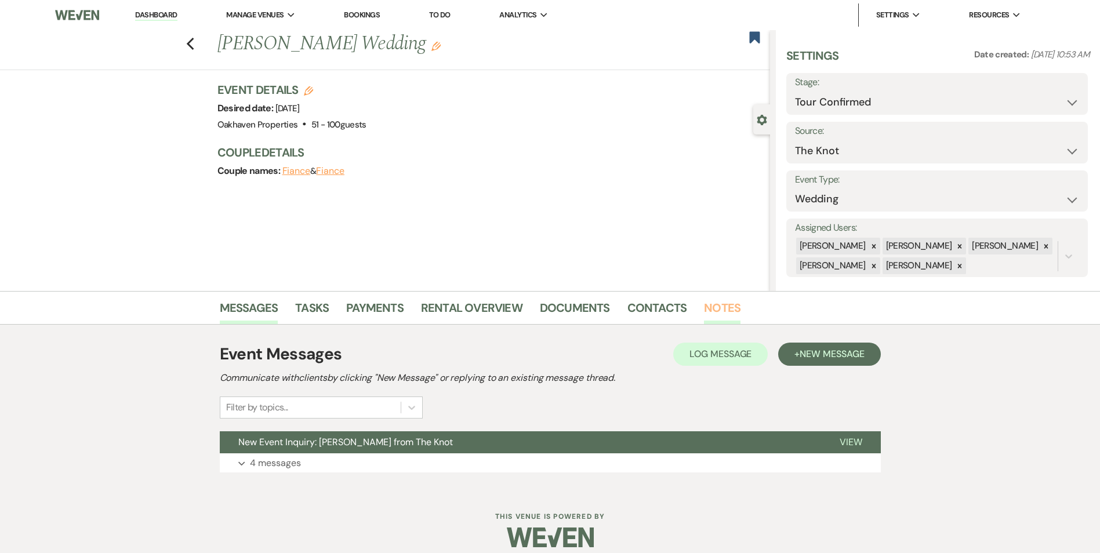
click at [730, 307] on link "Notes" at bounding box center [722, 312] width 37 height 26
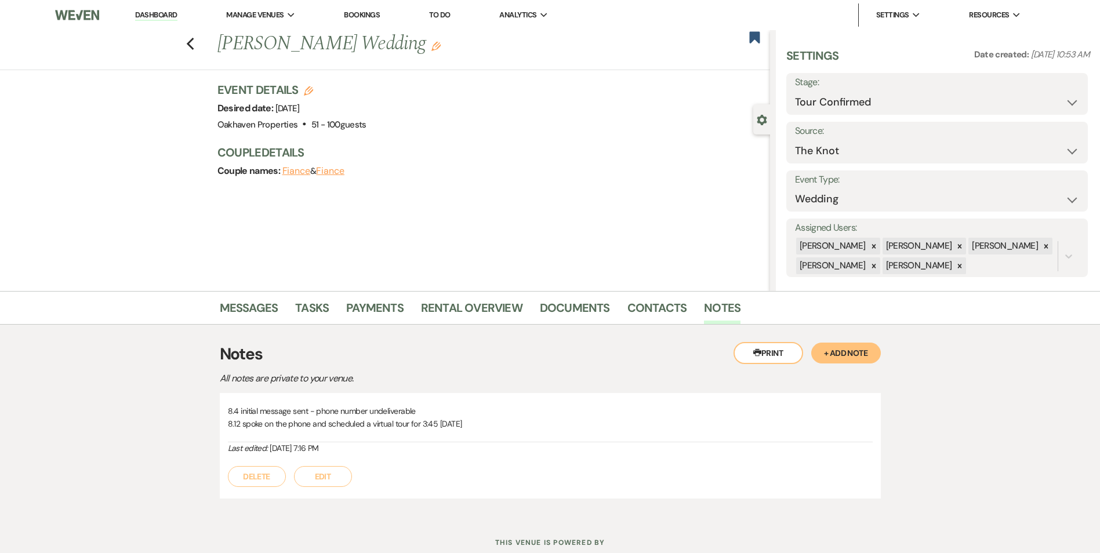
click at [347, 477] on button "Edit" at bounding box center [323, 476] width 58 height 21
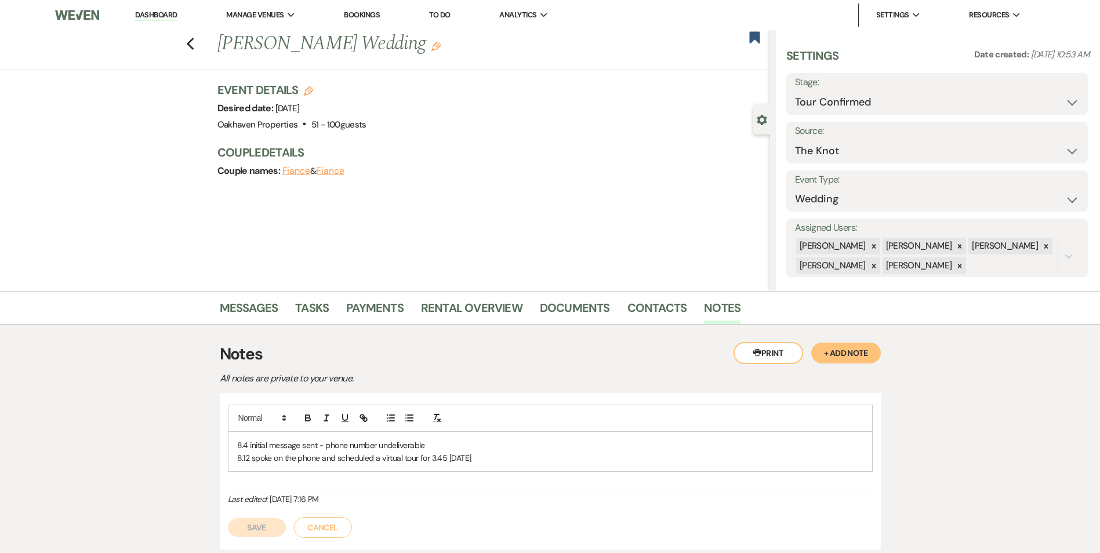
click at [516, 468] on div "8.4 initial message sent - phone number undeliverable 8.12 spoke on the phone a…" at bounding box center [551, 452] width 644 height 40
